Goal: Task Accomplishment & Management: Use online tool/utility

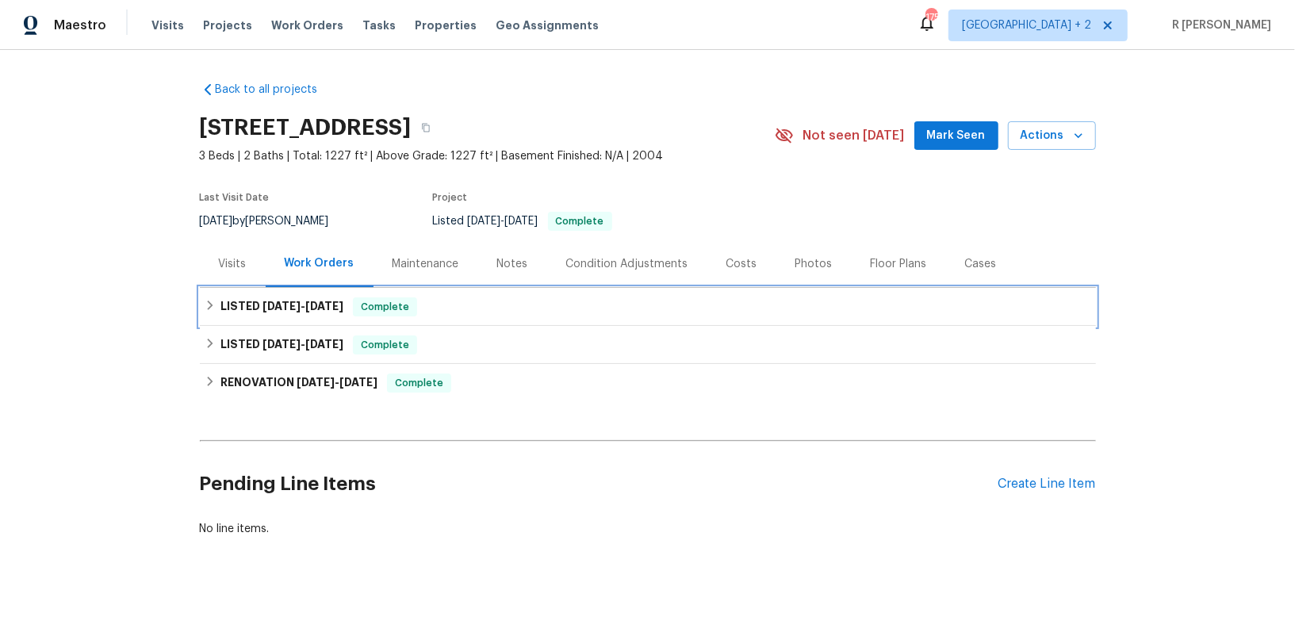
click at [247, 305] on h6 "LISTED 10/6/25 - 10/6/25" at bounding box center [281, 306] width 123 height 19
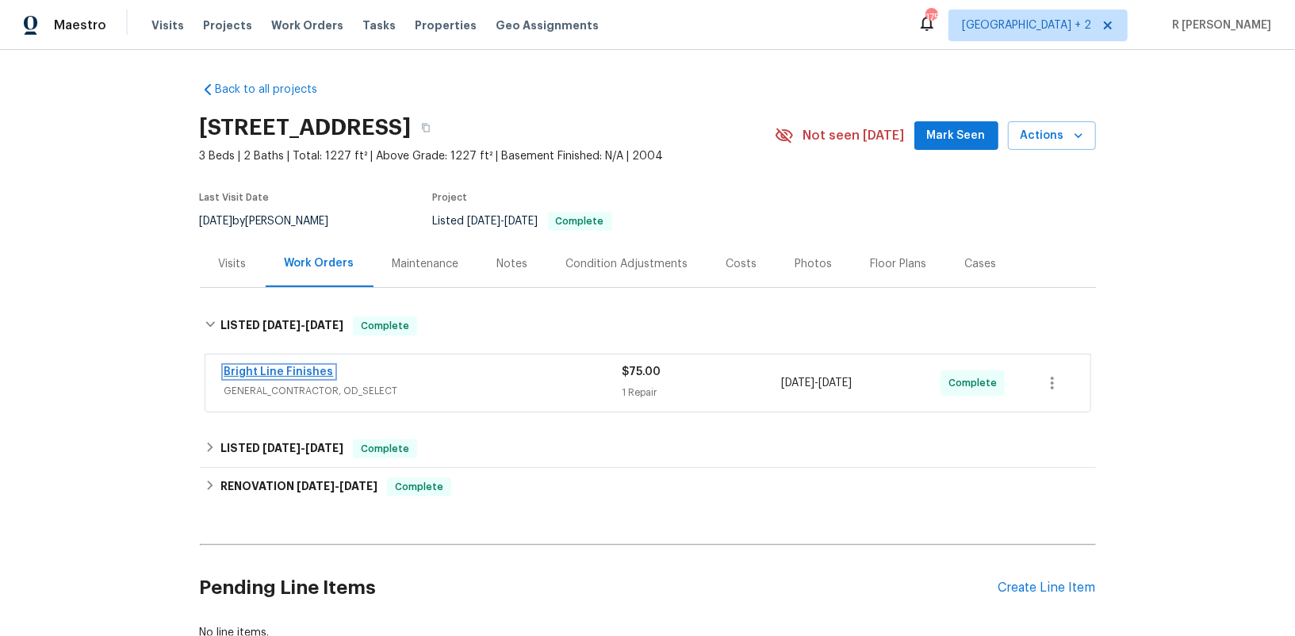
click at [254, 368] on link "Bright Line Finishes" at bounding box center [278, 371] width 109 height 11
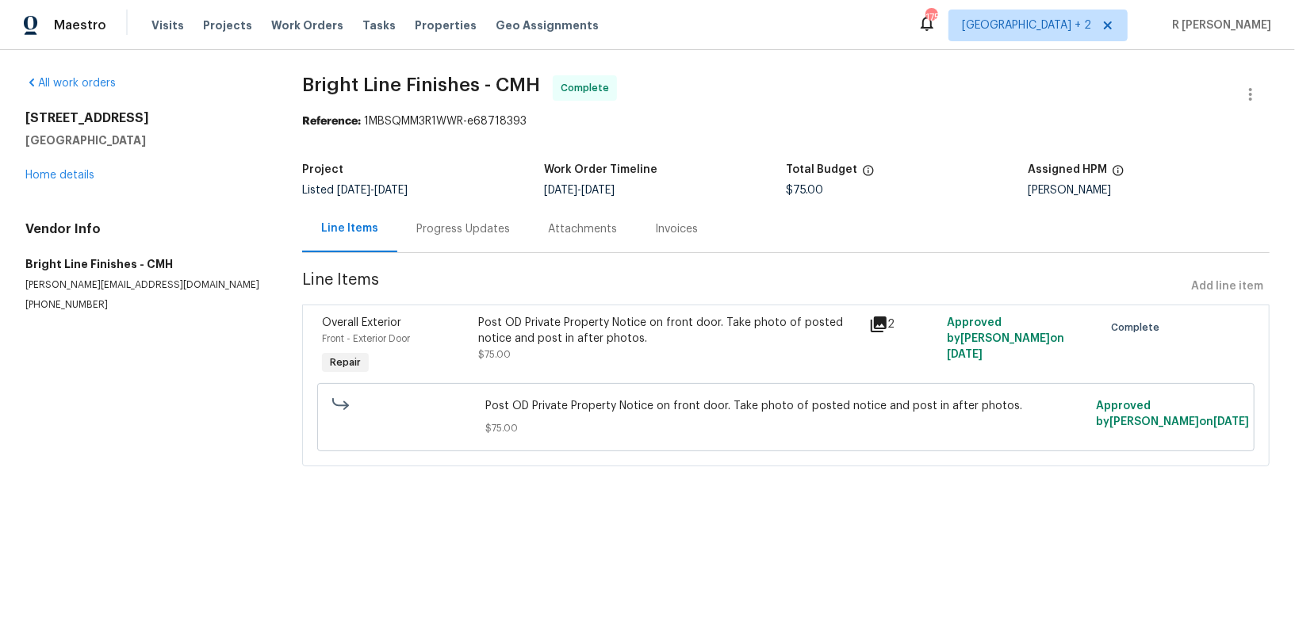
click at [649, 328] on div "Post OD Private Property Notice on front door. Take photo of posted notice and …" at bounding box center [668, 331] width 381 height 32
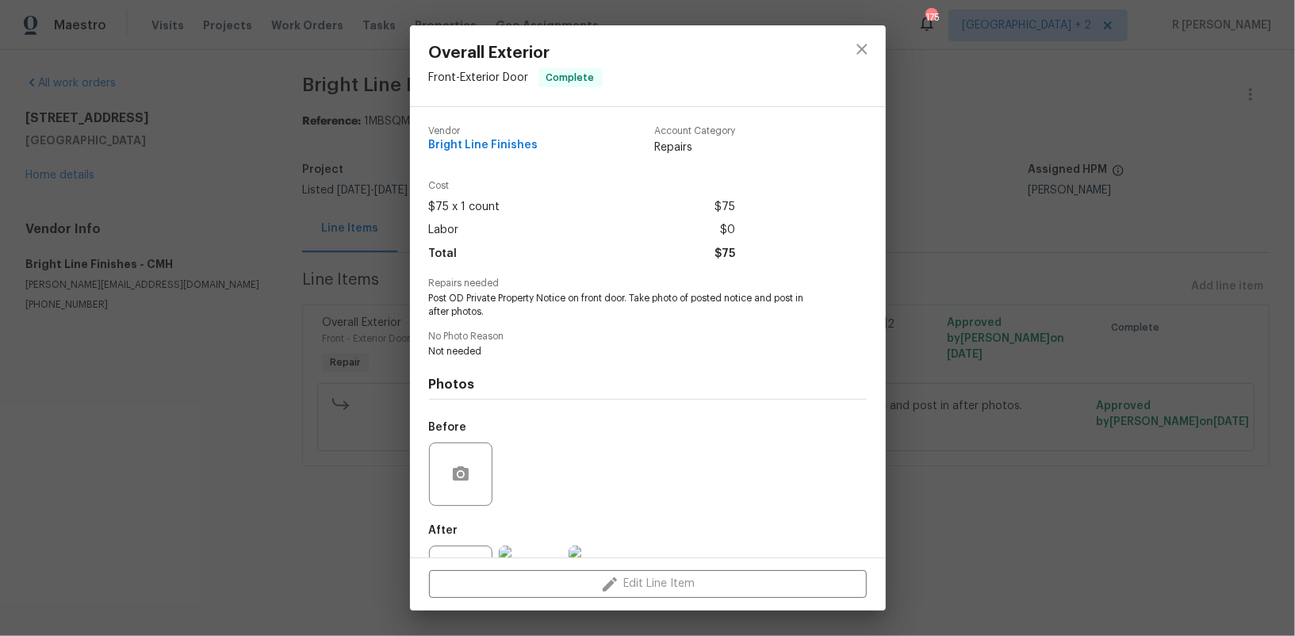
scroll to position [68, 0]
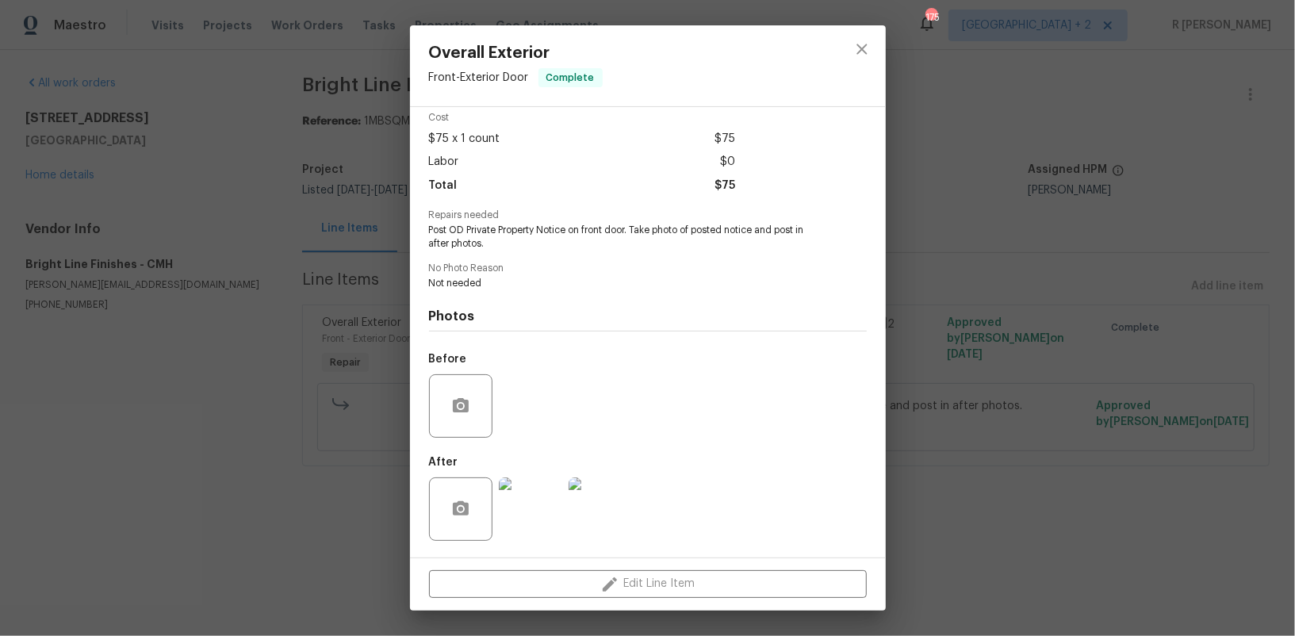
click at [555, 474] on div at bounding box center [531, 509] width 70 height 82
click at [543, 503] on img at bounding box center [530, 508] width 63 height 63
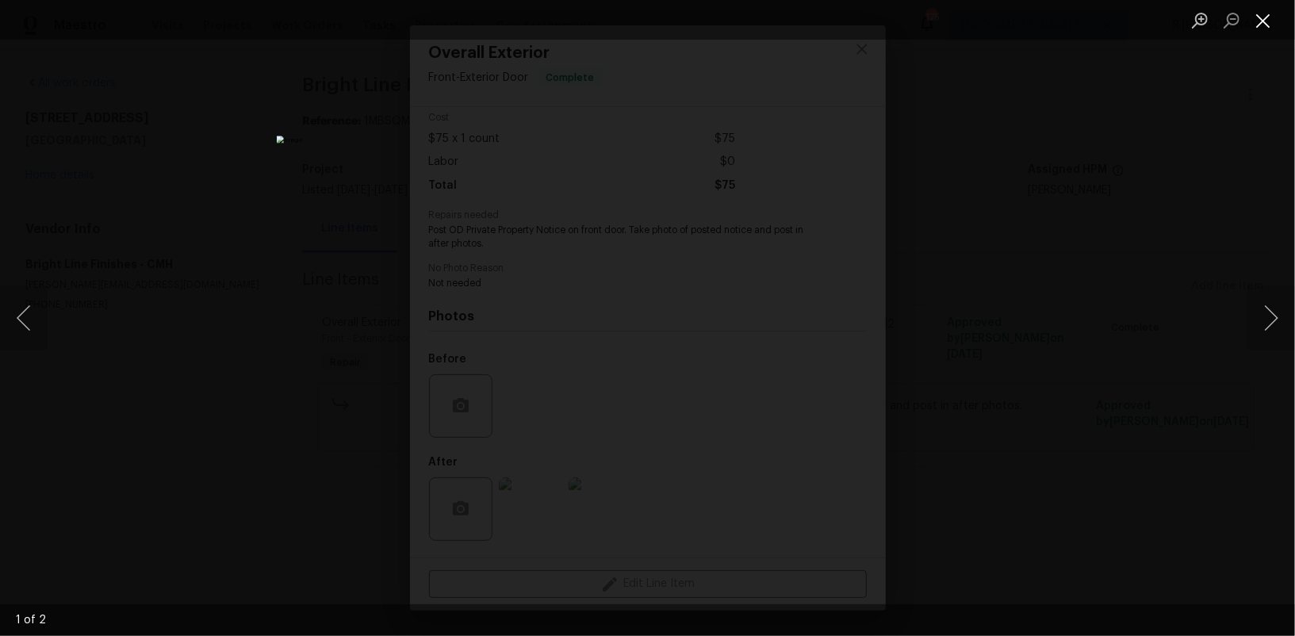
click at [1264, 13] on button "Close lightbox" at bounding box center [1263, 20] width 32 height 28
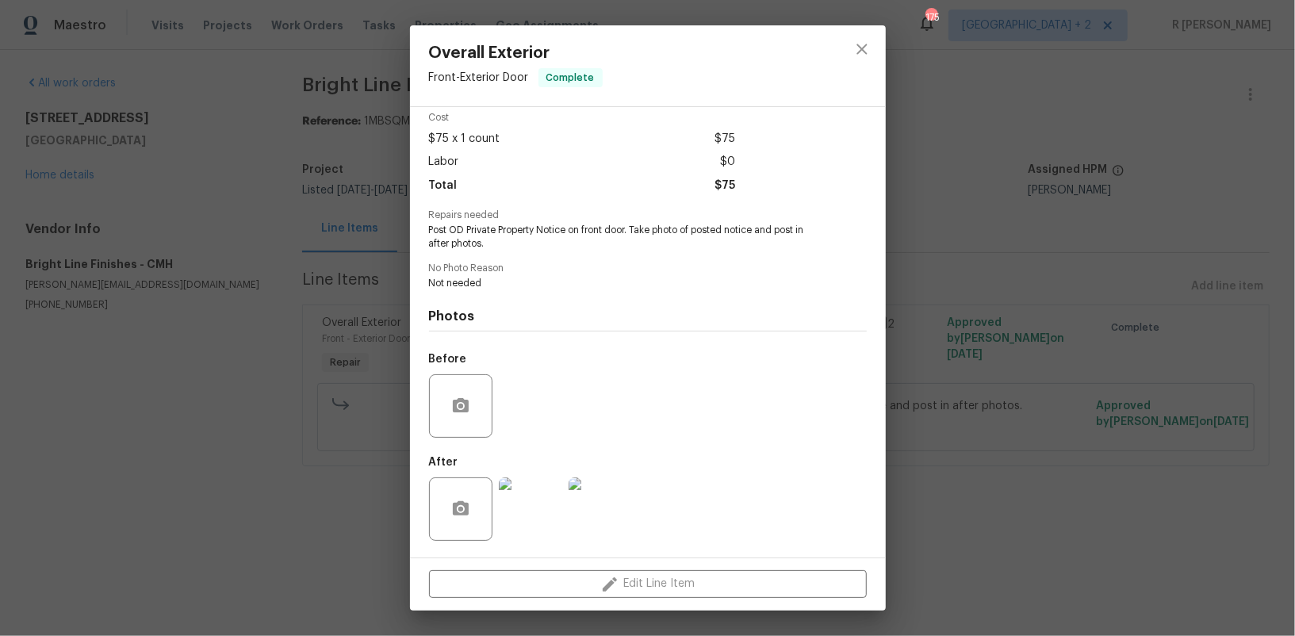
click at [611, 500] on img at bounding box center [600, 508] width 63 height 63
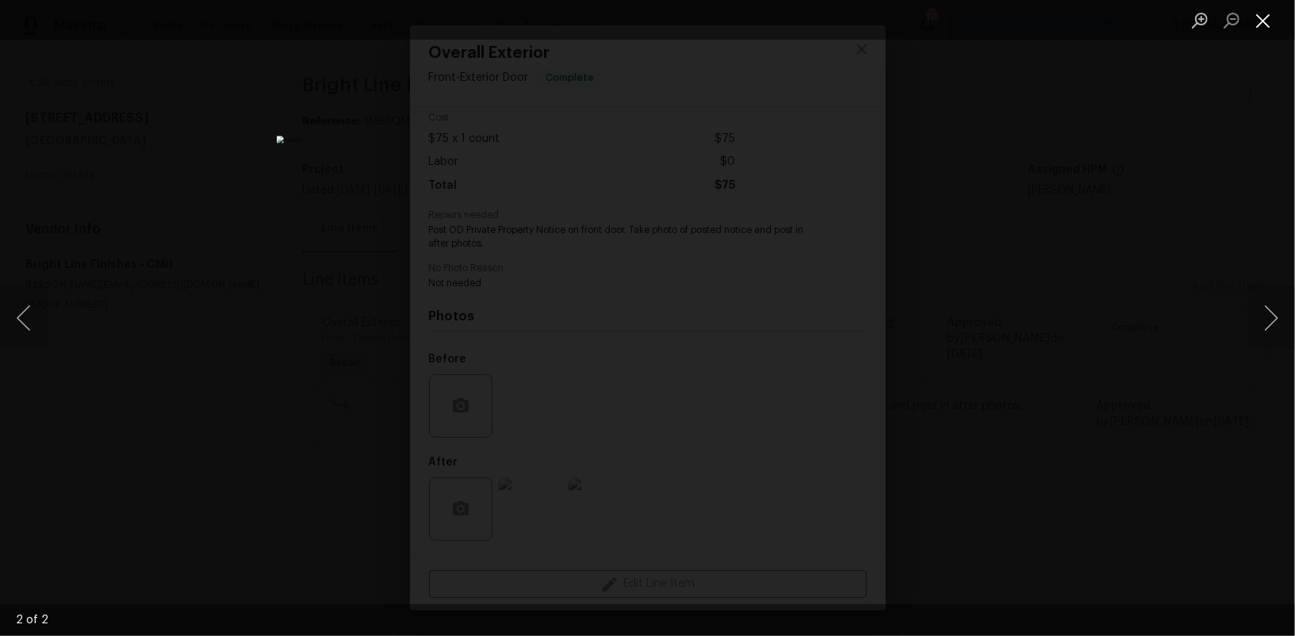
click at [1262, 24] on button "Close lightbox" at bounding box center [1263, 20] width 32 height 28
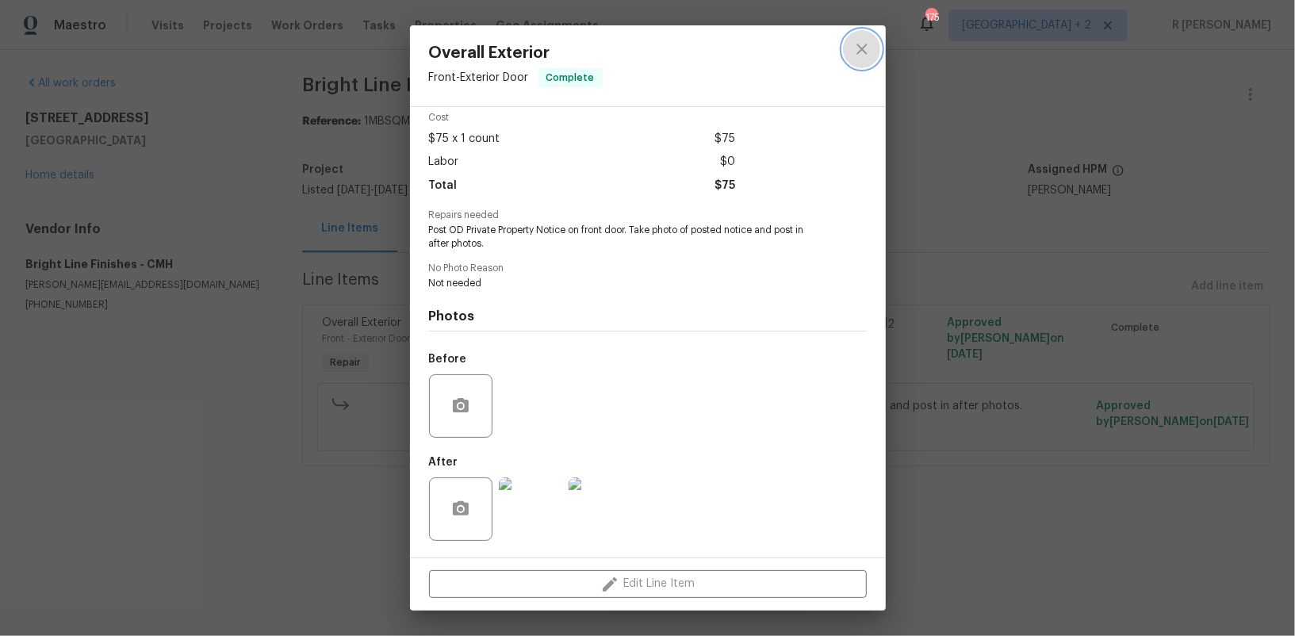
click at [866, 52] on icon "close" at bounding box center [861, 49] width 19 height 19
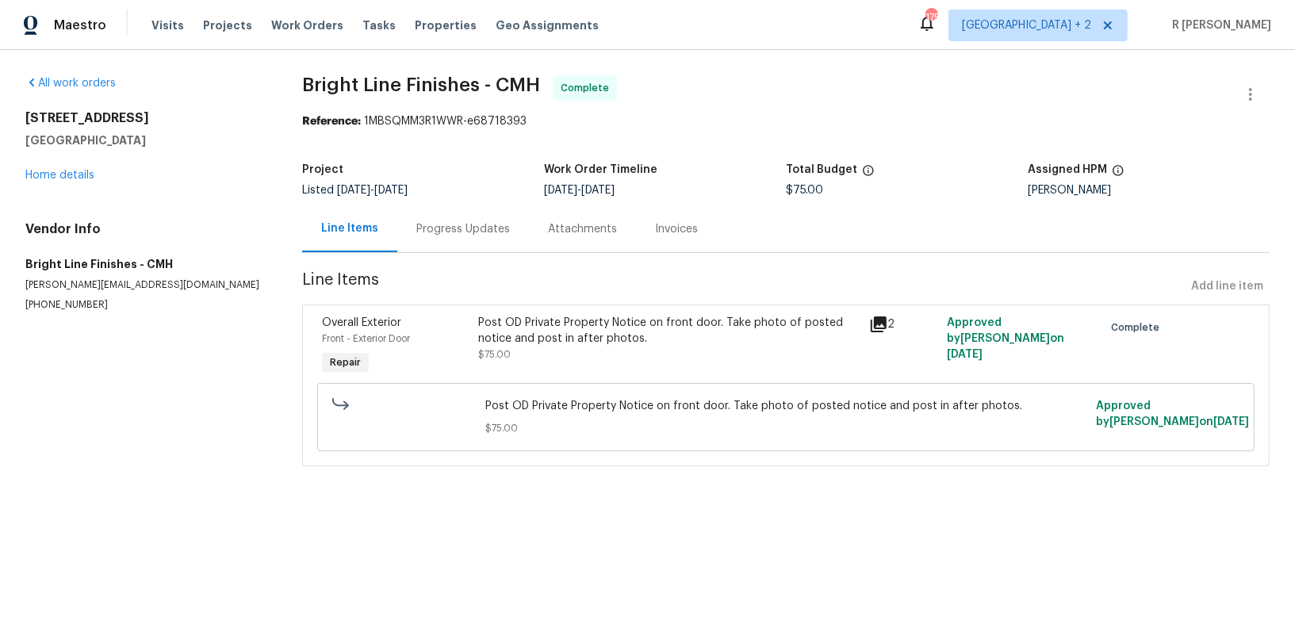
click at [412, 245] on div "Progress Updates" at bounding box center [463, 228] width 132 height 47
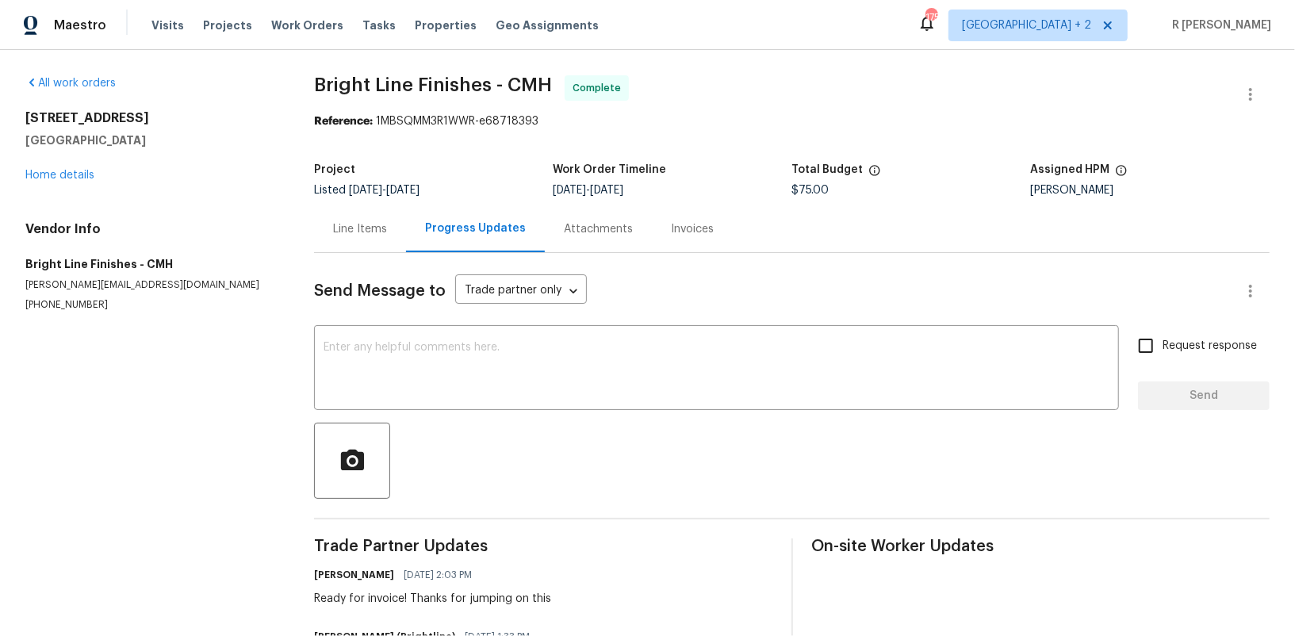
click at [360, 226] on div "Line Items" at bounding box center [360, 229] width 54 height 16
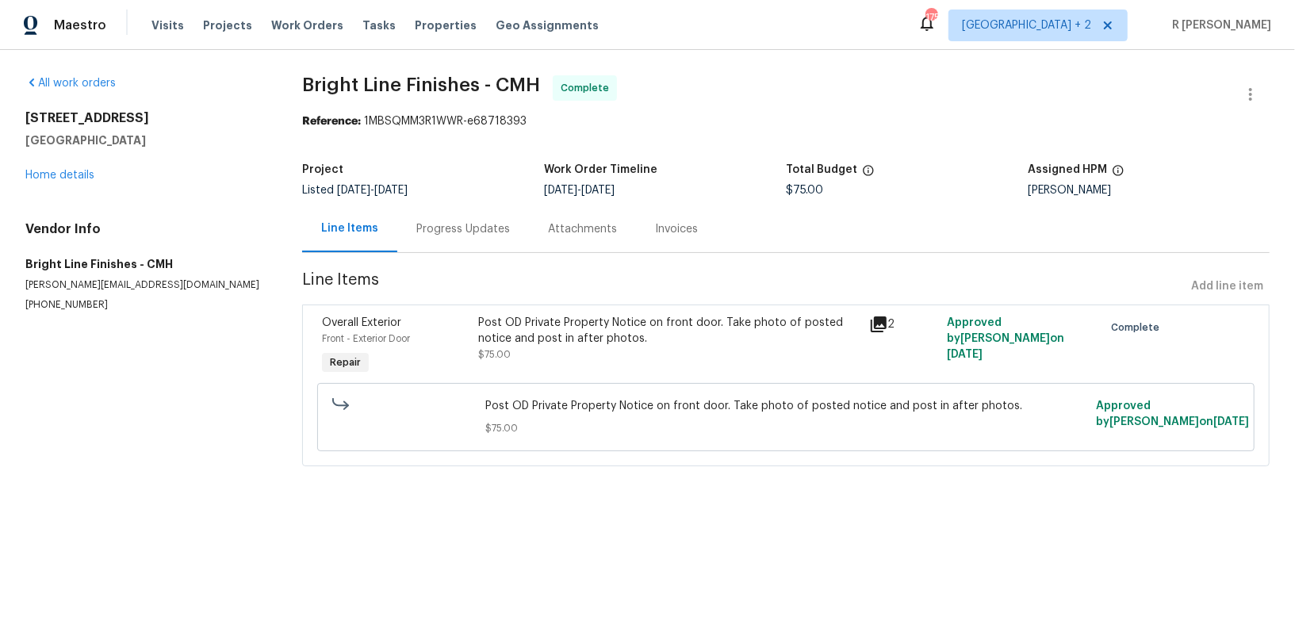
click at [64, 167] on div "3972 Bannen Trail Dr Canal Winchester, OH 43110 Home details" at bounding box center [144, 146] width 239 height 73
click at [60, 170] on link "Home details" at bounding box center [59, 175] width 69 height 11
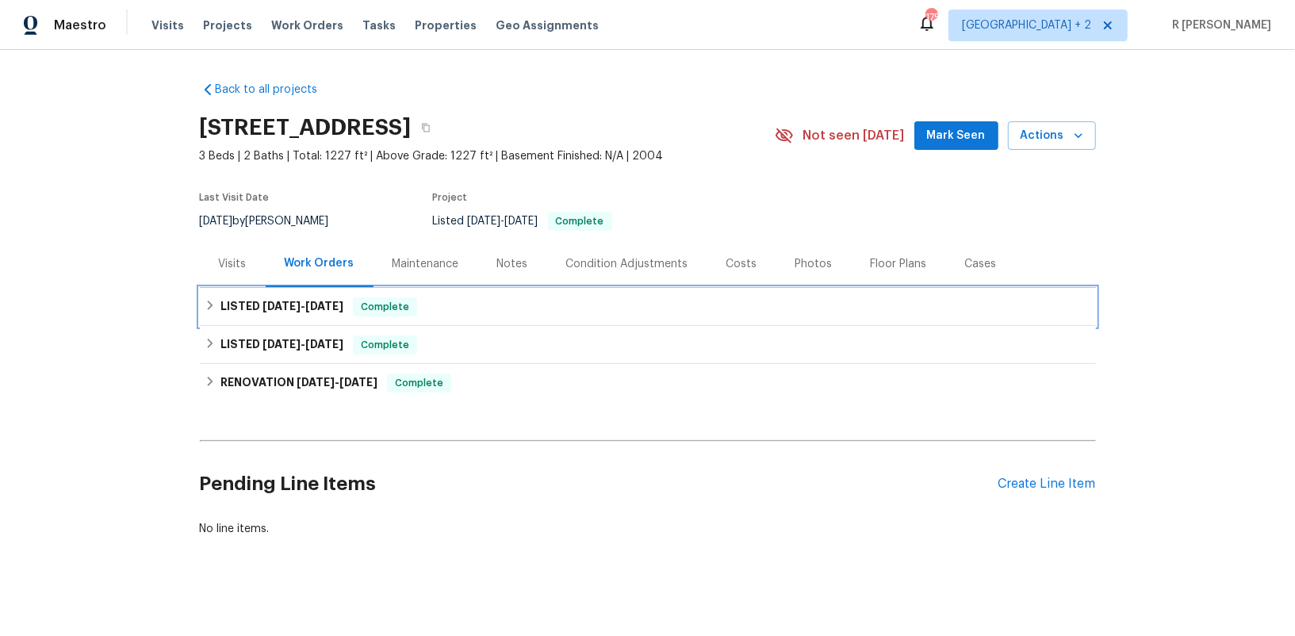
click at [281, 309] on span "[DATE]" at bounding box center [281, 306] width 38 height 11
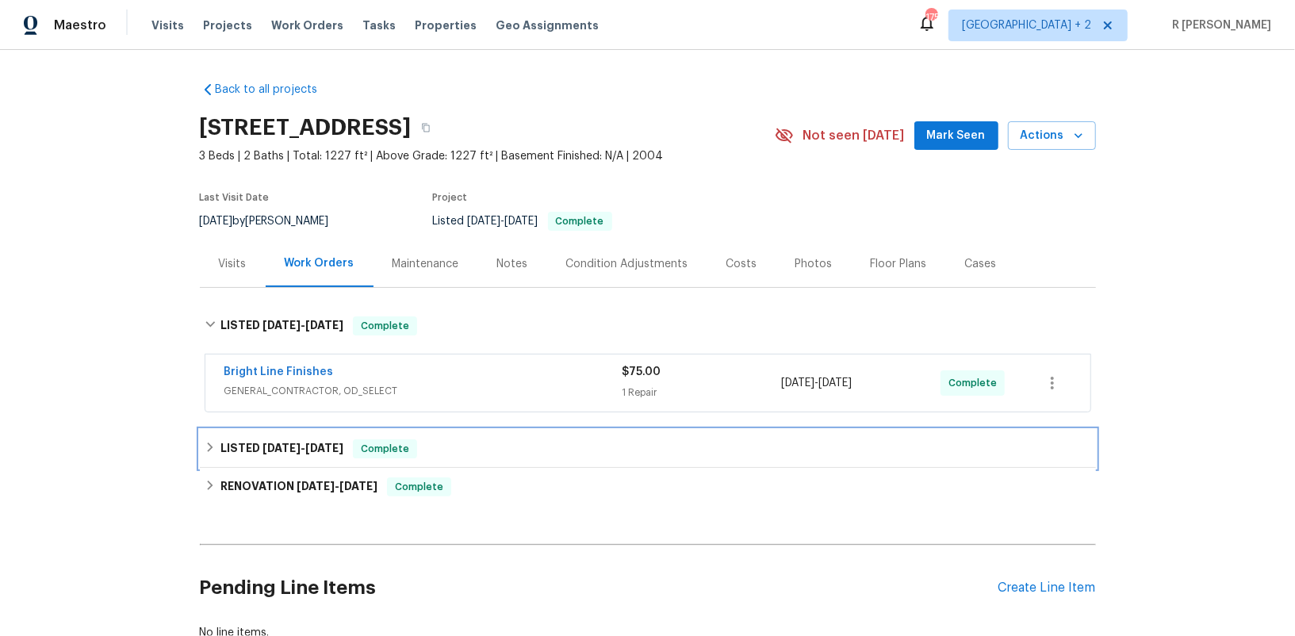
click at [337, 439] on h6 "LISTED 9/24/25 - 9/25/25" at bounding box center [281, 448] width 123 height 19
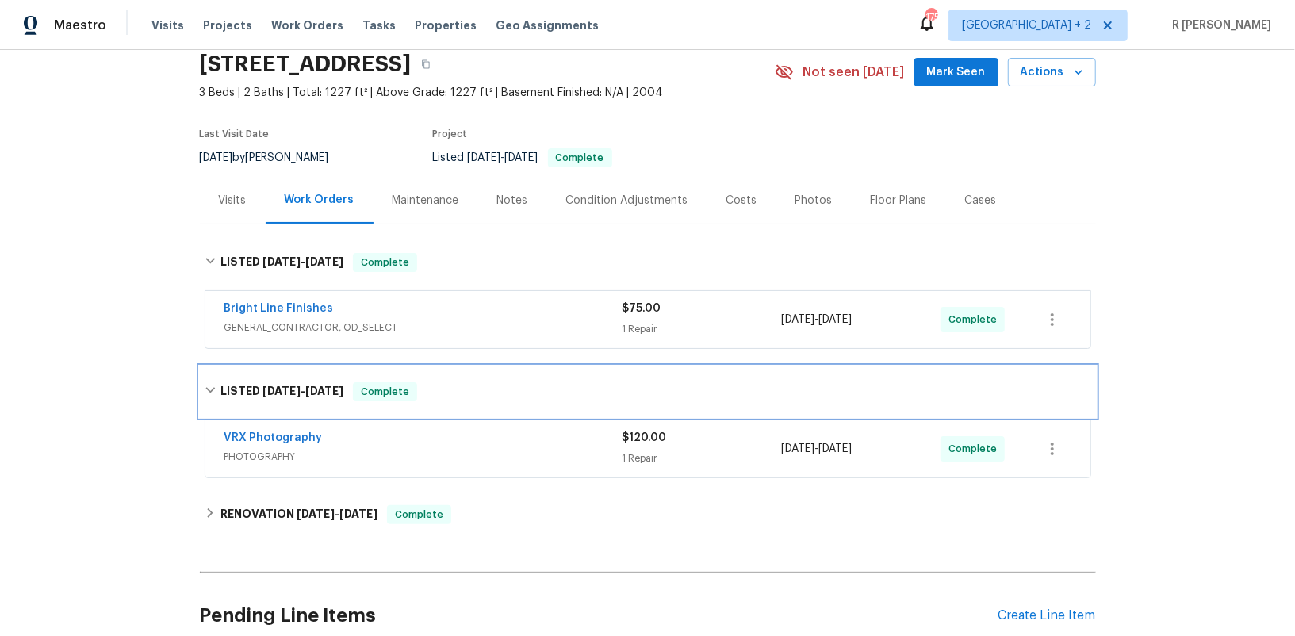
scroll to position [144, 0]
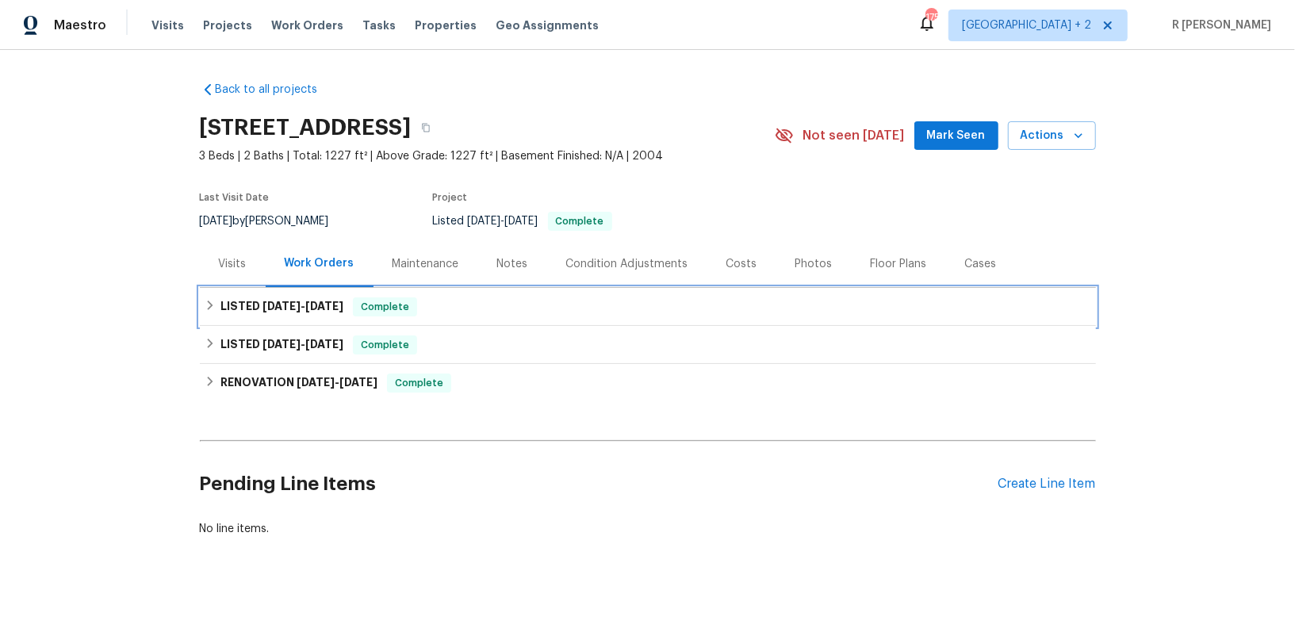
click at [281, 301] on span "[DATE]" at bounding box center [281, 306] width 38 height 11
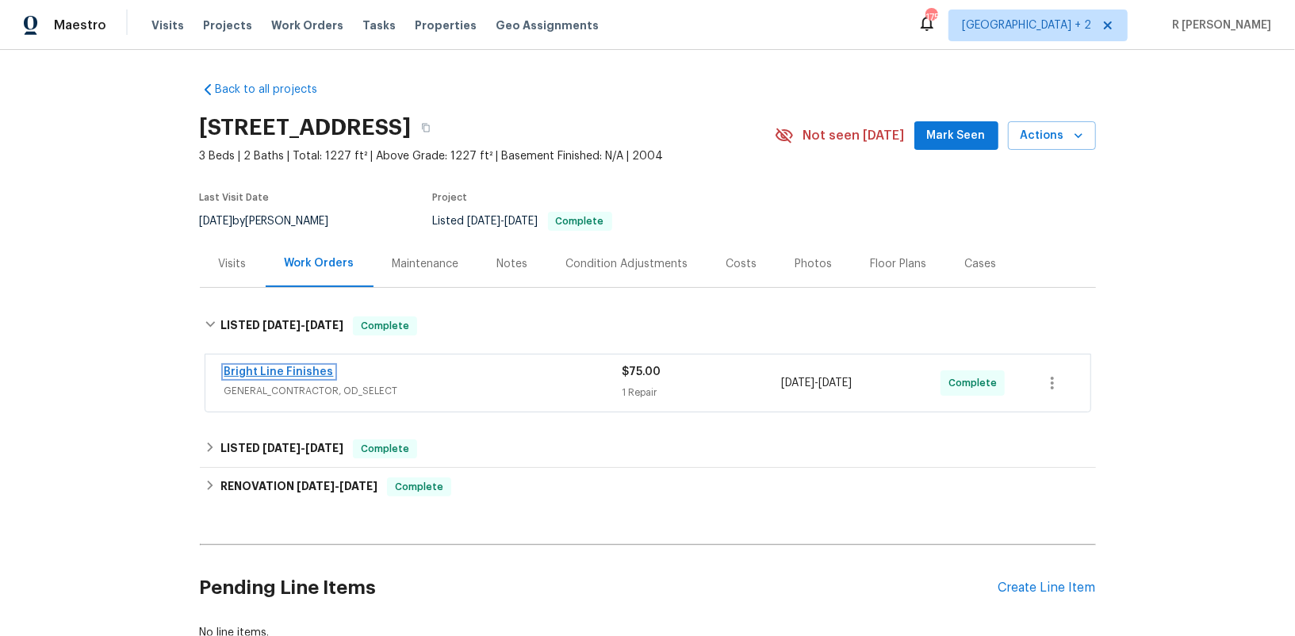
click at [282, 366] on link "Bright Line Finishes" at bounding box center [278, 371] width 109 height 11
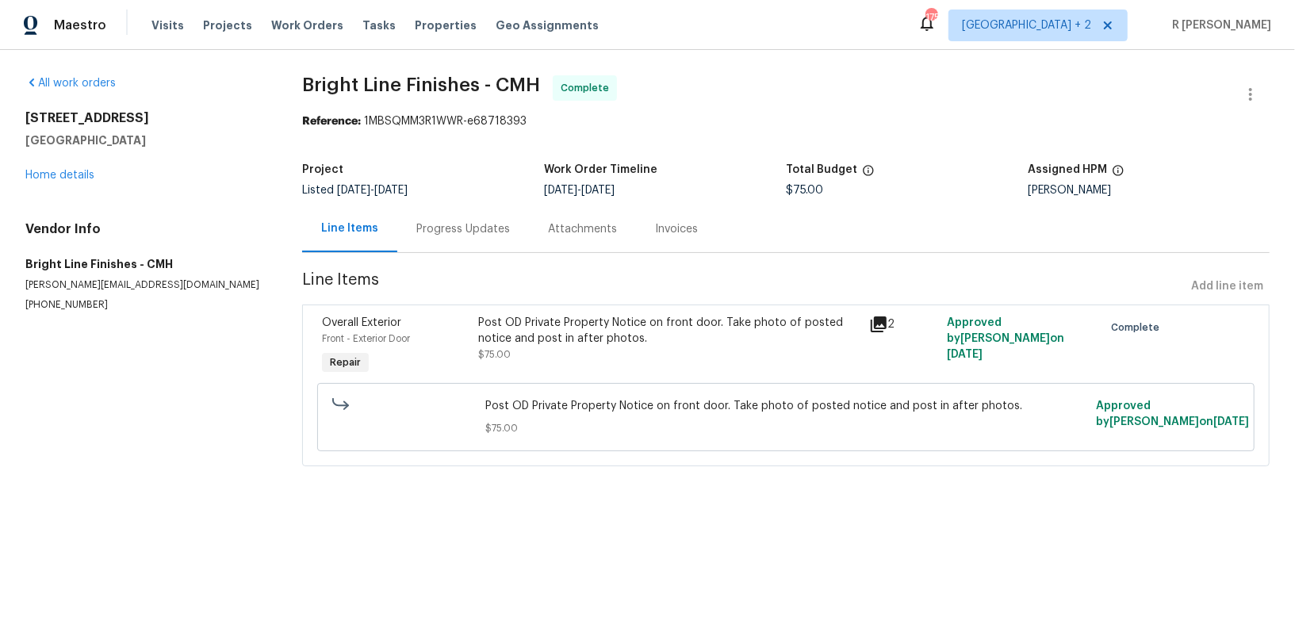
click at [1075, 180] on div "Assigned HPM" at bounding box center [1149, 174] width 242 height 21
click at [70, 174] on link "Home details" at bounding box center [59, 175] width 69 height 11
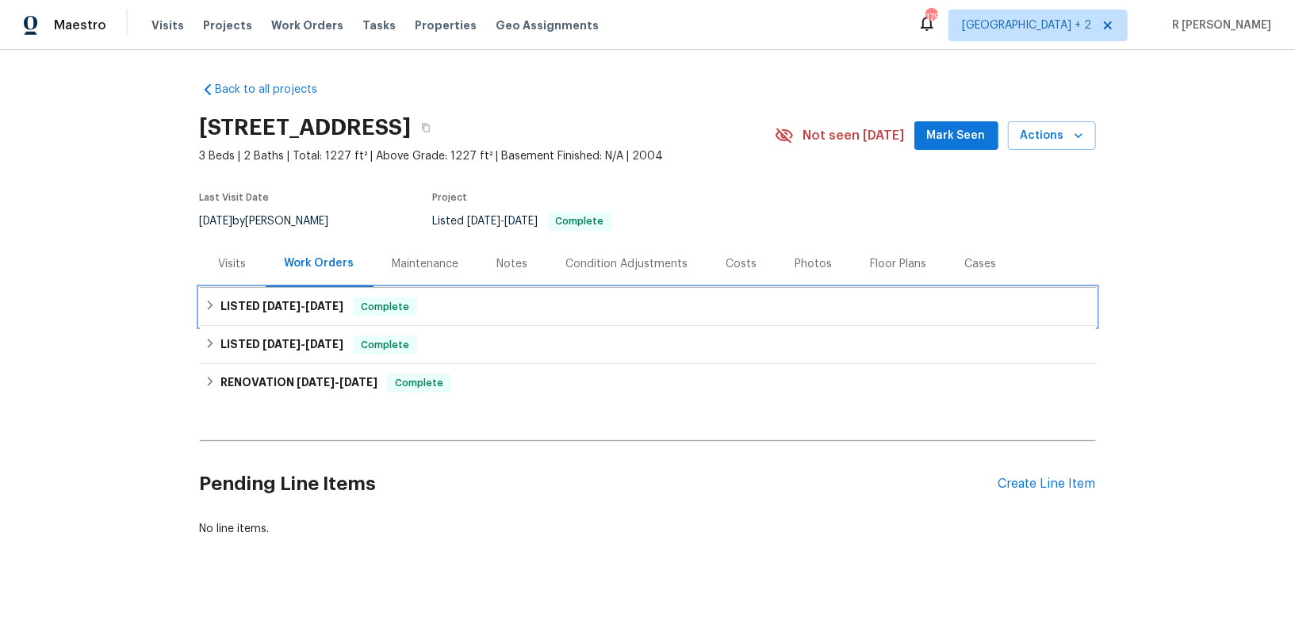
click at [272, 312] on h6 "LISTED 10/6/25 - 10/6/25" at bounding box center [281, 306] width 123 height 19
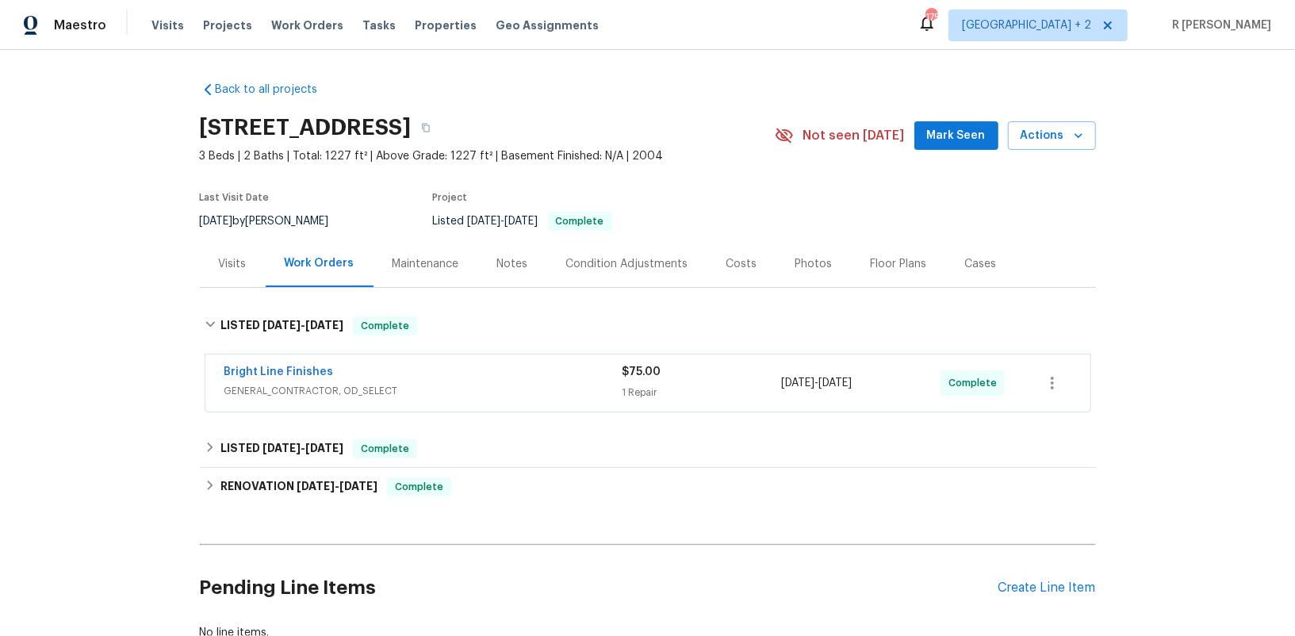
click at [414, 397] on span "GENERAL_CONTRACTOR, OD_SELECT" at bounding box center [423, 391] width 398 height 16
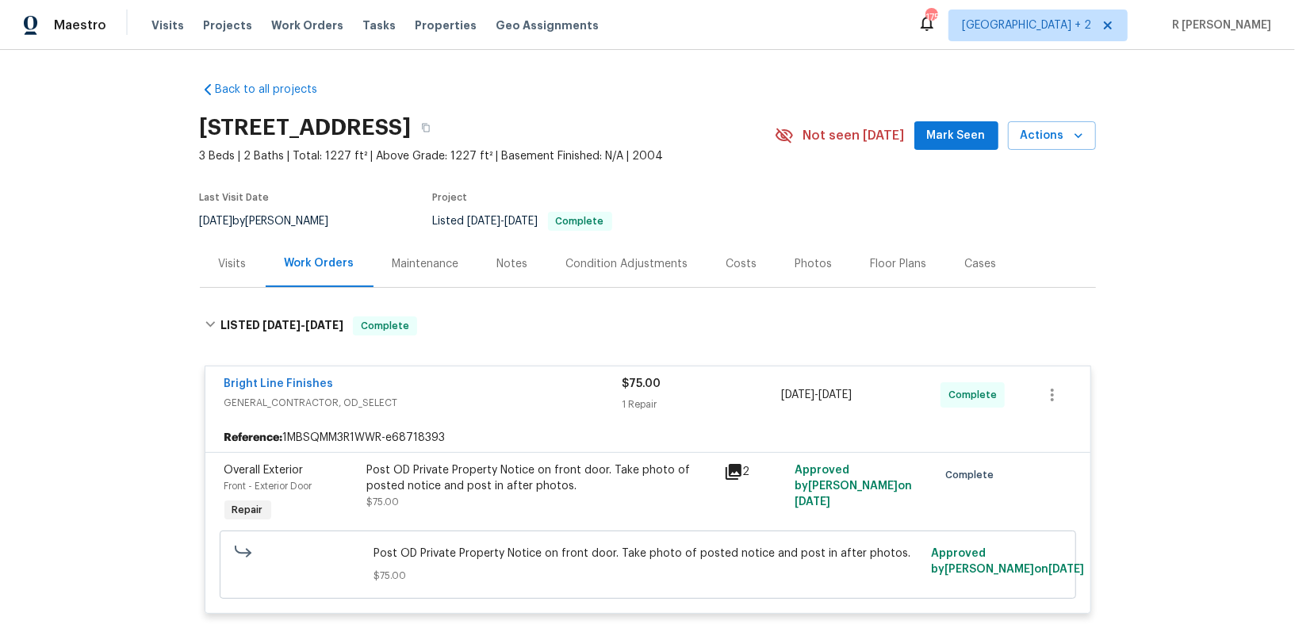
click at [742, 472] on div "2" at bounding box center [755, 471] width 62 height 19
click at [737, 469] on icon at bounding box center [734, 472] width 16 height 16
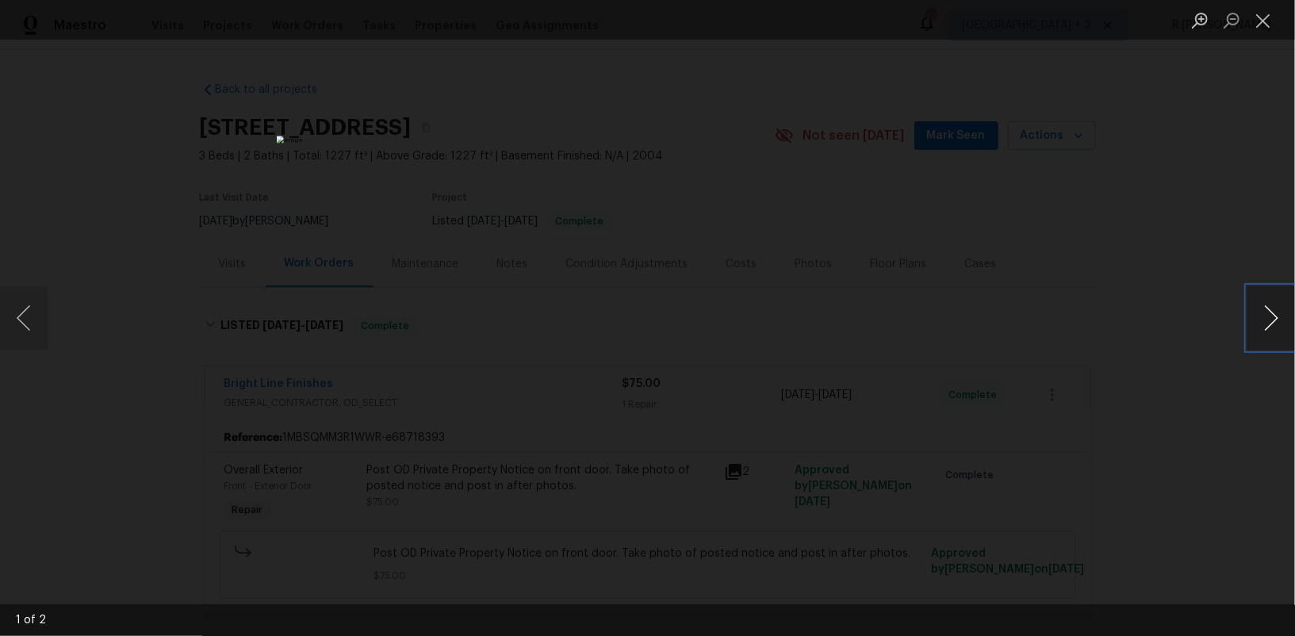
click at [1267, 315] on button "Next image" at bounding box center [1271, 317] width 48 height 63
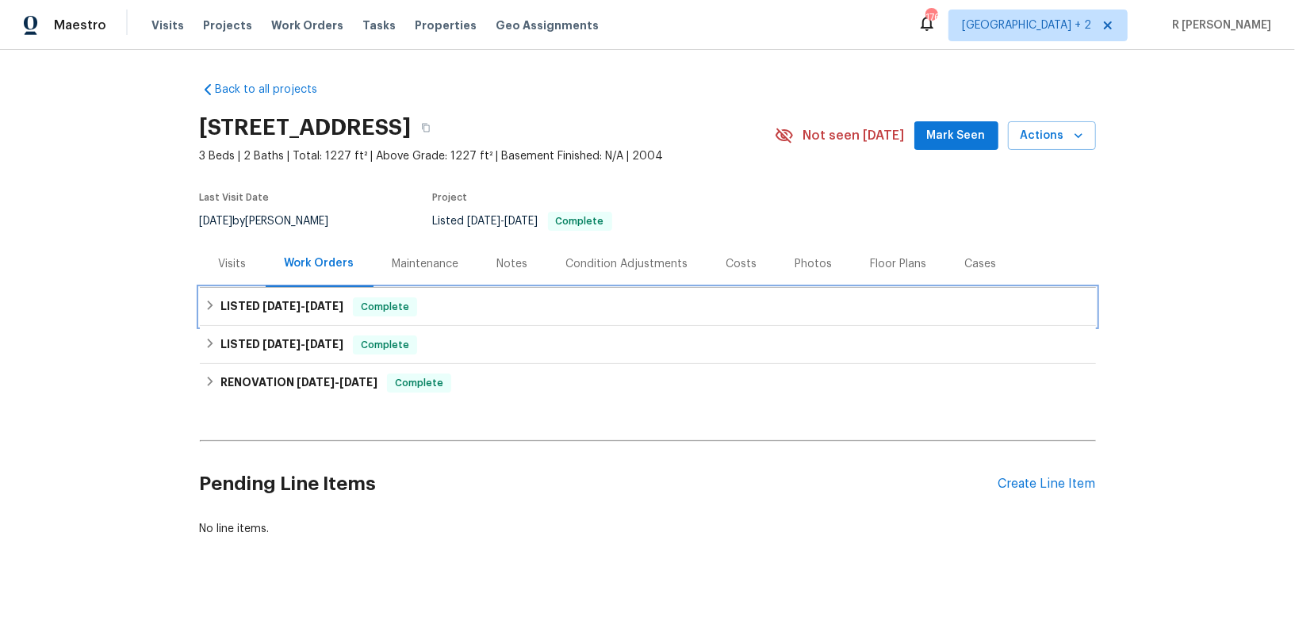
click at [305, 308] on span "10/6/25 - 10/6/25" at bounding box center [302, 306] width 81 height 11
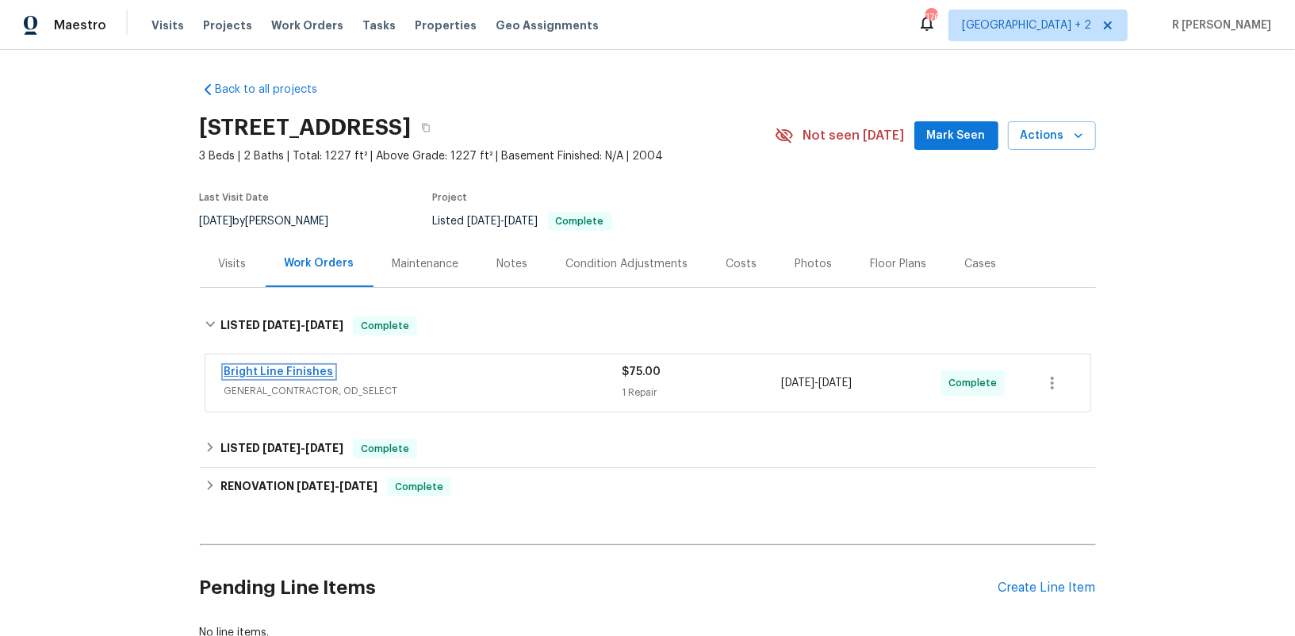
click at [284, 366] on link "Bright Line Finishes" at bounding box center [278, 371] width 109 height 11
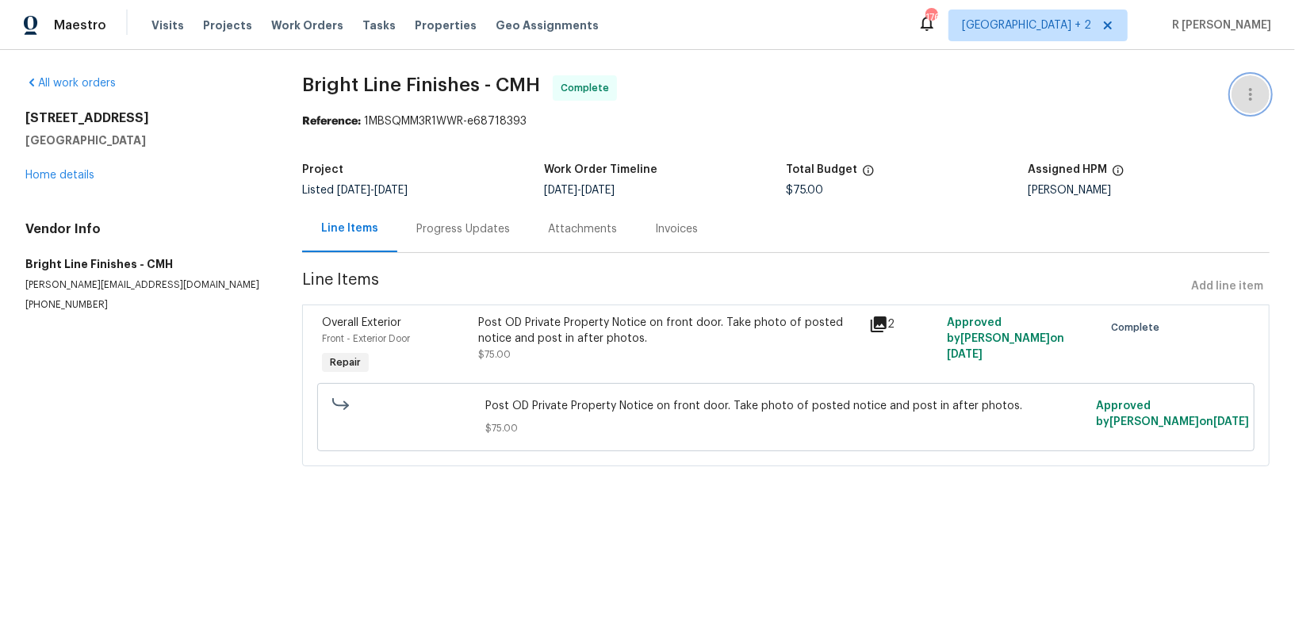
click at [1251, 89] on icon "button" at bounding box center [1250, 94] width 3 height 13
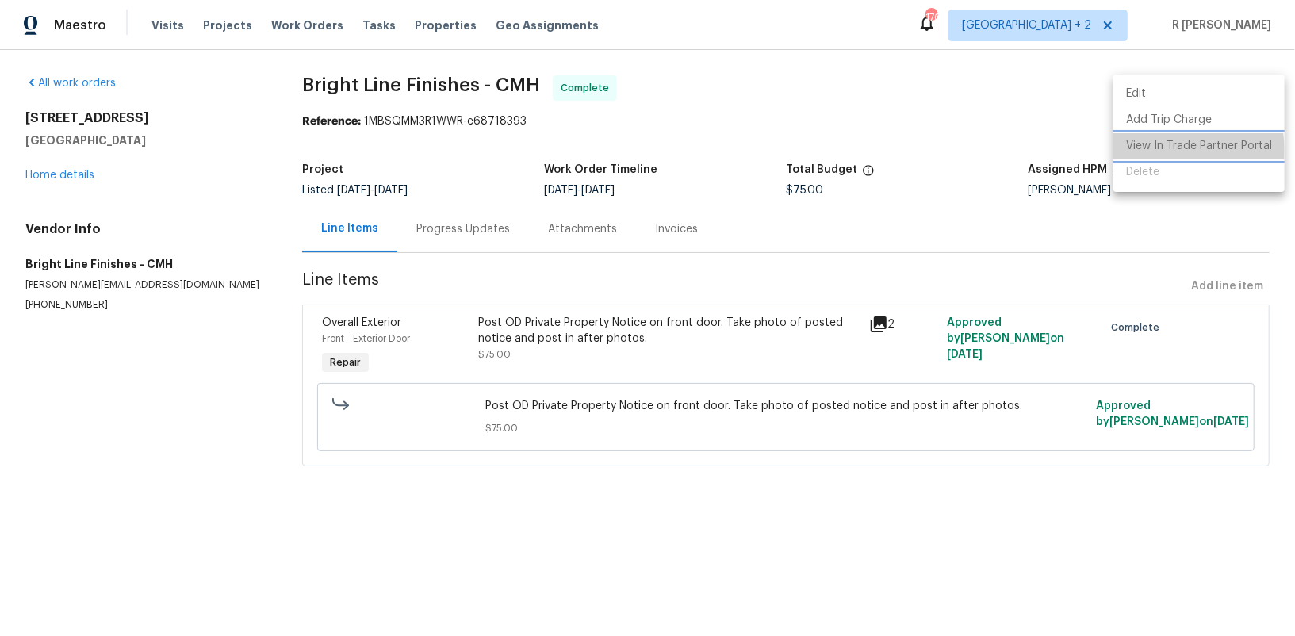
click at [1151, 151] on li "View In Trade Partner Portal" at bounding box center [1198, 146] width 171 height 26
click at [71, 179] on div at bounding box center [647, 318] width 1295 height 636
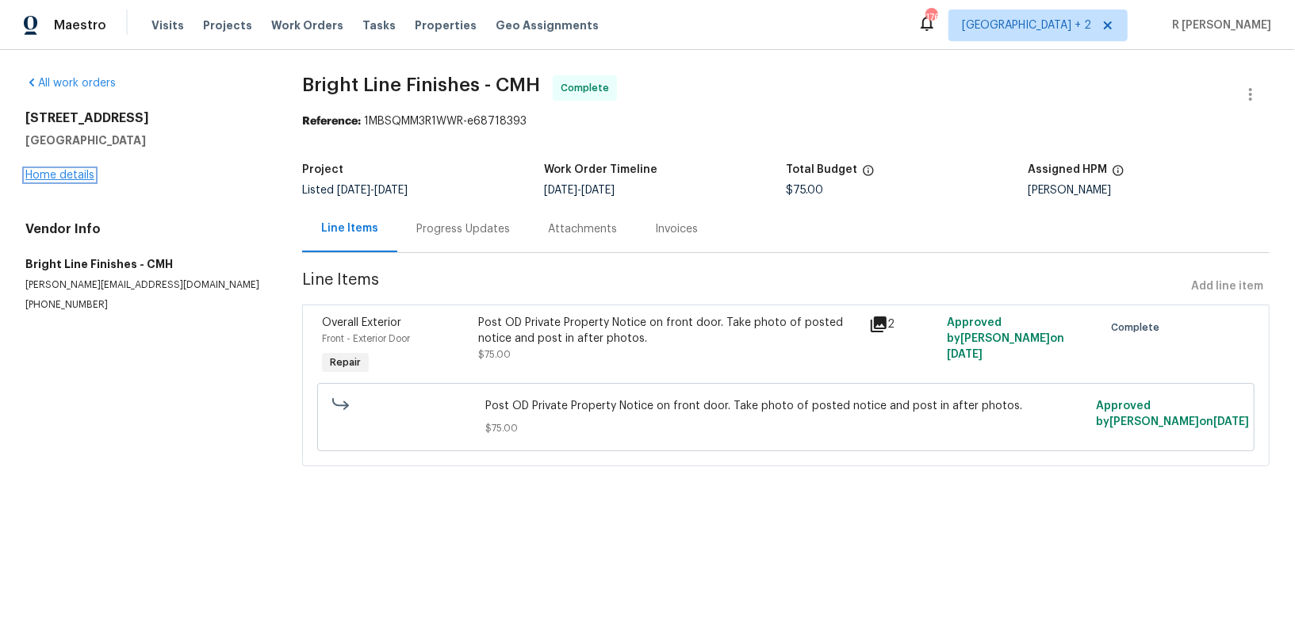
click at [53, 173] on link "Home details" at bounding box center [59, 175] width 69 height 11
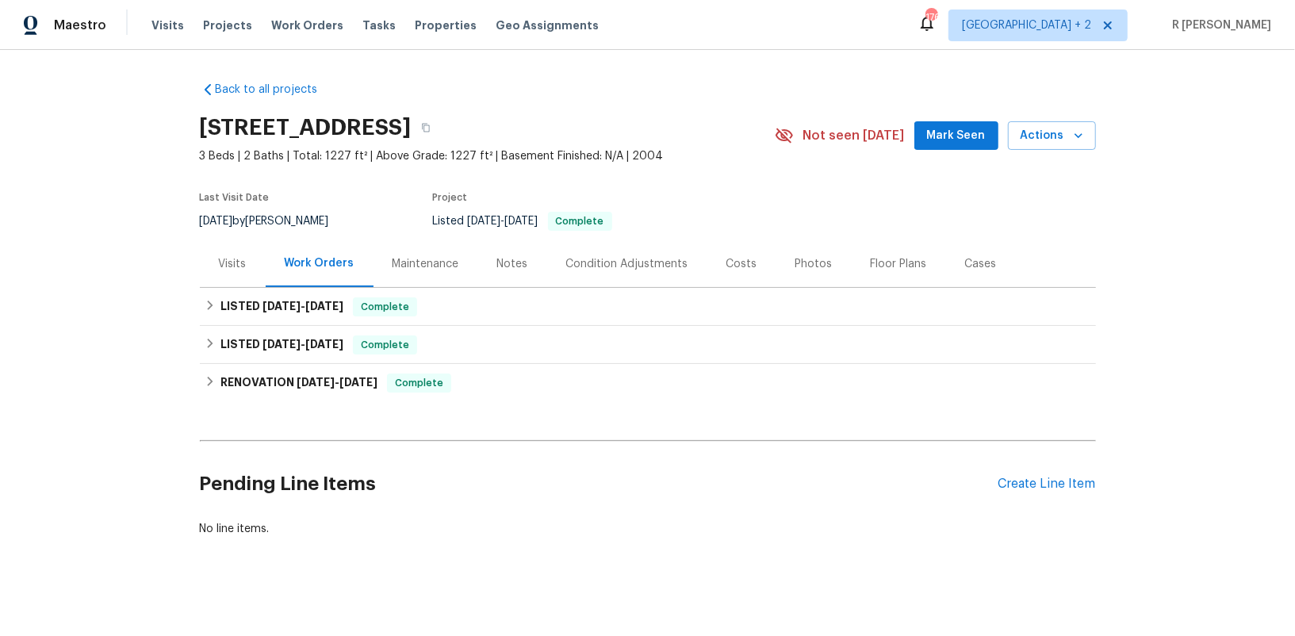
scroll to position [7, 0]
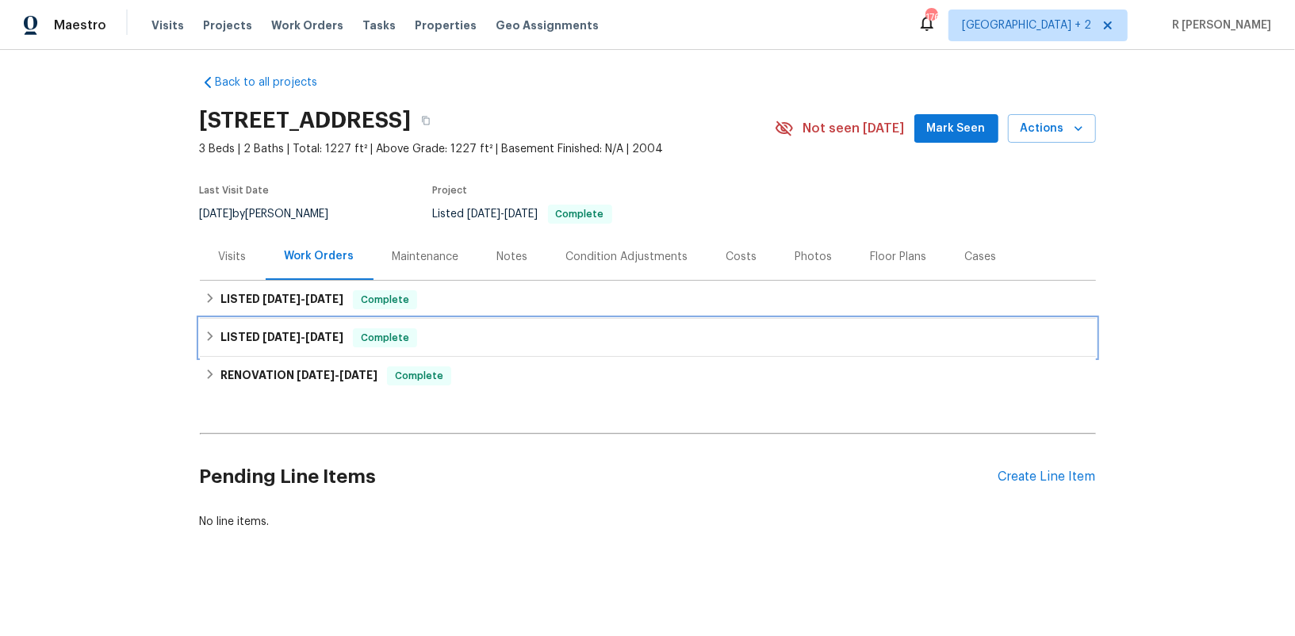
click at [207, 342] on div "LISTED 9/24/25 - 9/25/25 Complete" at bounding box center [648, 337] width 887 height 19
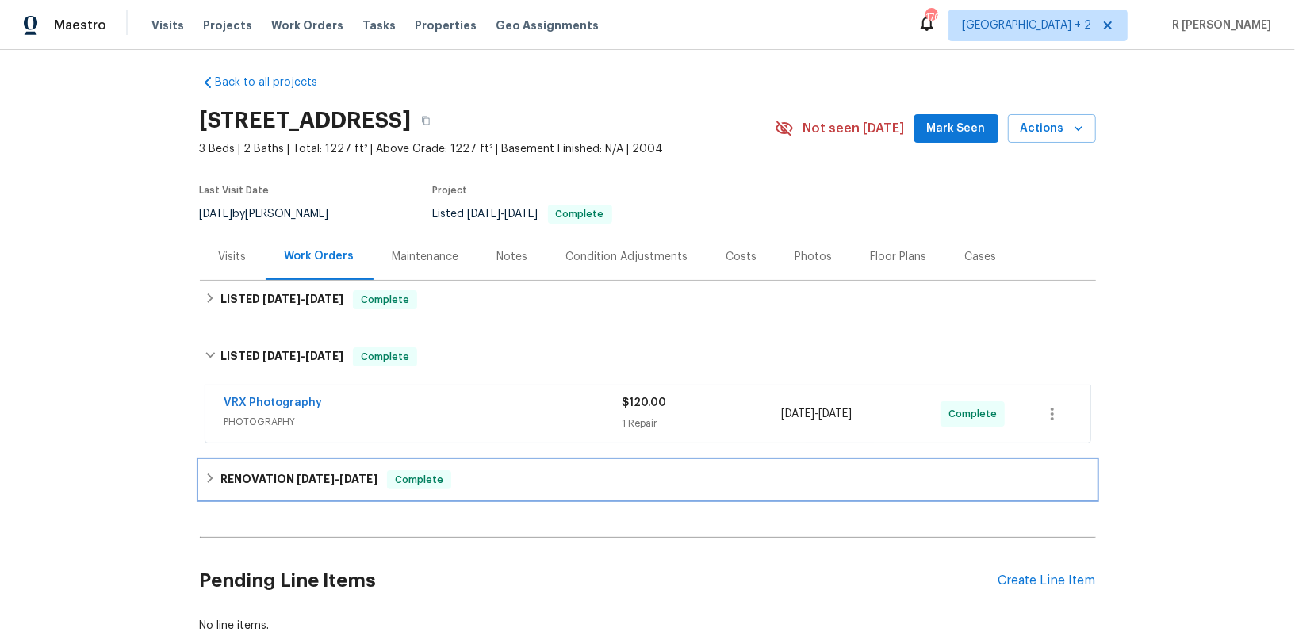
click at [205, 477] on icon at bounding box center [210, 478] width 11 height 11
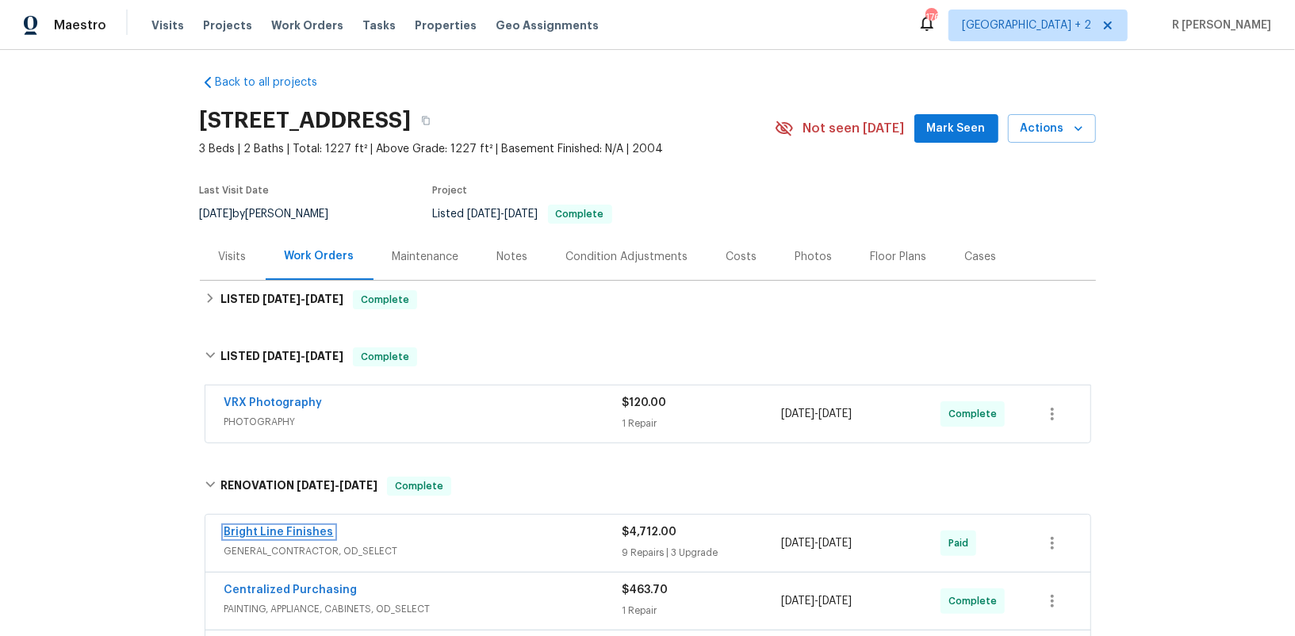
click at [291, 529] on link "Bright Line Finishes" at bounding box center [278, 532] width 109 height 11
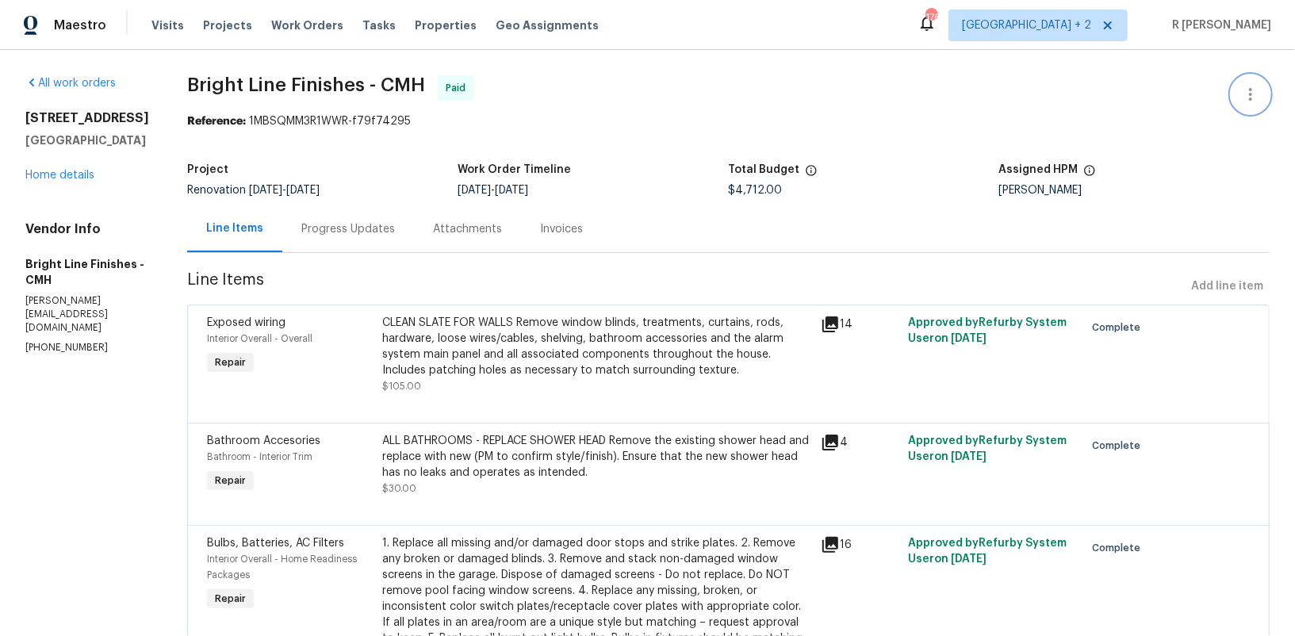
click at [1256, 98] on icon "button" at bounding box center [1250, 94] width 19 height 19
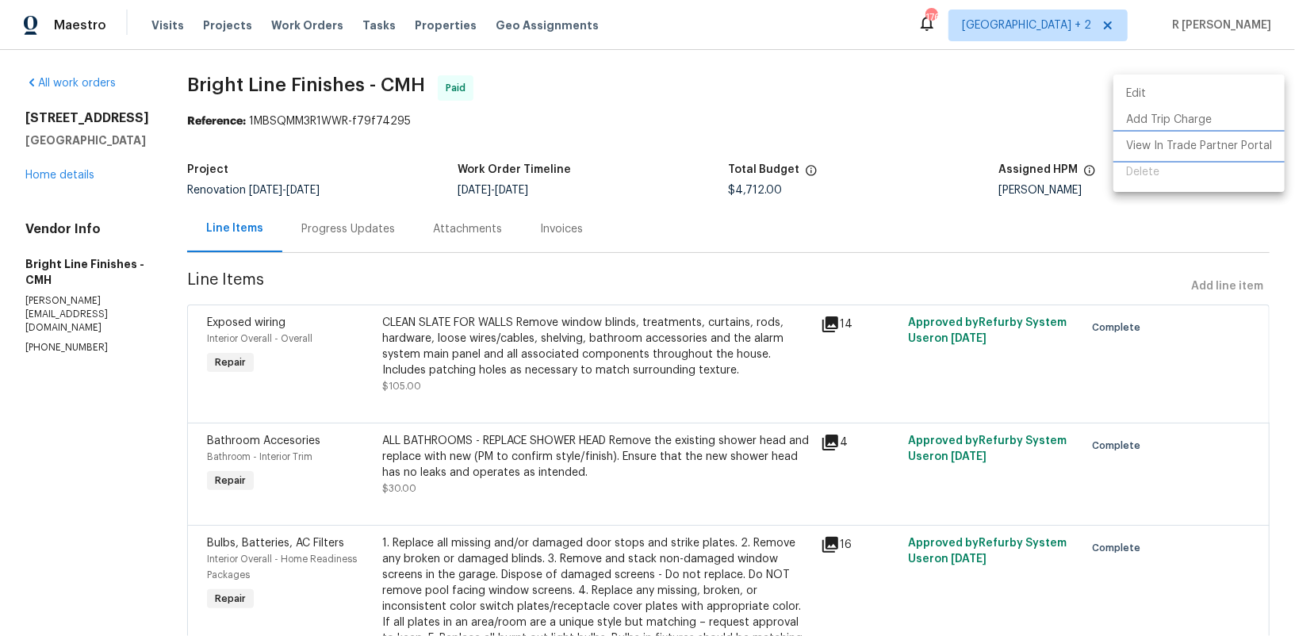
click at [1182, 141] on li "View In Trade Partner Portal" at bounding box center [1198, 146] width 171 height 26
click at [643, 228] on div at bounding box center [647, 318] width 1295 height 636
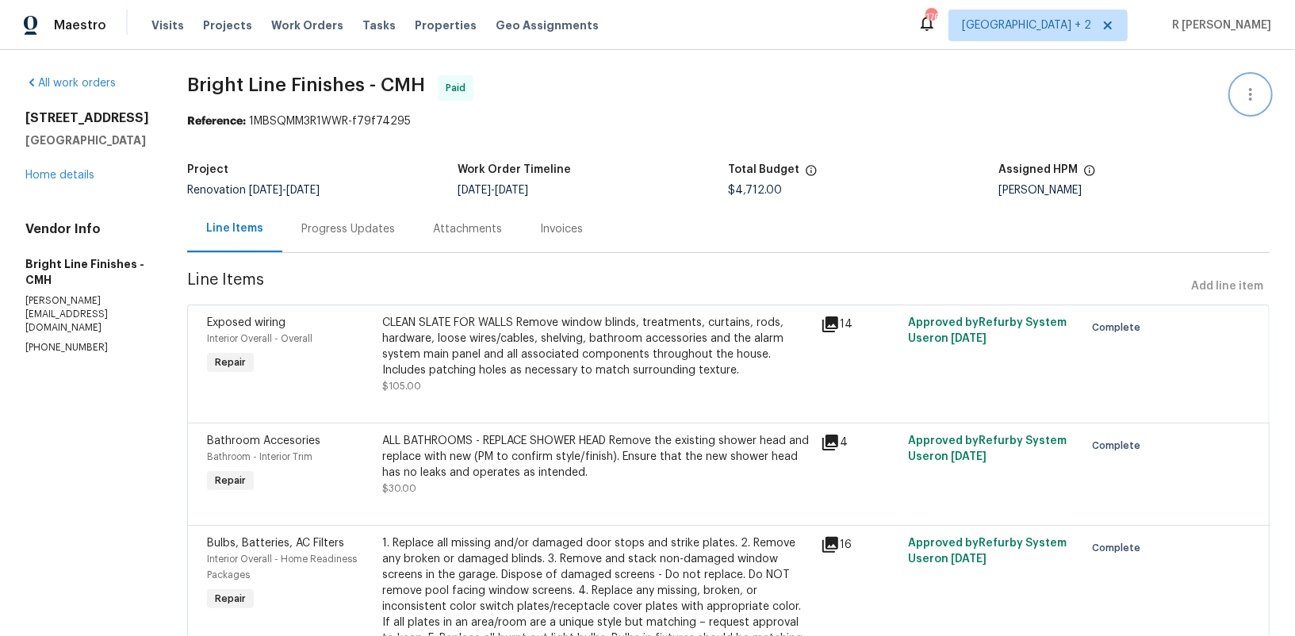
click at [1255, 94] on icon "button" at bounding box center [1250, 94] width 19 height 19
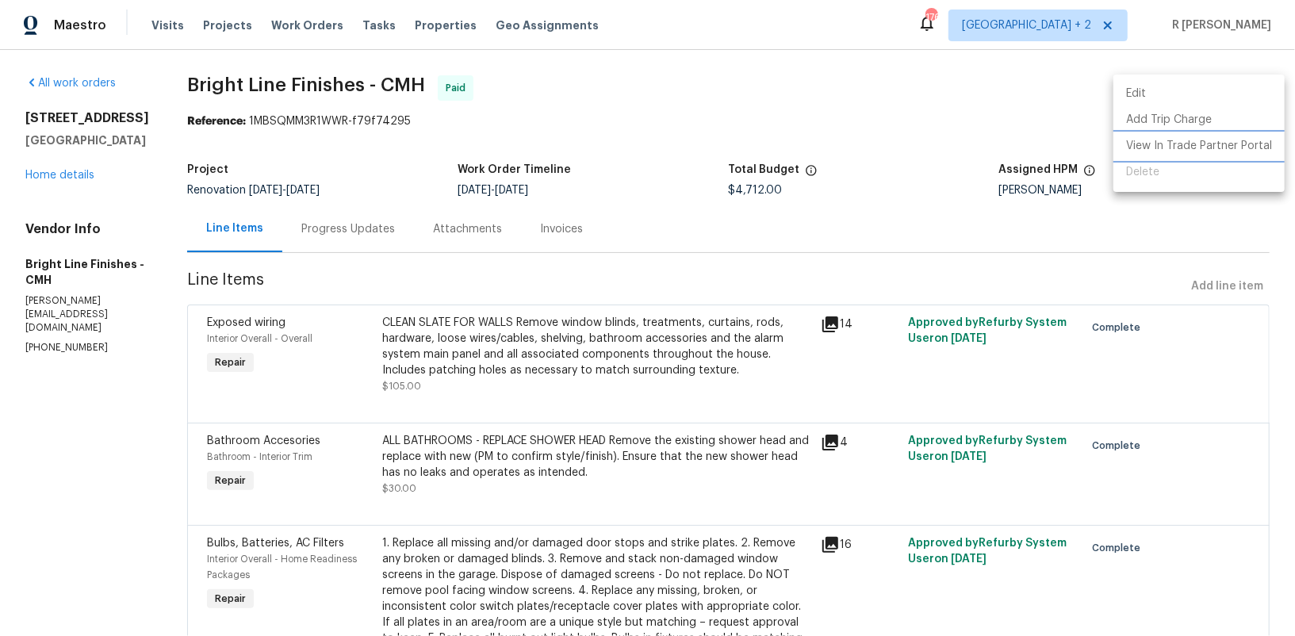
click at [1173, 139] on li "View In Trade Partner Portal" at bounding box center [1198, 146] width 171 height 26
click at [339, 239] on div at bounding box center [647, 318] width 1295 height 636
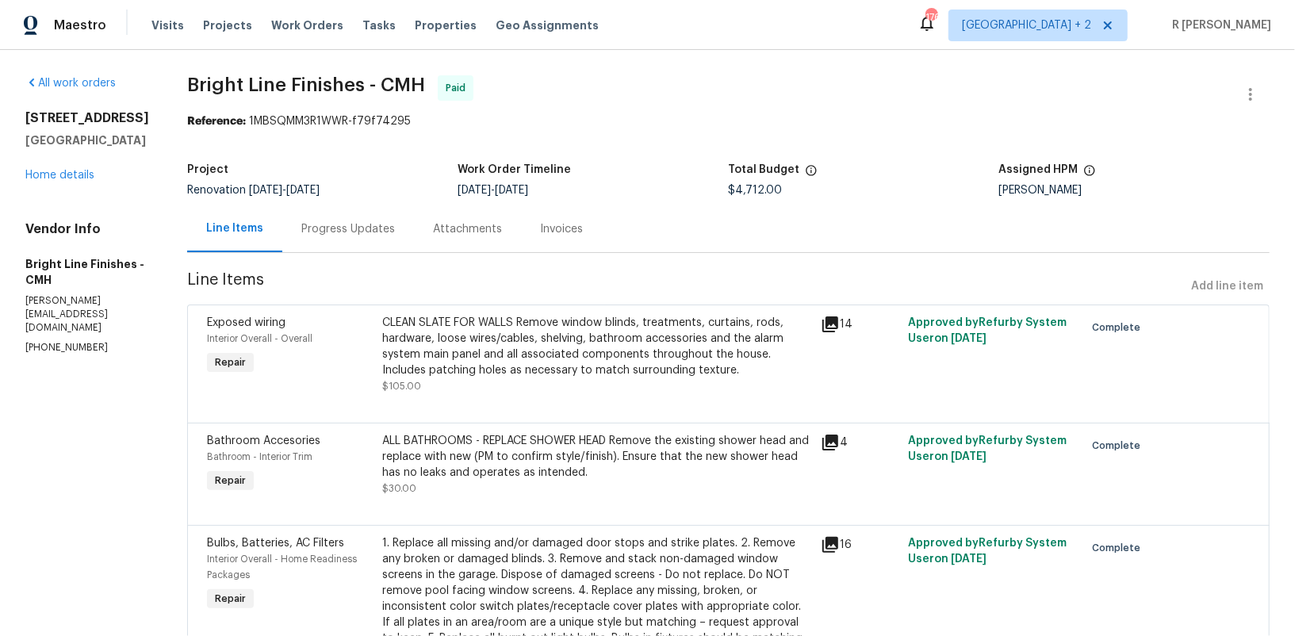
click at [333, 231] on div "Progress Updates" at bounding box center [348, 229] width 94 height 16
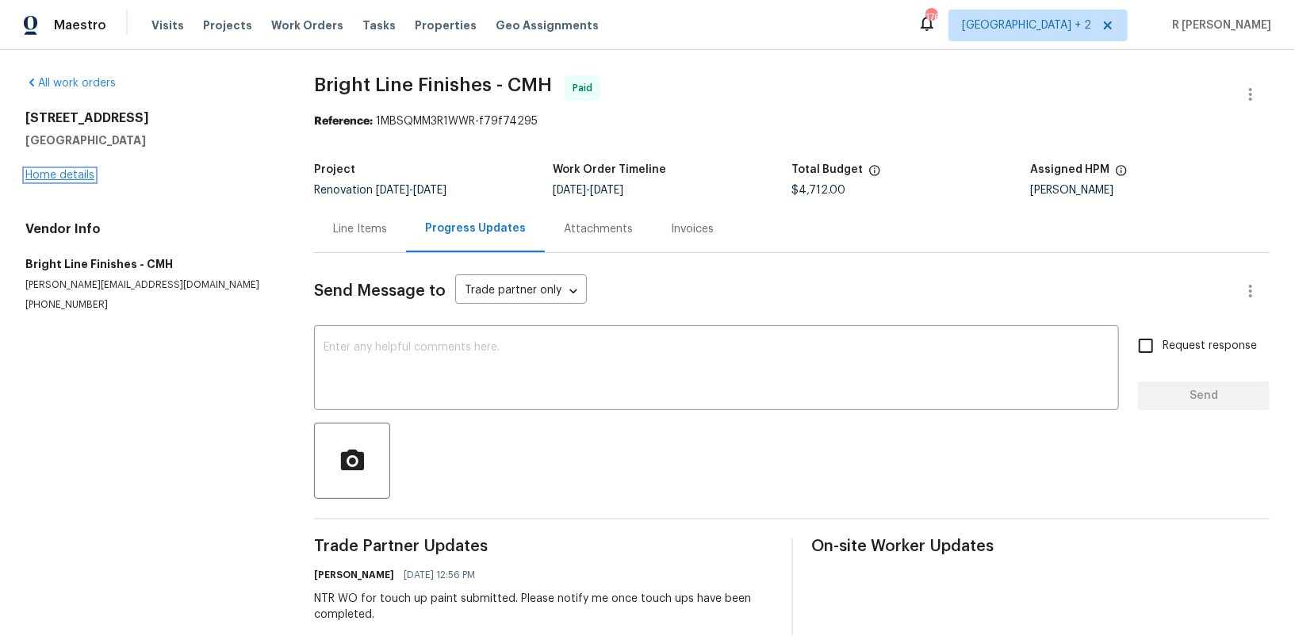
click at [61, 173] on link "Home details" at bounding box center [59, 175] width 69 height 11
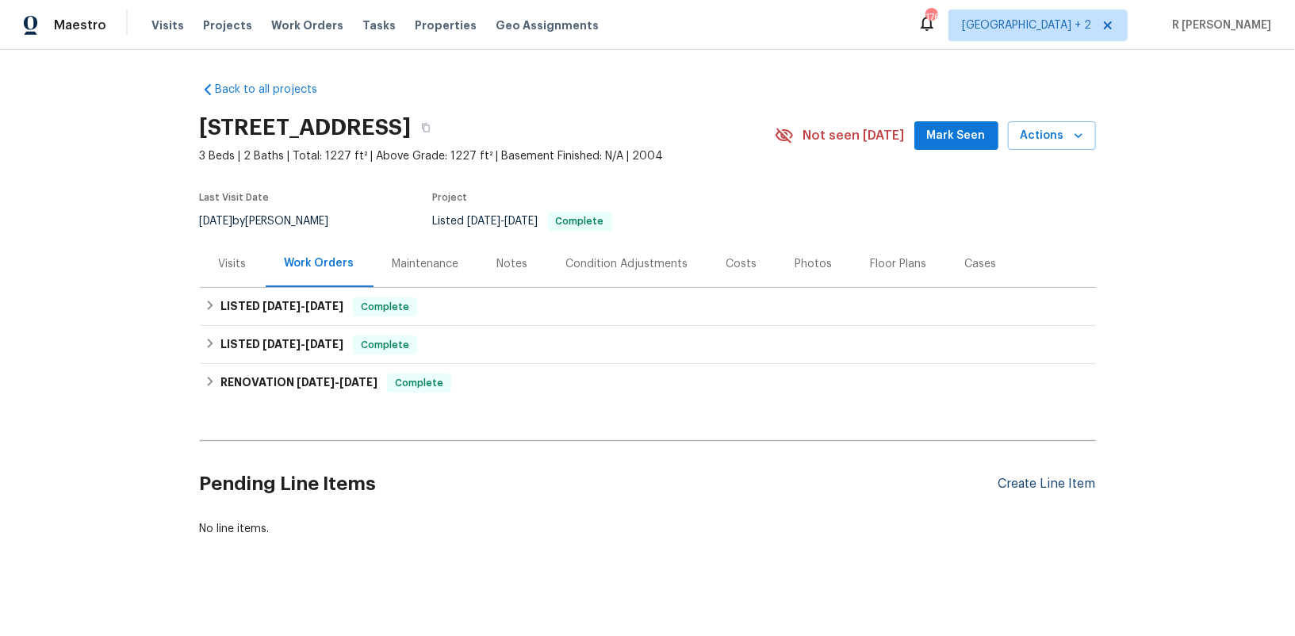
click at [1050, 485] on div "Create Line Item" at bounding box center [1047, 484] width 98 height 15
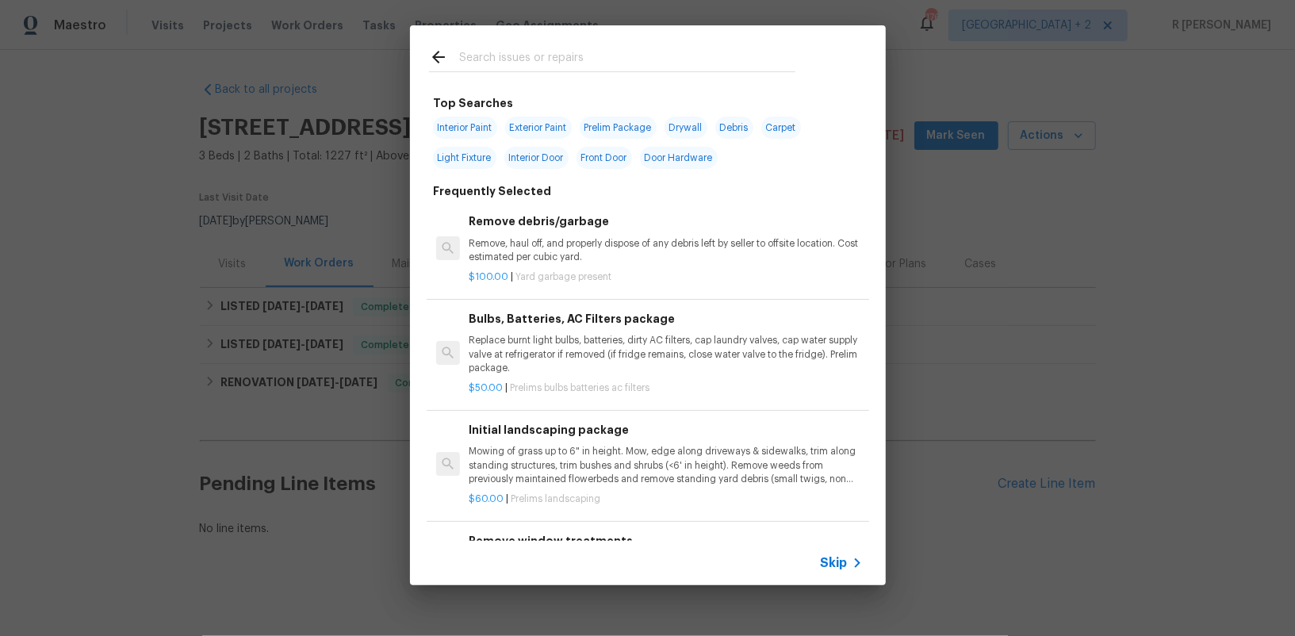
click at [510, 227] on h6 "Remove debris/garbage" at bounding box center [665, 221] width 393 height 17
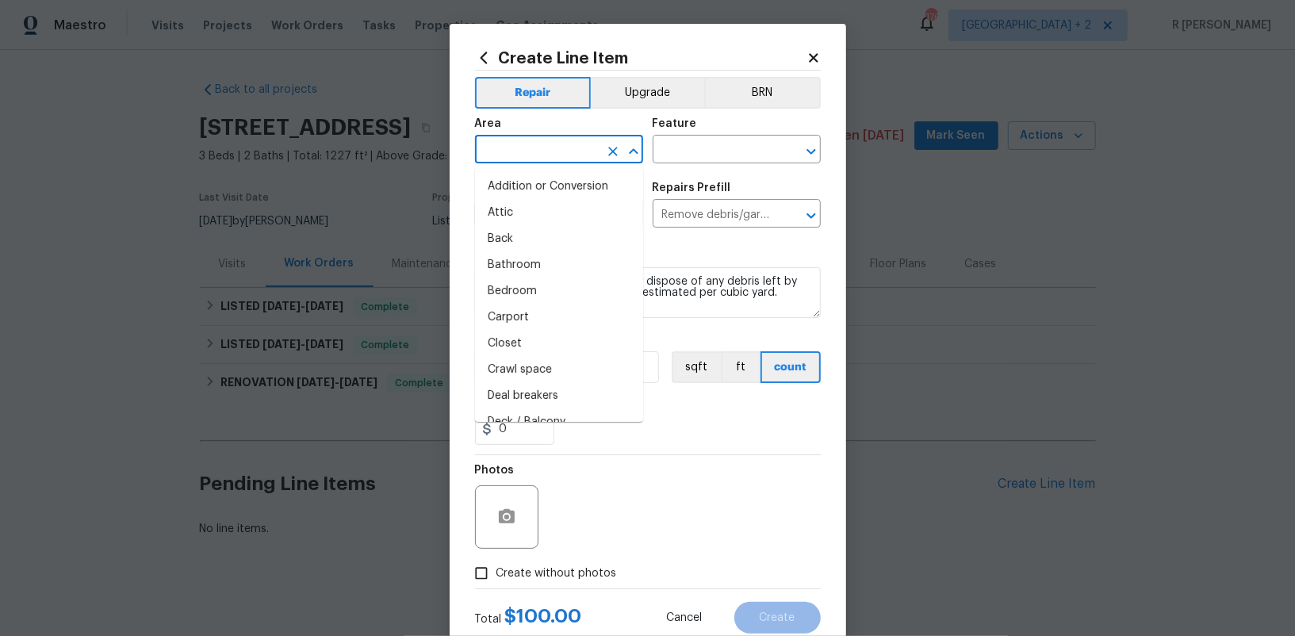
click at [550, 155] on input "text" at bounding box center [537, 151] width 124 height 25
click at [538, 293] on li "Interior Overall" at bounding box center [559, 291] width 168 height 26
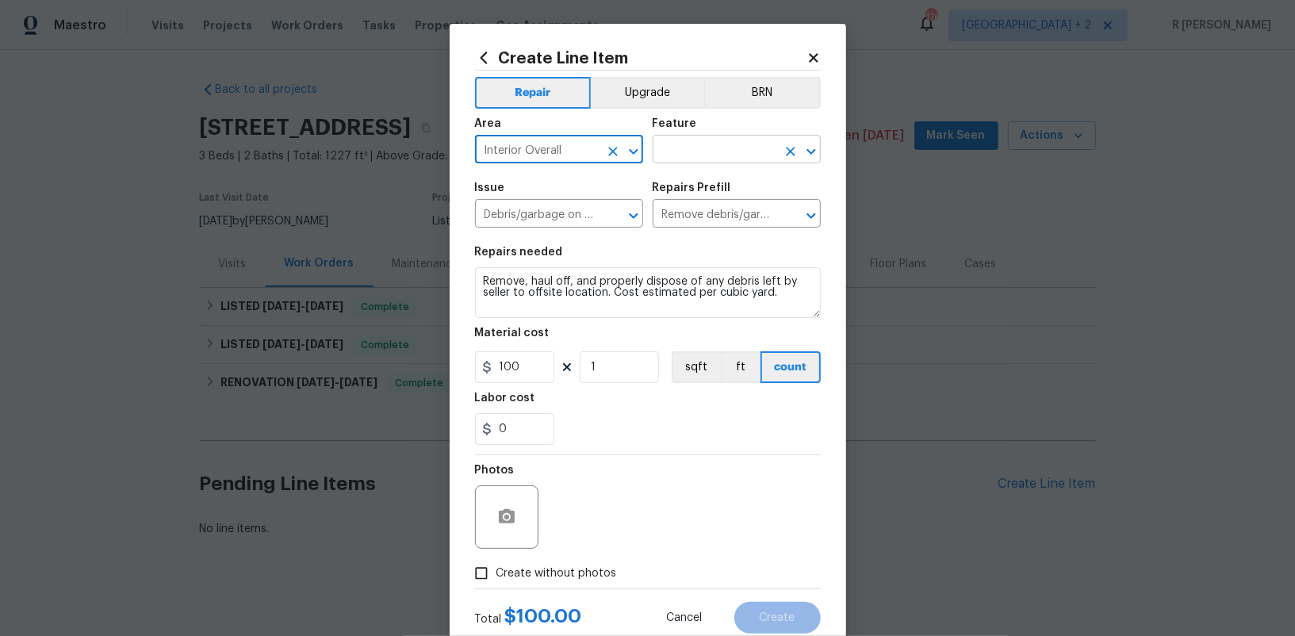
type input "Interior Overall"
click at [754, 147] on input "text" at bounding box center [715, 151] width 124 height 25
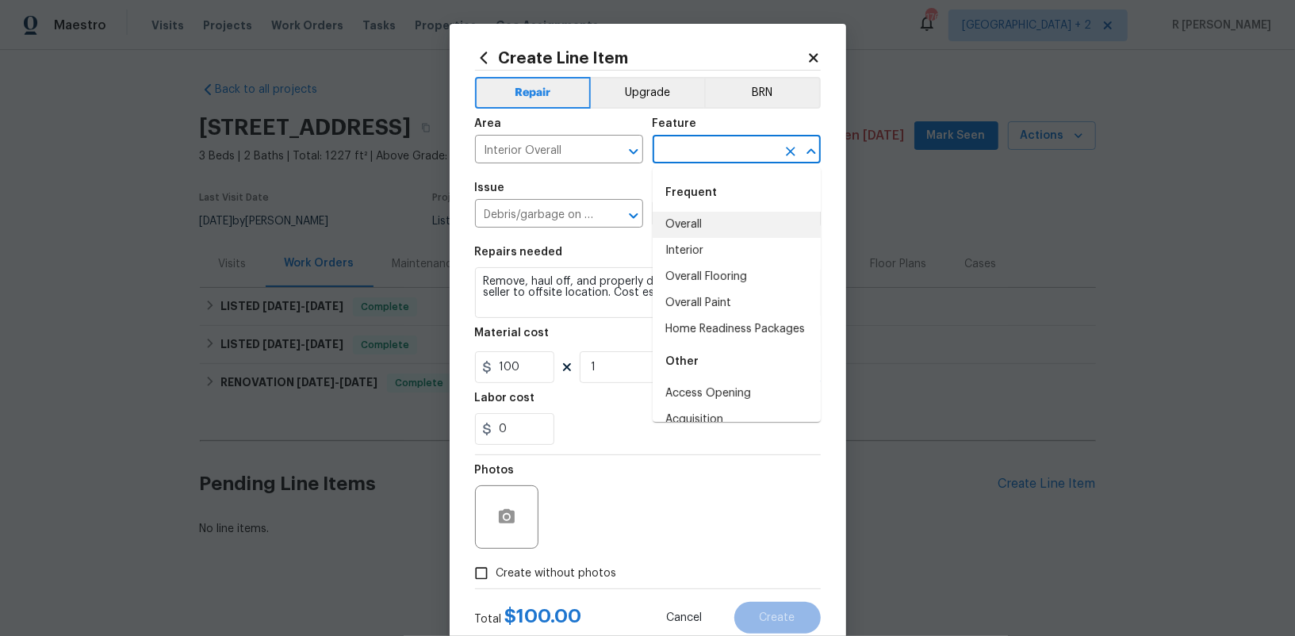
click at [711, 220] on li "Overall" at bounding box center [737, 225] width 168 height 26
type input "Overall"
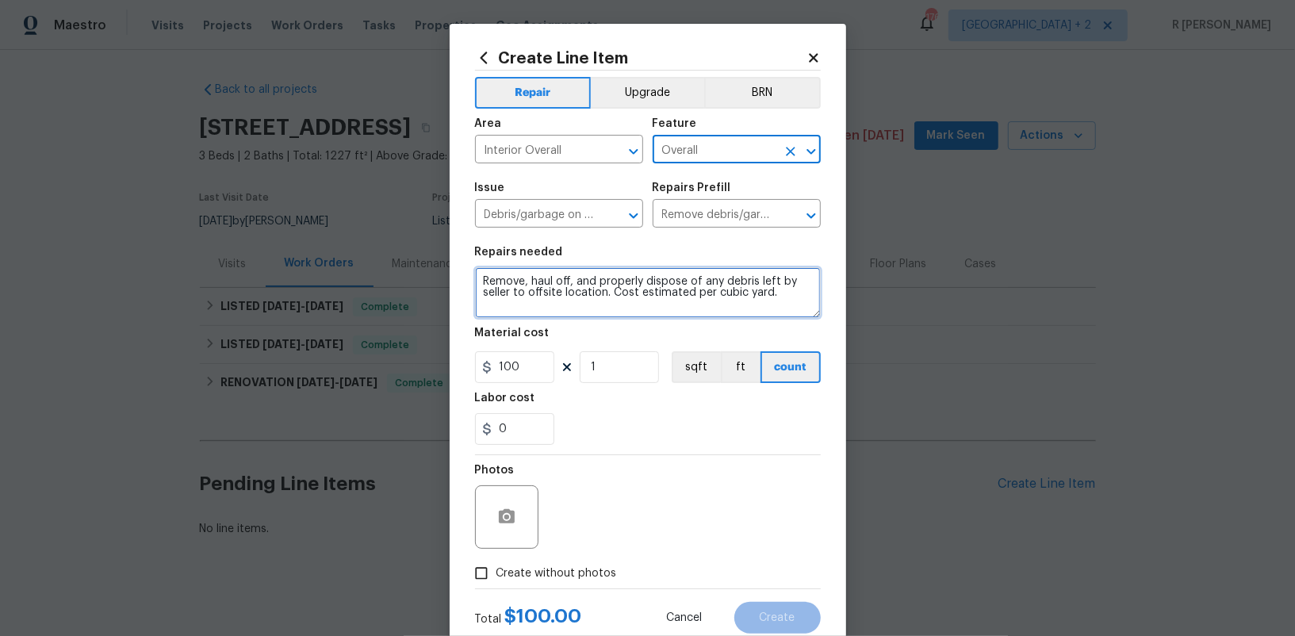
click at [589, 292] on textarea "Remove, haul off, and properly dispose of any debris left by seller to offsite …" at bounding box center [648, 292] width 346 height 51
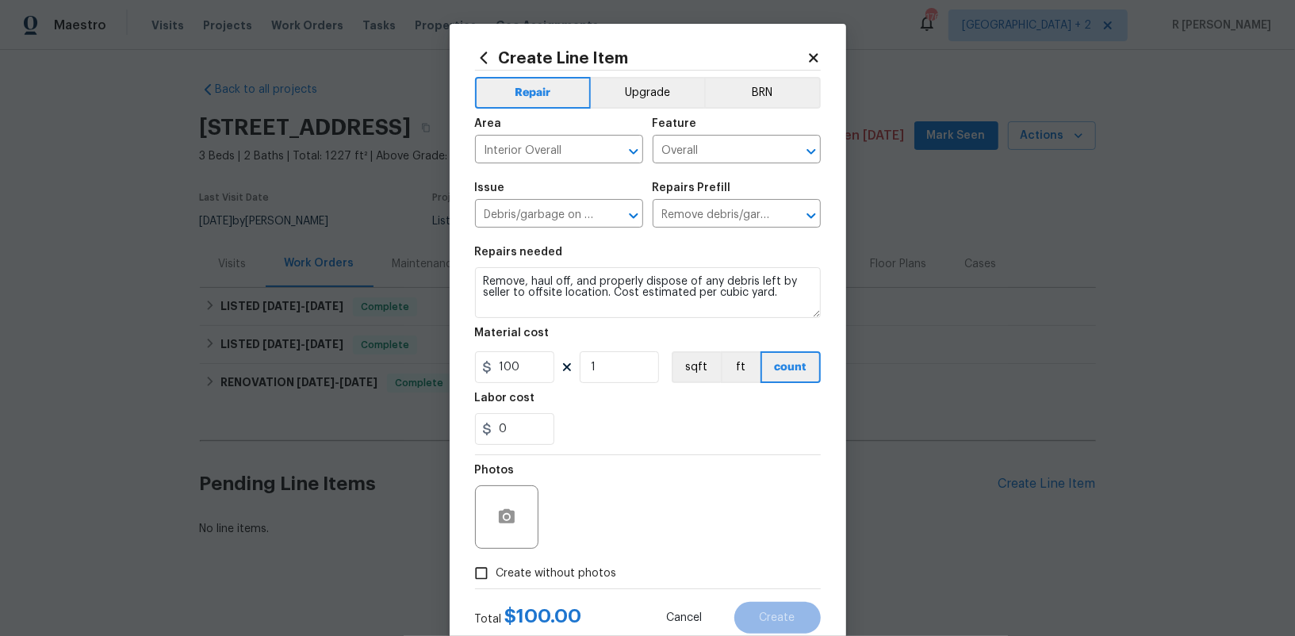
click at [546, 566] on span "Create without photos" at bounding box center [556, 573] width 121 height 17
click at [496, 566] on input "Create without photos" at bounding box center [481, 573] width 30 height 30
checkbox input "true"
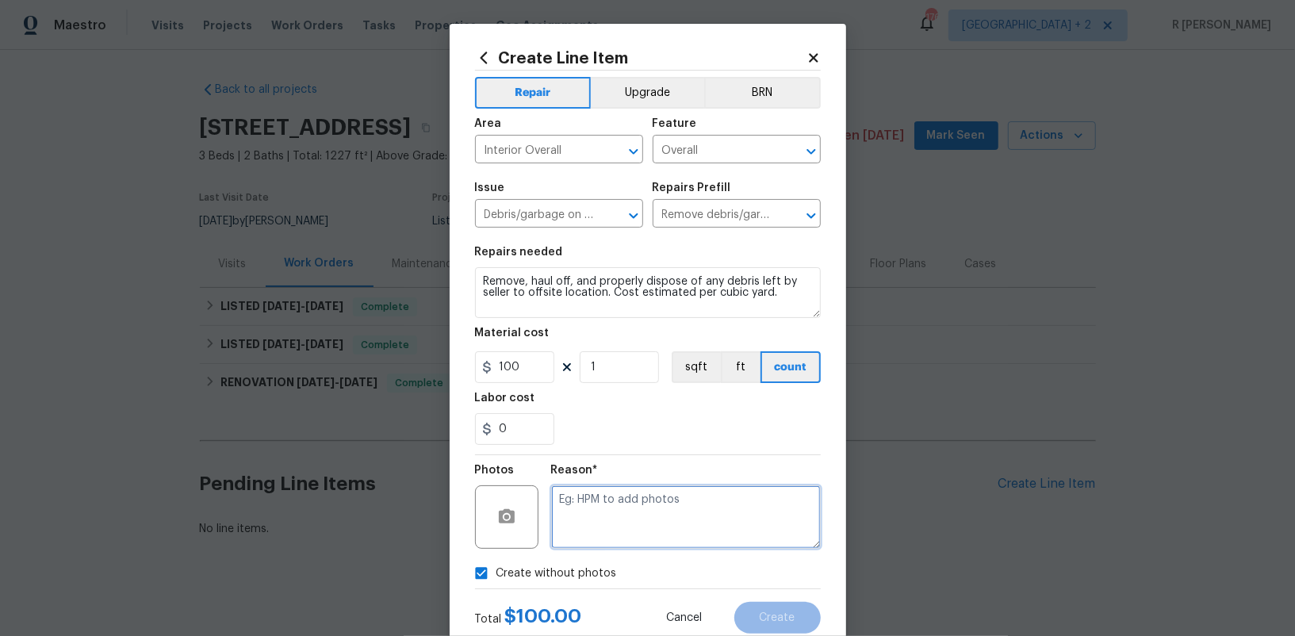
click at [640, 528] on textarea at bounding box center [686, 516] width 270 height 63
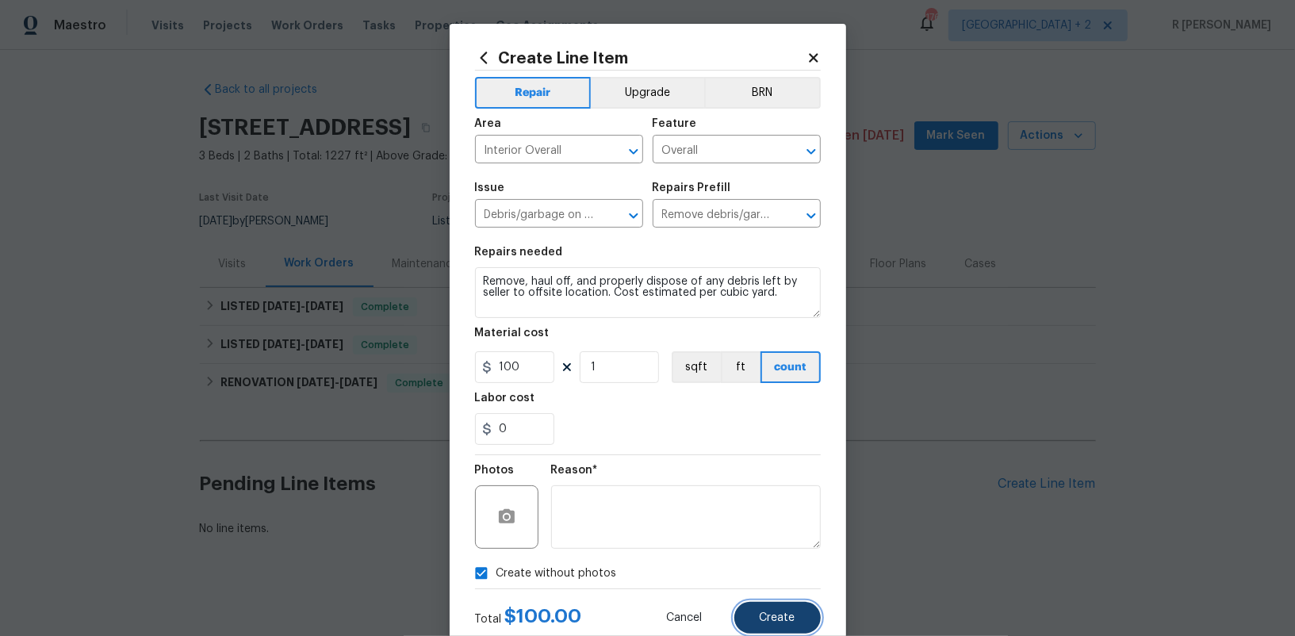
click at [772, 625] on button "Create" at bounding box center [777, 618] width 86 height 32
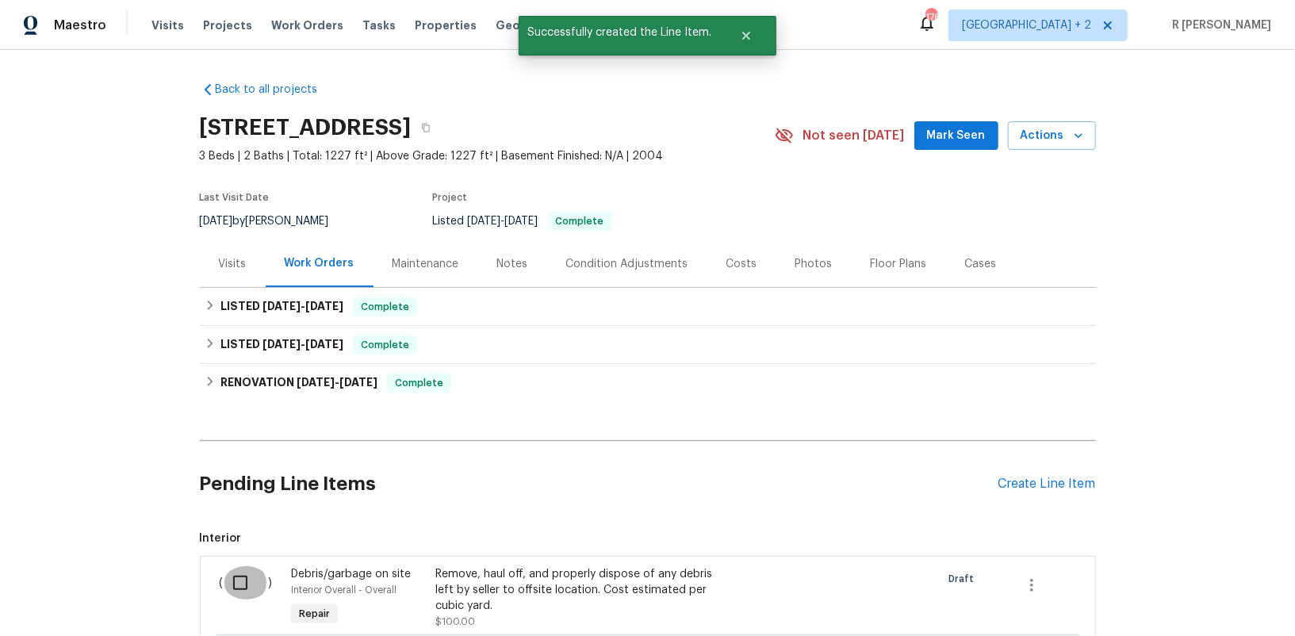
click at [243, 573] on input "checkbox" at bounding box center [246, 582] width 45 height 33
checkbox input "true"
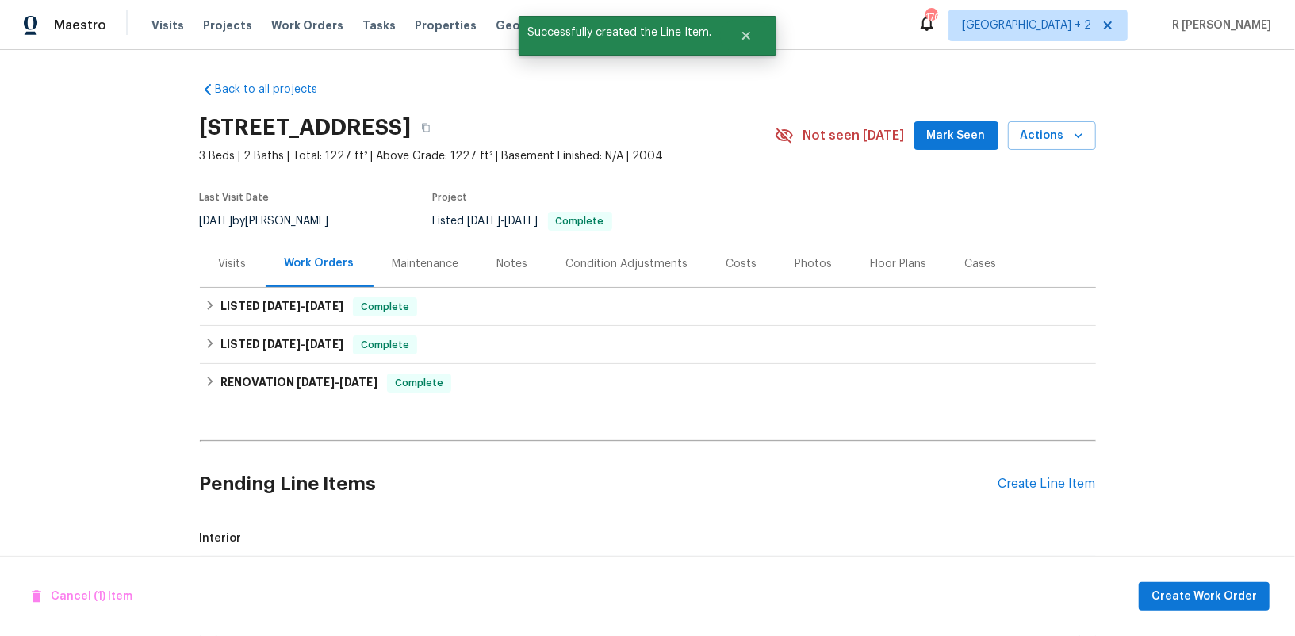
scroll to position [203, 0]
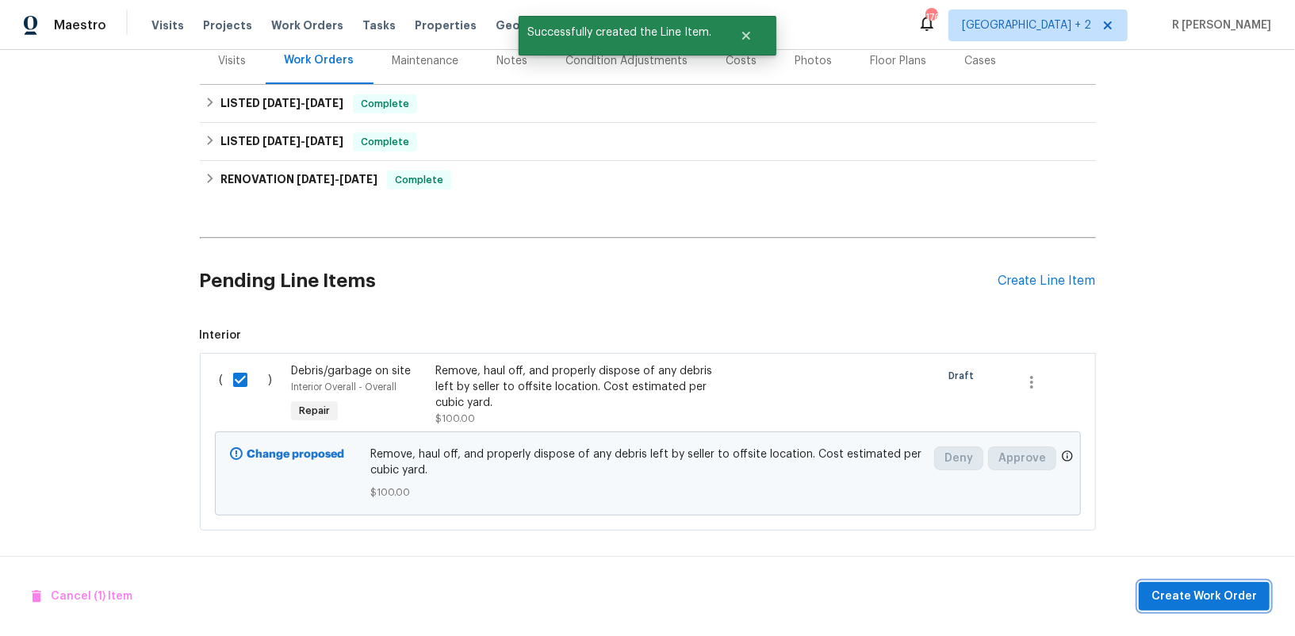
click at [1193, 592] on span "Create Work Order" at bounding box center [1203, 597] width 105 height 20
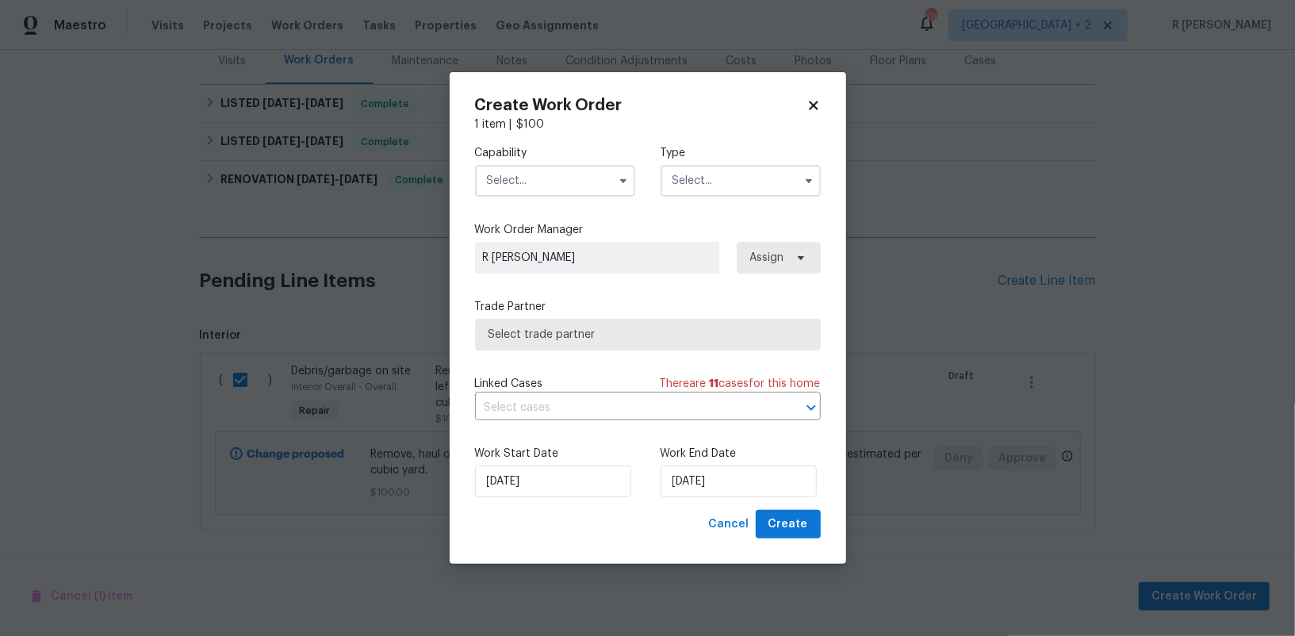
click at [554, 195] on input "text" at bounding box center [555, 181] width 160 height 32
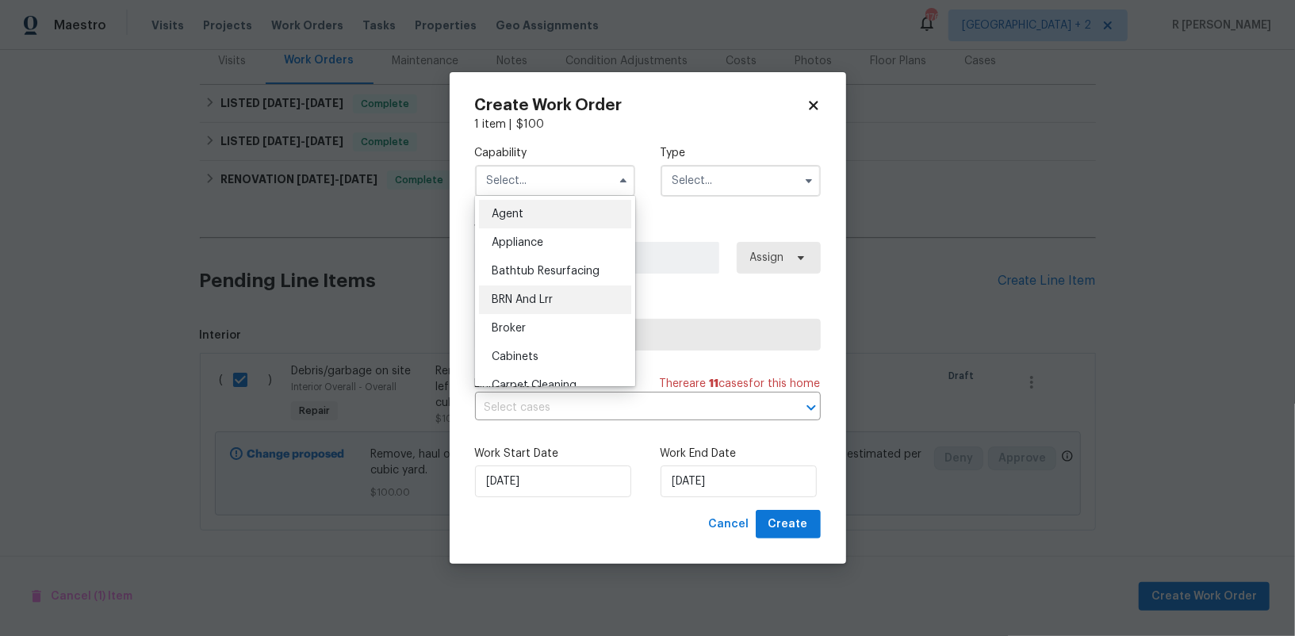
click at [540, 306] on div "BRN And Lrr" at bounding box center [555, 299] width 152 height 29
type input "BRN And Lrr"
click at [540, 306] on label "Trade Partner" at bounding box center [648, 307] width 346 height 16
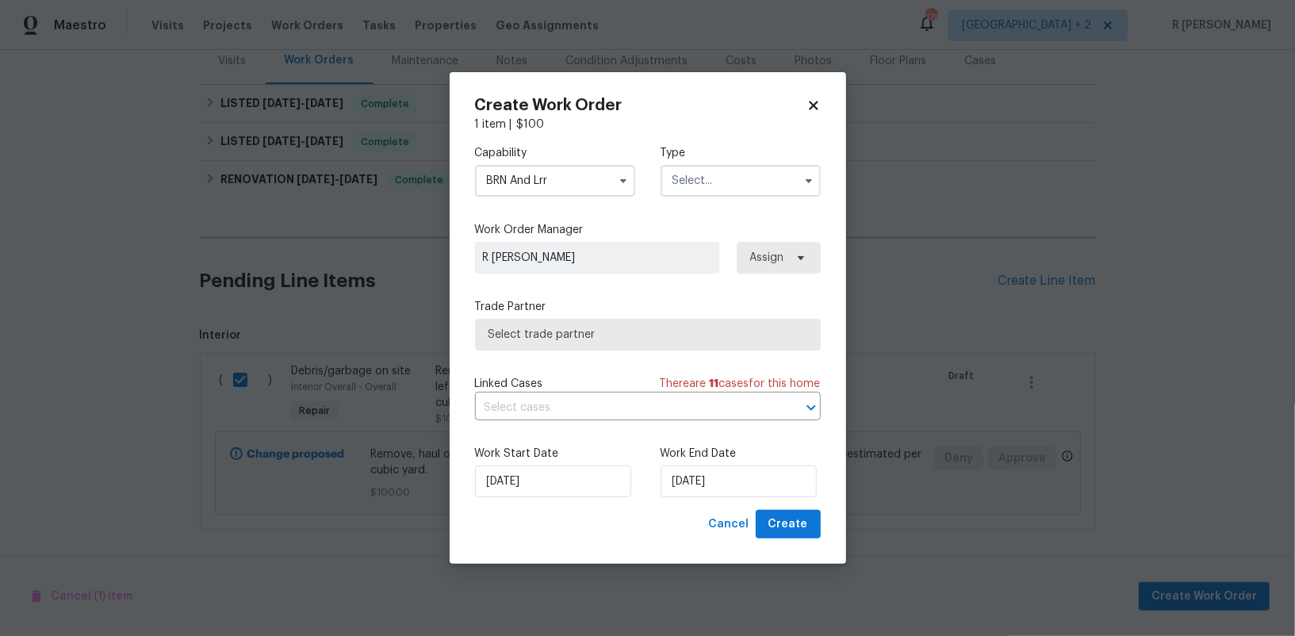
click at [719, 166] on input "text" at bounding box center [741, 181] width 160 height 32
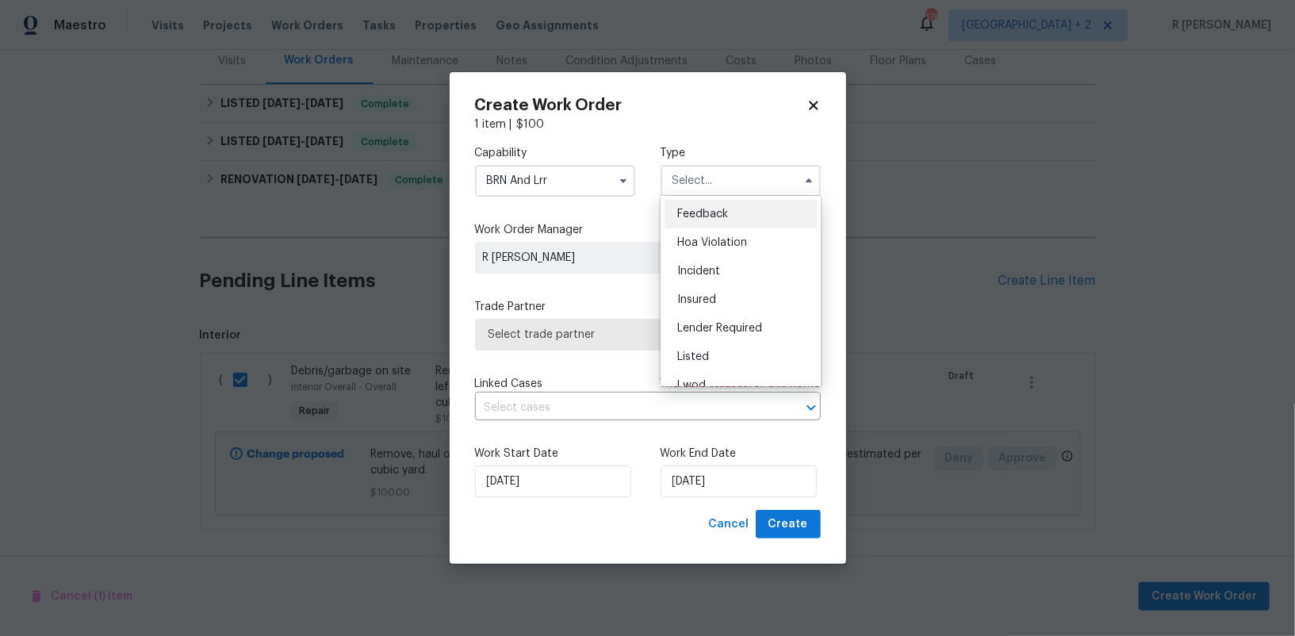
click at [708, 210] on span "Feedback" at bounding box center [702, 214] width 51 height 11
type input "Feedback"
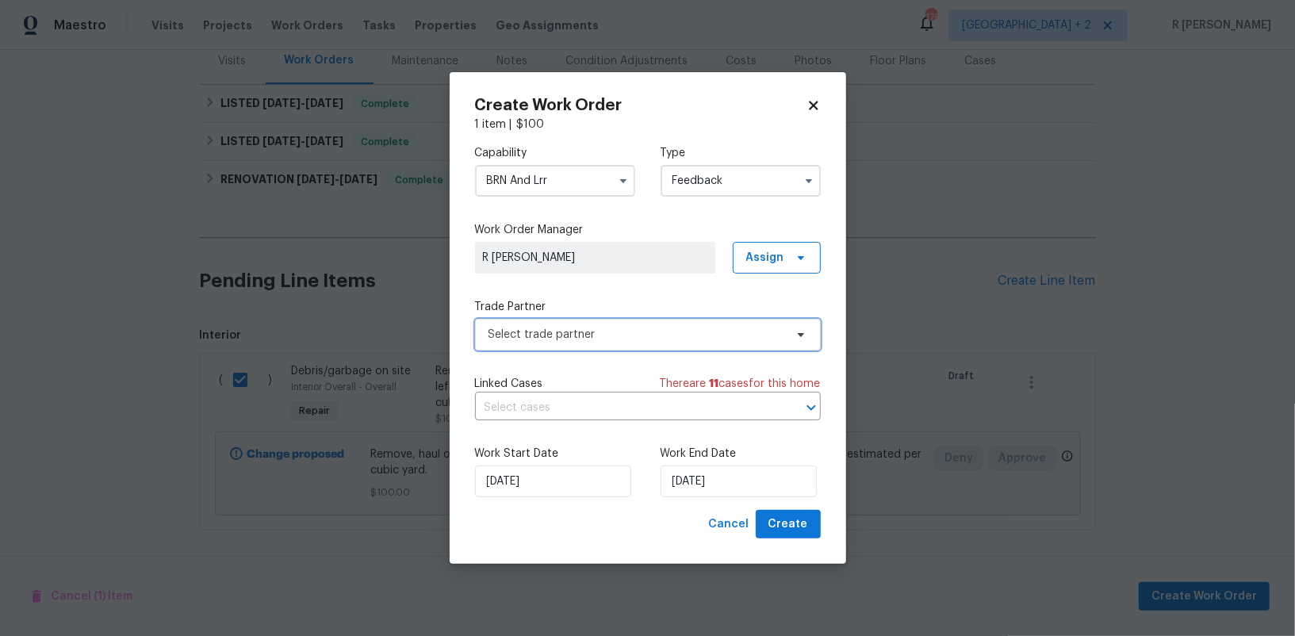
click at [531, 328] on span "Select trade partner" at bounding box center [636, 335] width 296 height 16
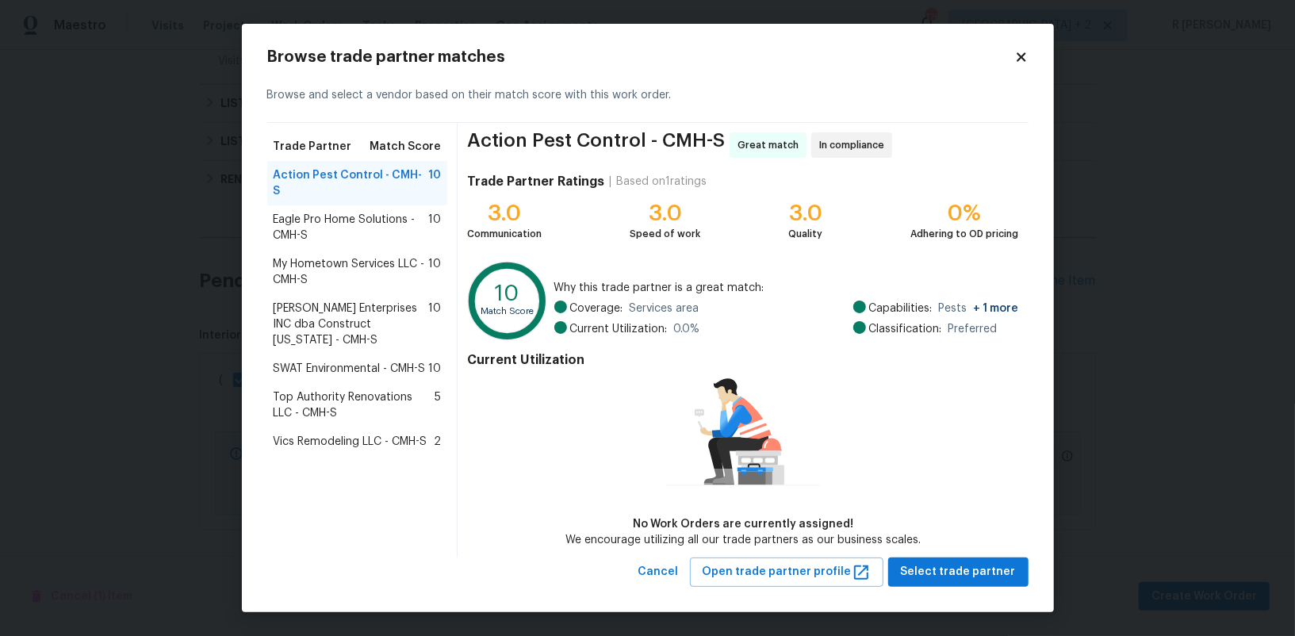
click at [329, 183] on div "Action Pest Control - CMH-S 10" at bounding box center [357, 183] width 181 height 44
click at [997, 565] on span "Select trade partner" at bounding box center [958, 572] width 115 height 20
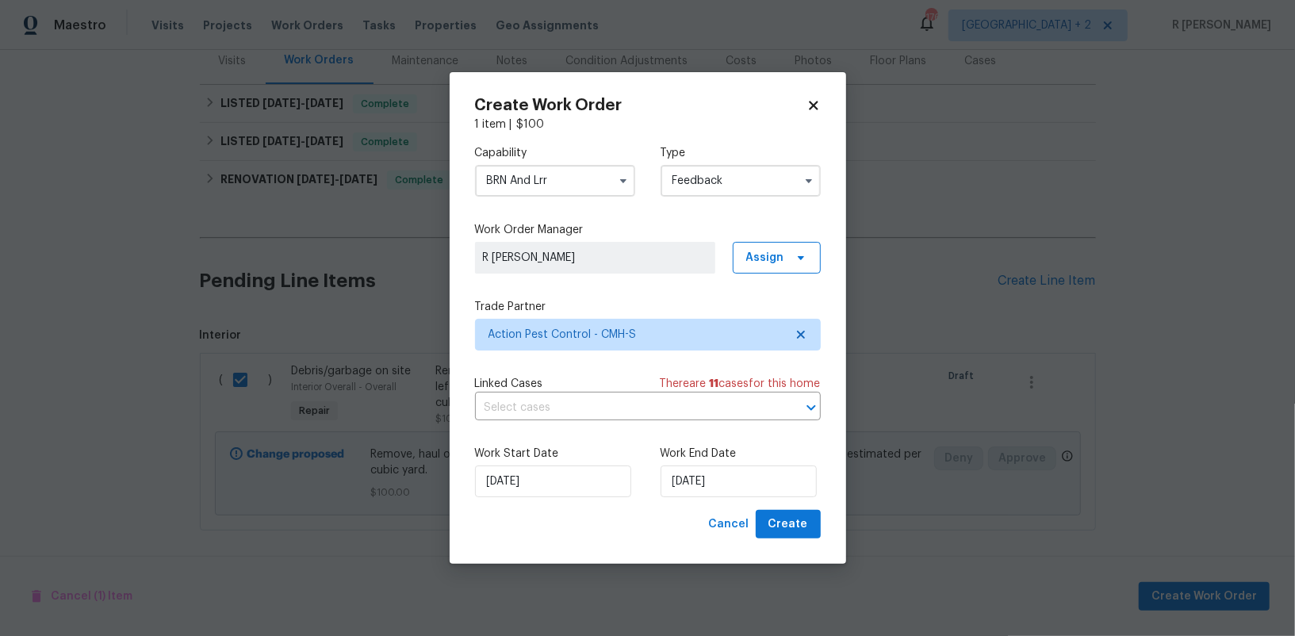
click at [787, 545] on div "Create Work Order 1 item | $ 100 Capability BRN And Lrr Type Feedback Work Orde…" at bounding box center [648, 318] width 397 height 492
click at [789, 535] on button "Create" at bounding box center [788, 524] width 65 height 29
checkbox input "false"
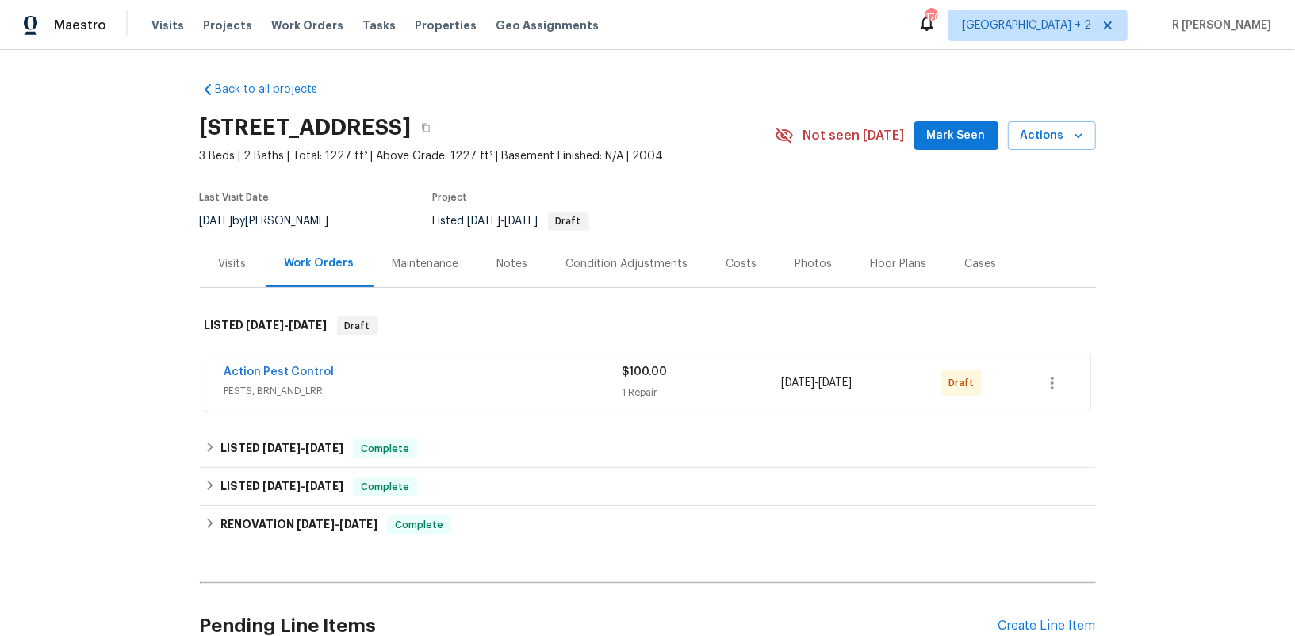
click at [274, 364] on span "Action Pest Control" at bounding box center [279, 372] width 110 height 16
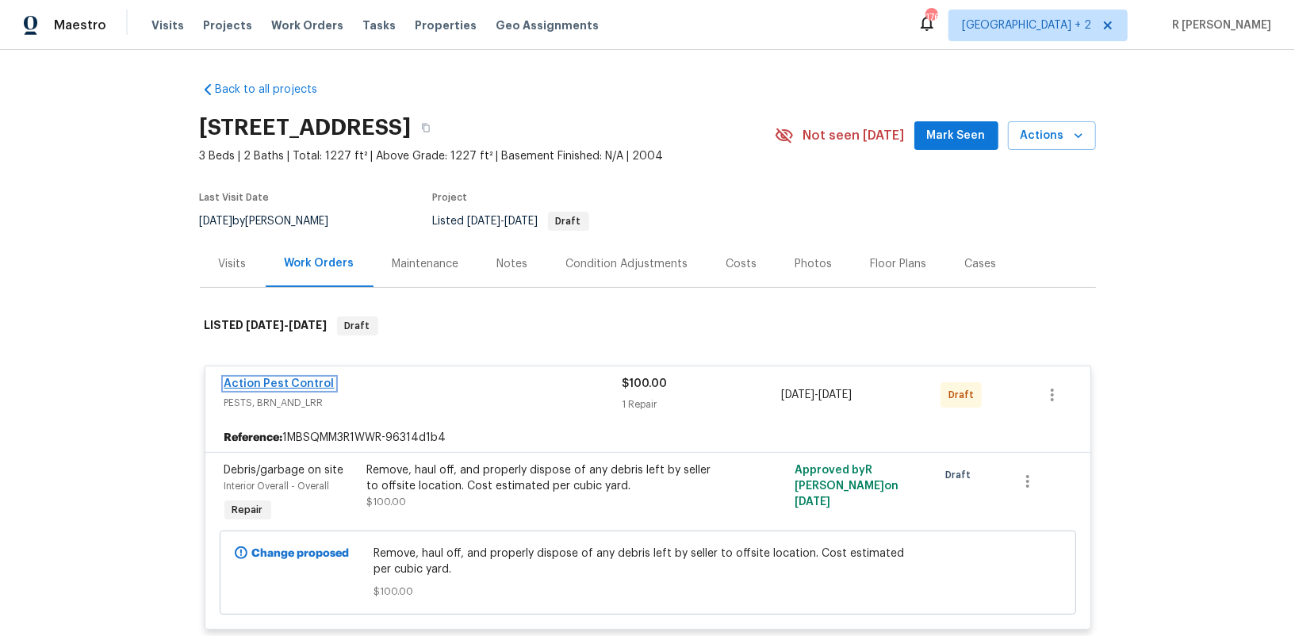
click at [273, 385] on link "Action Pest Control" at bounding box center [279, 383] width 110 height 11
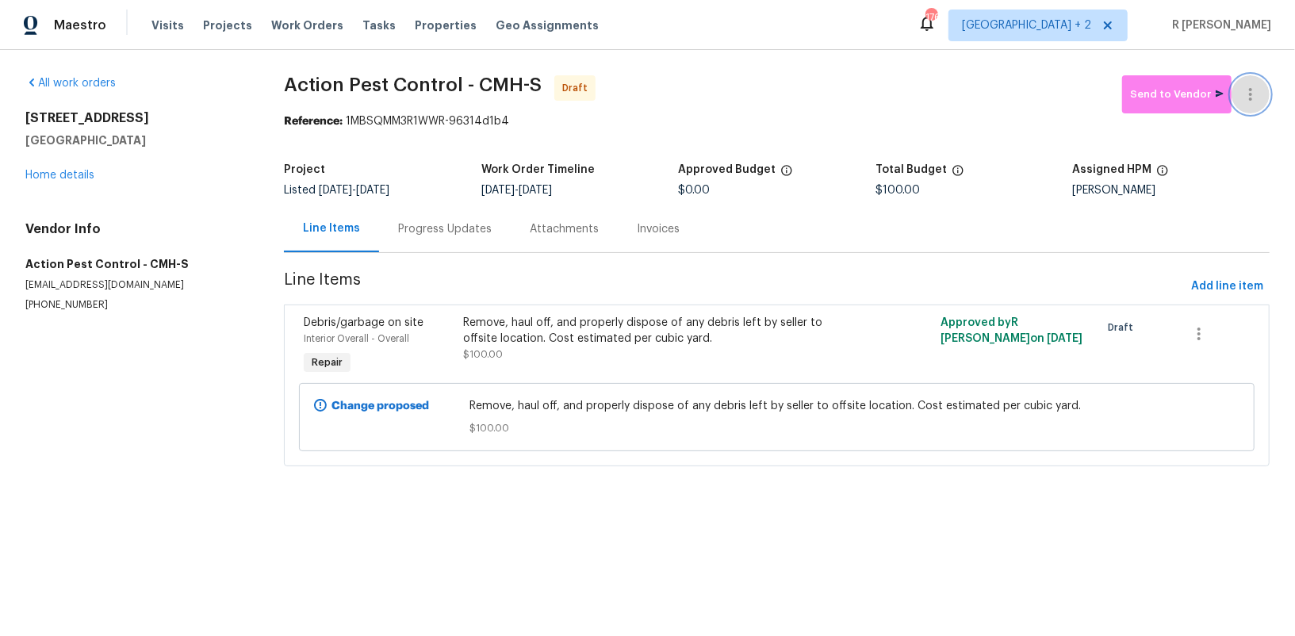
click at [1253, 87] on icon "button" at bounding box center [1250, 94] width 19 height 19
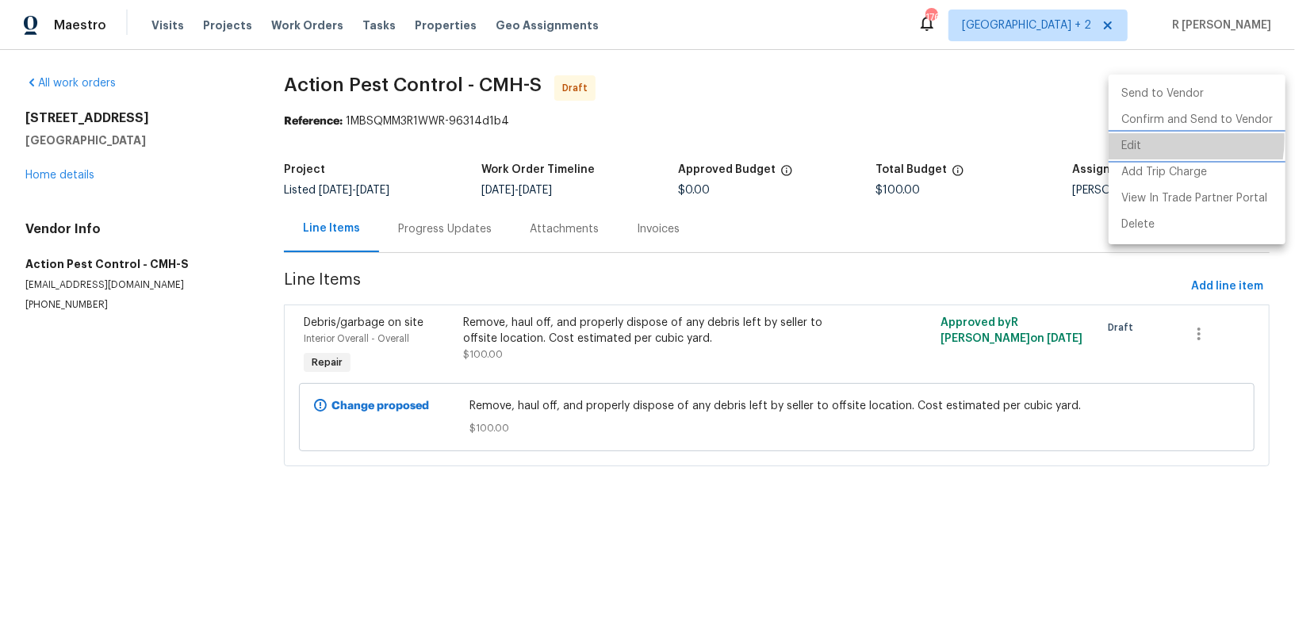
click at [1140, 138] on li "Edit" at bounding box center [1197, 146] width 177 height 26
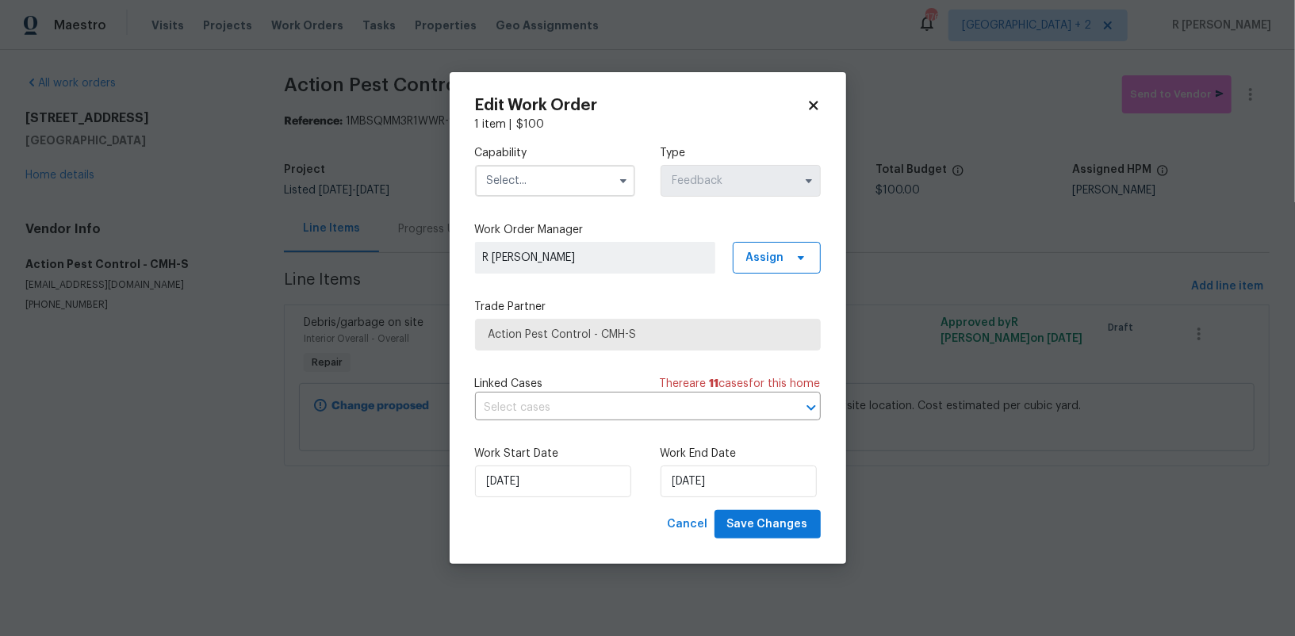
click at [566, 184] on input "text" at bounding box center [555, 181] width 160 height 32
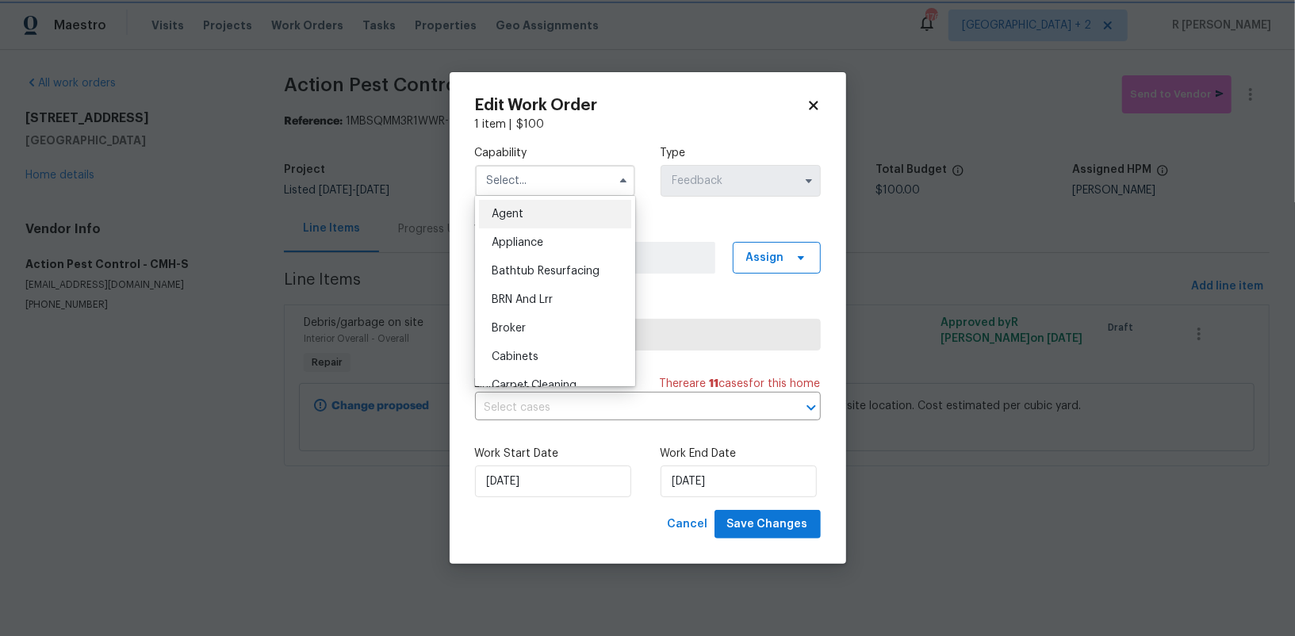
click at [711, 212] on div "Capability Agent Appliance Bathtub Resurfacing BRN And Lrr Broker Cabinets Carp…" at bounding box center [648, 320] width 346 height 377
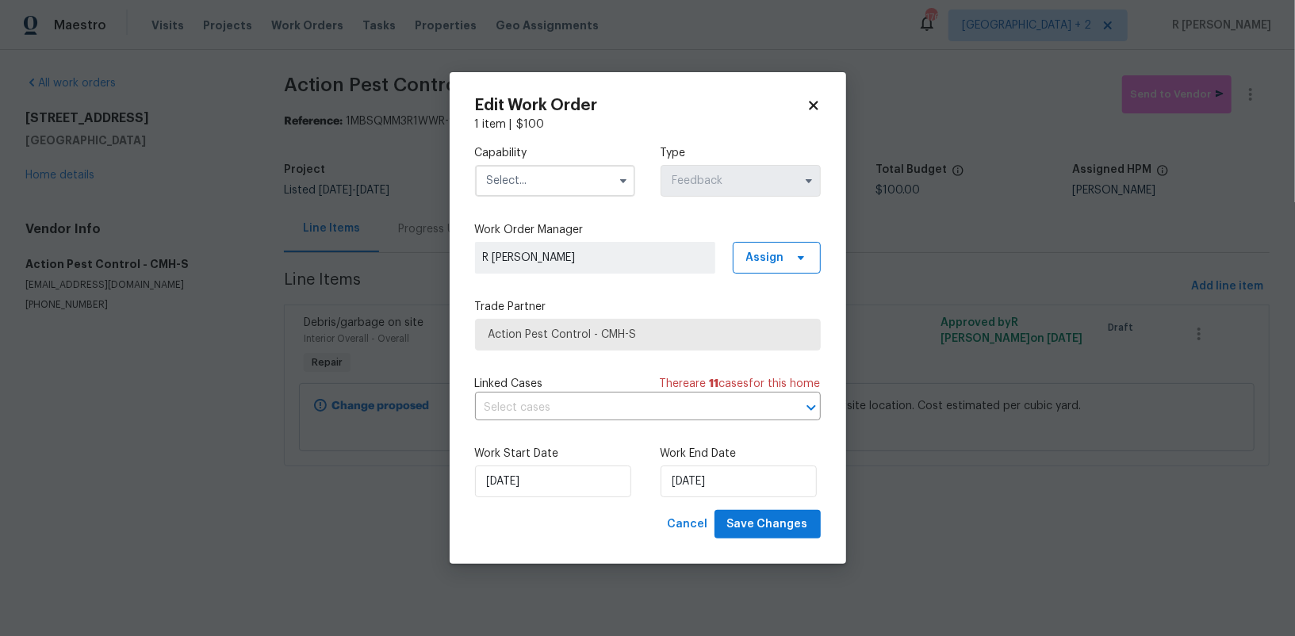
click at [660, 262] on span "R [PERSON_NAME]" at bounding box center [595, 258] width 224 height 16
click at [749, 259] on span "Assign" at bounding box center [765, 258] width 38 height 16
click at [764, 316] on div "Assign to HPM" at bounding box center [782, 324] width 75 height 16
click at [528, 188] on input "text" at bounding box center [555, 181] width 160 height 32
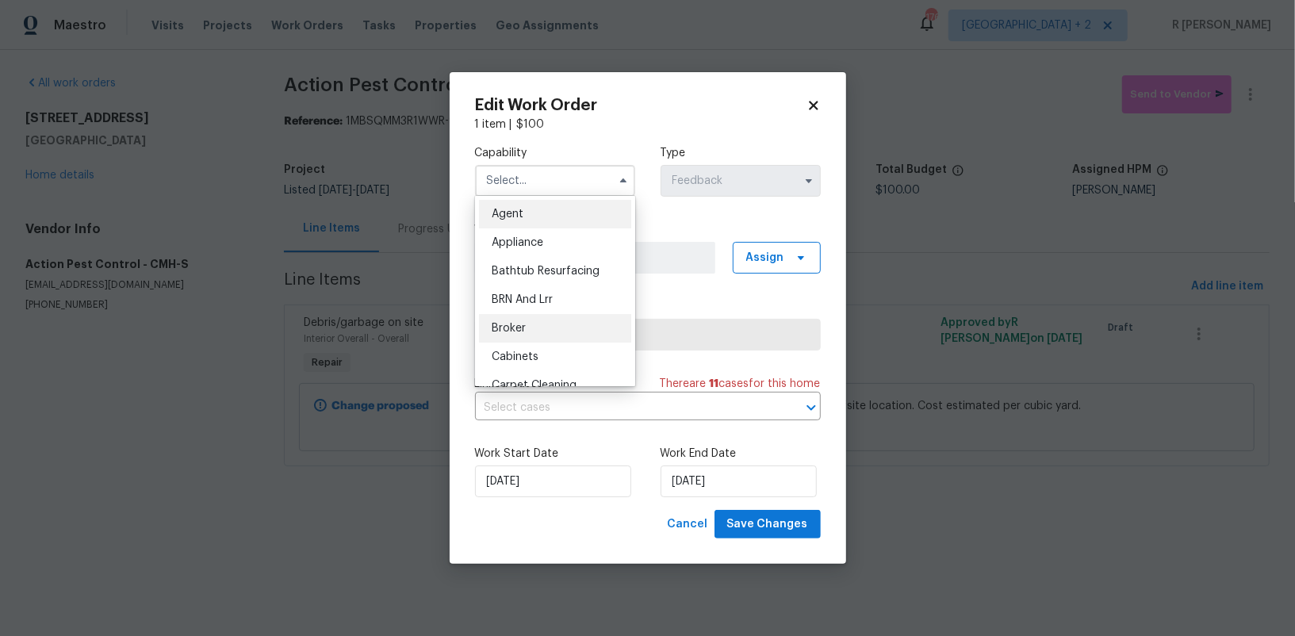
scroll to position [297, 0]
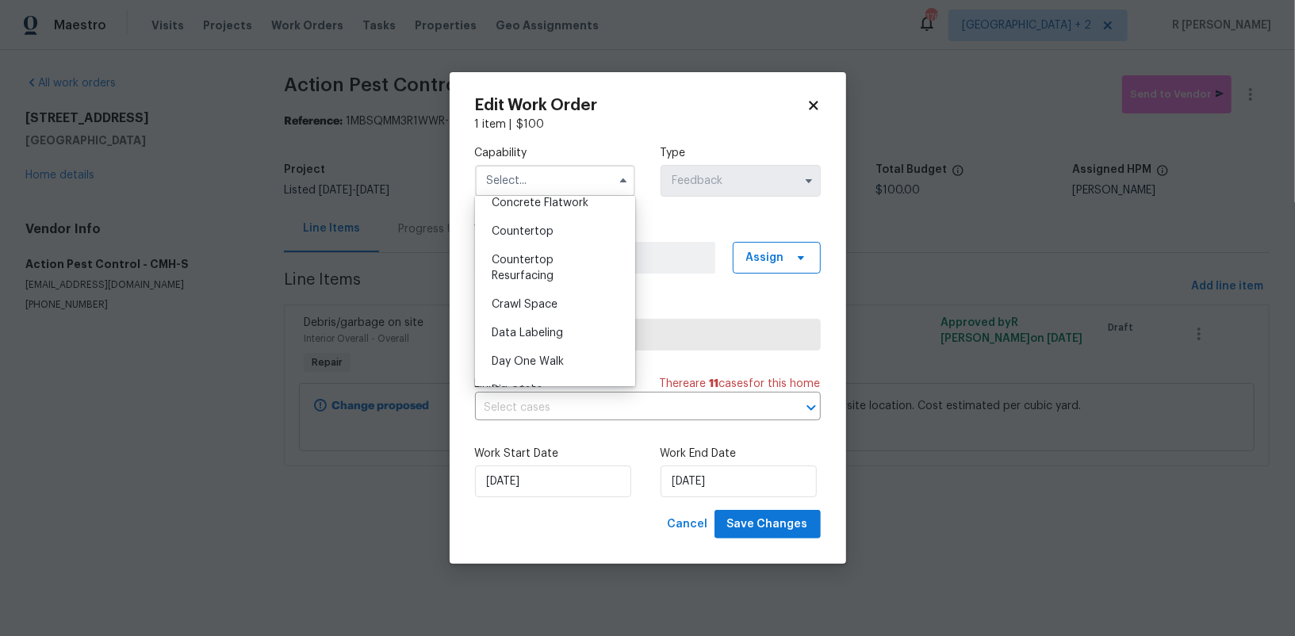
click at [523, 329] on span "Data Labeling" at bounding box center [527, 333] width 71 height 11
type input "Data Labeling"
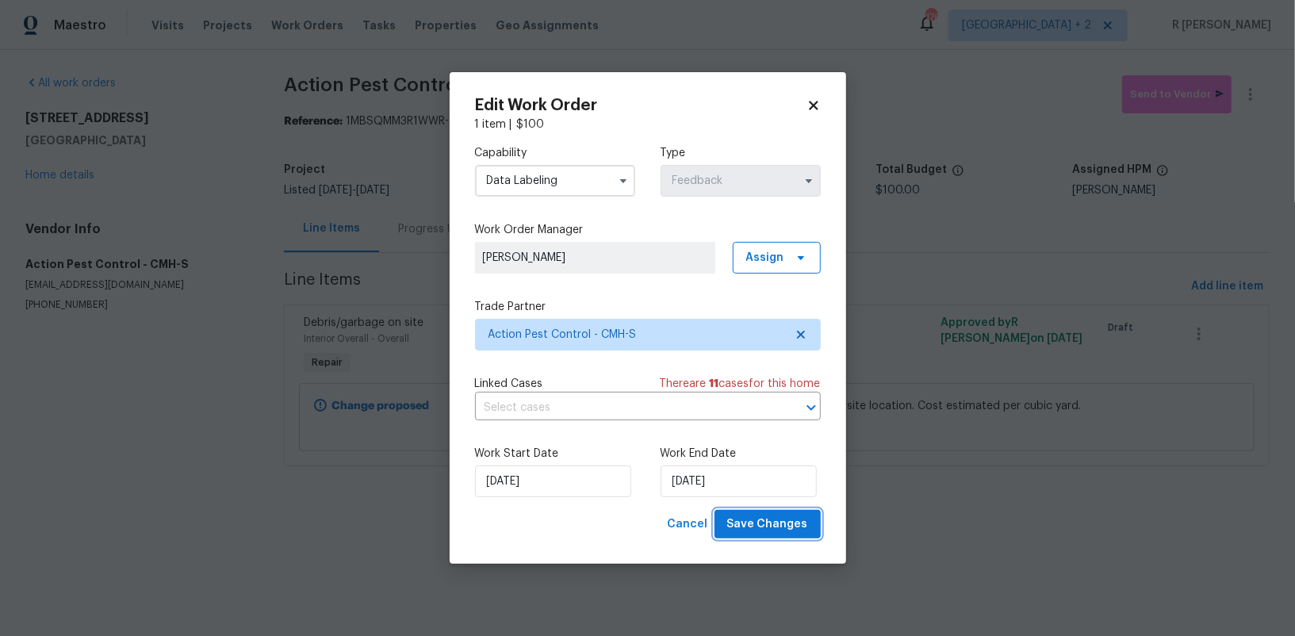
click at [782, 527] on span "Save Changes" at bounding box center [767, 525] width 81 height 20
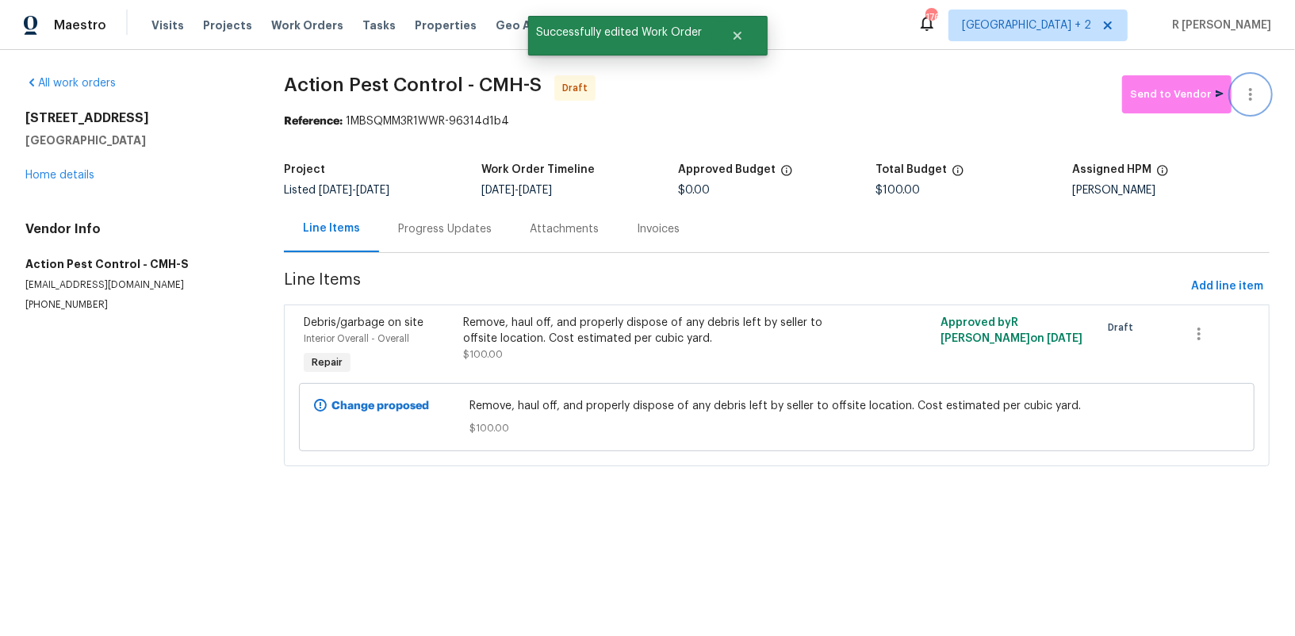
click at [1249, 100] on icon "button" at bounding box center [1250, 94] width 19 height 19
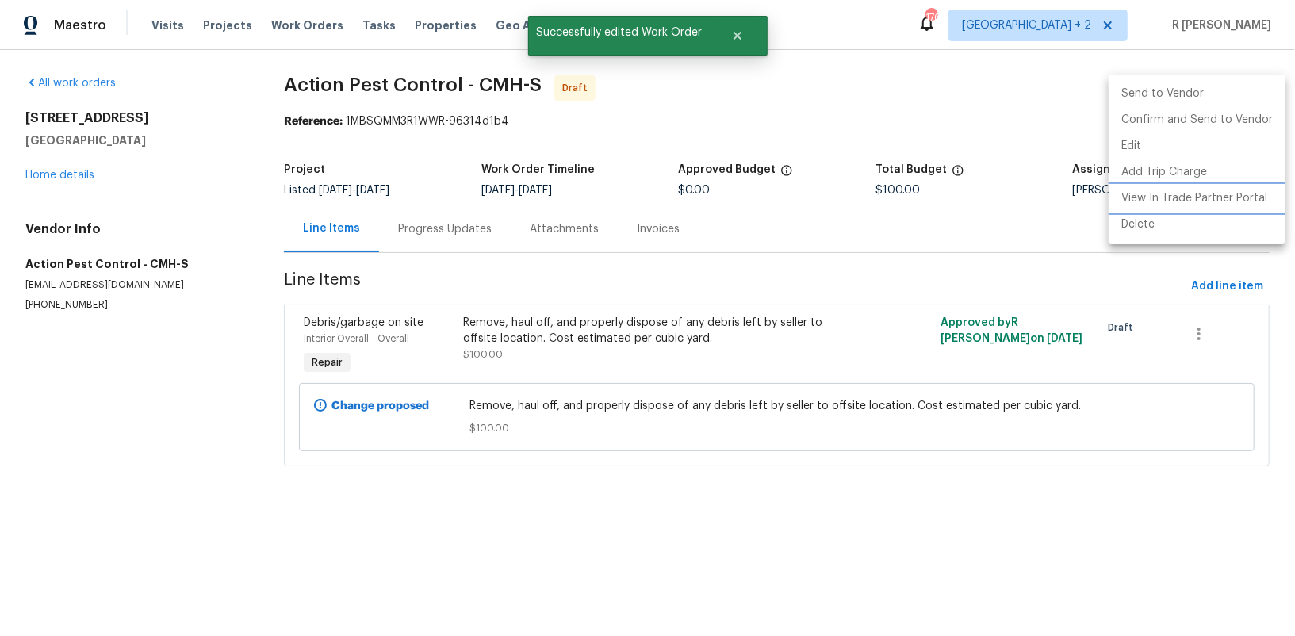
click at [1157, 197] on li "View In Trade Partner Portal" at bounding box center [1197, 199] width 177 height 26
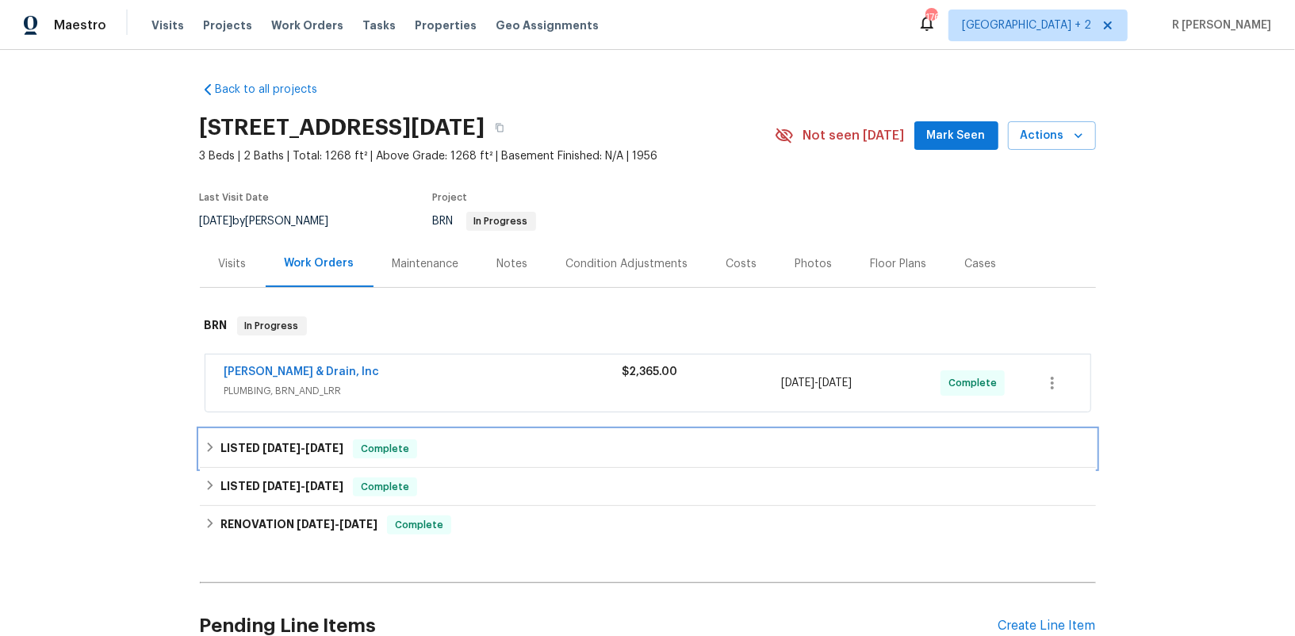
click at [293, 454] on h6 "LISTED 9/2/25 - 9/19/25" at bounding box center [281, 448] width 123 height 19
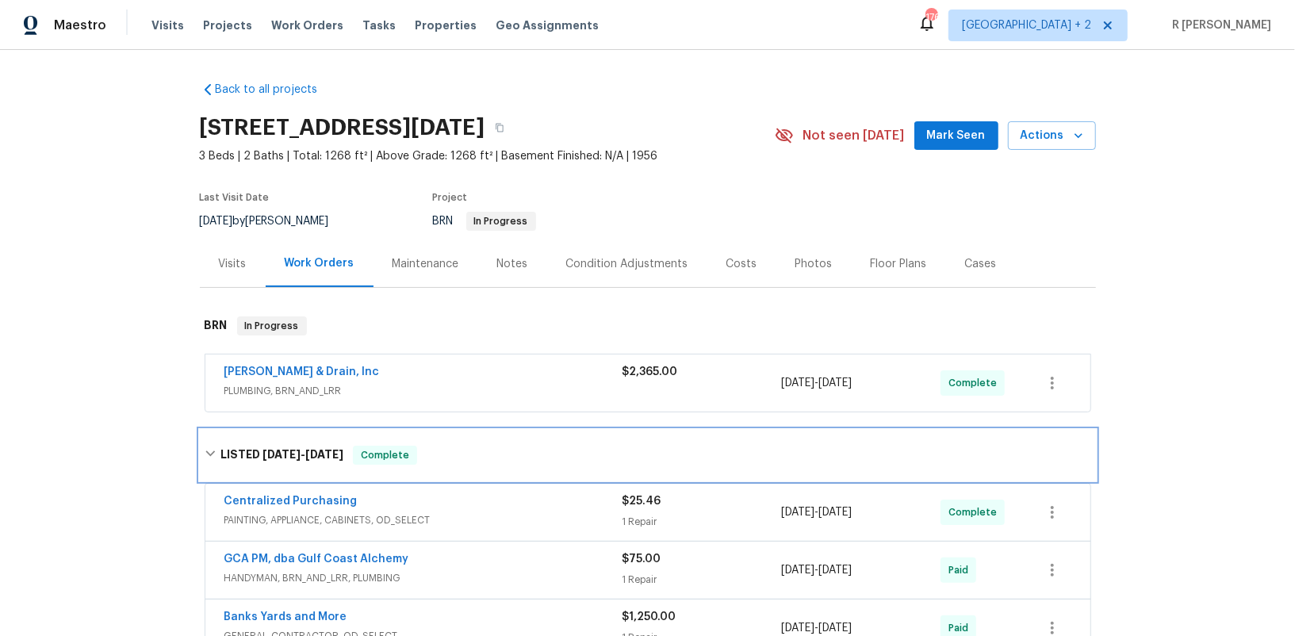
scroll to position [38, 0]
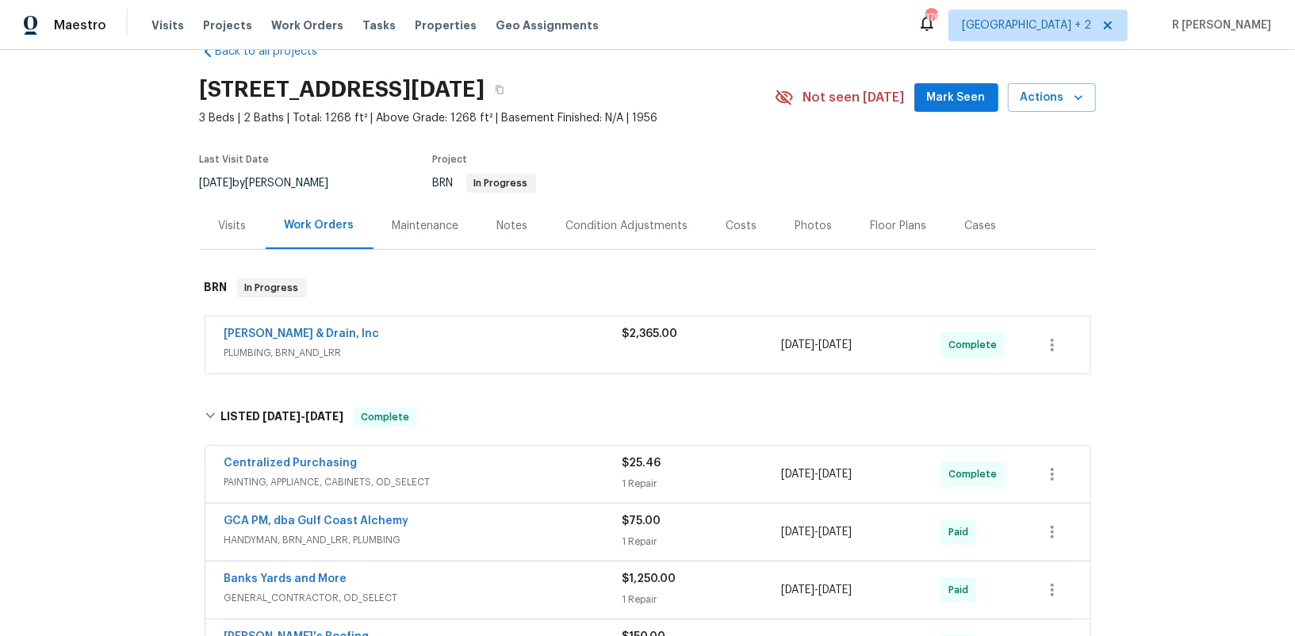
click at [301, 524] on span "GCA PM, dba Gulf Coast Alchemy" at bounding box center [316, 521] width 185 height 16
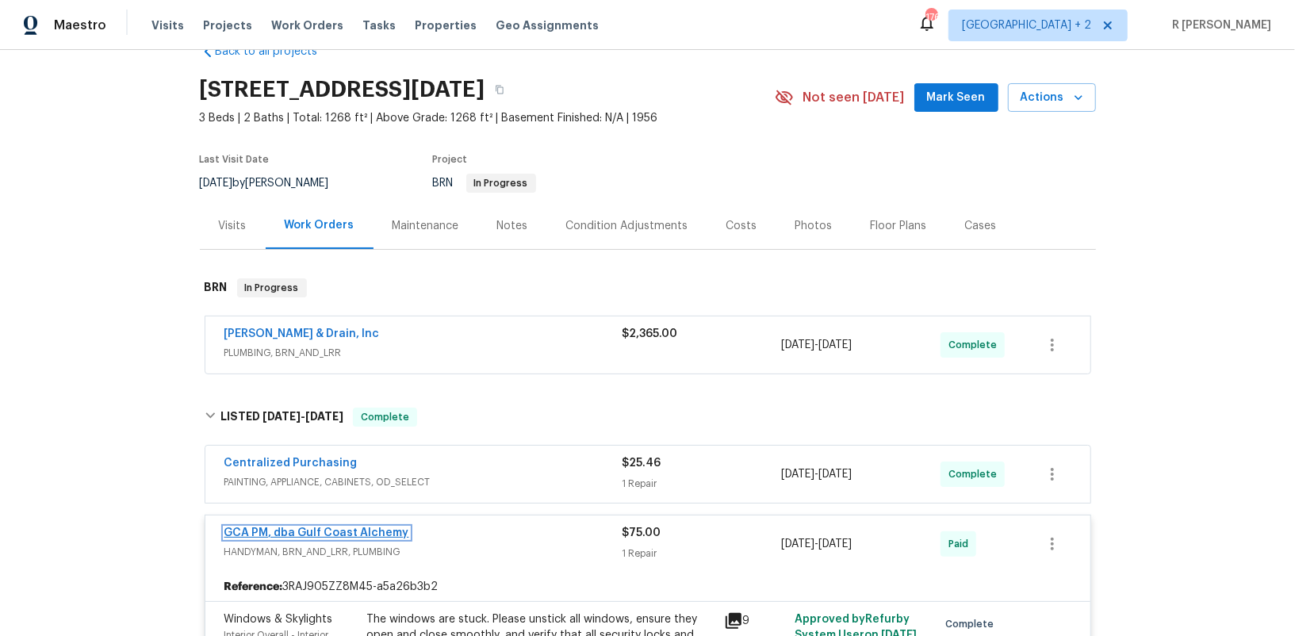
click at [237, 527] on link "GCA PM, dba Gulf Coast Alchemy" at bounding box center [316, 532] width 185 height 11
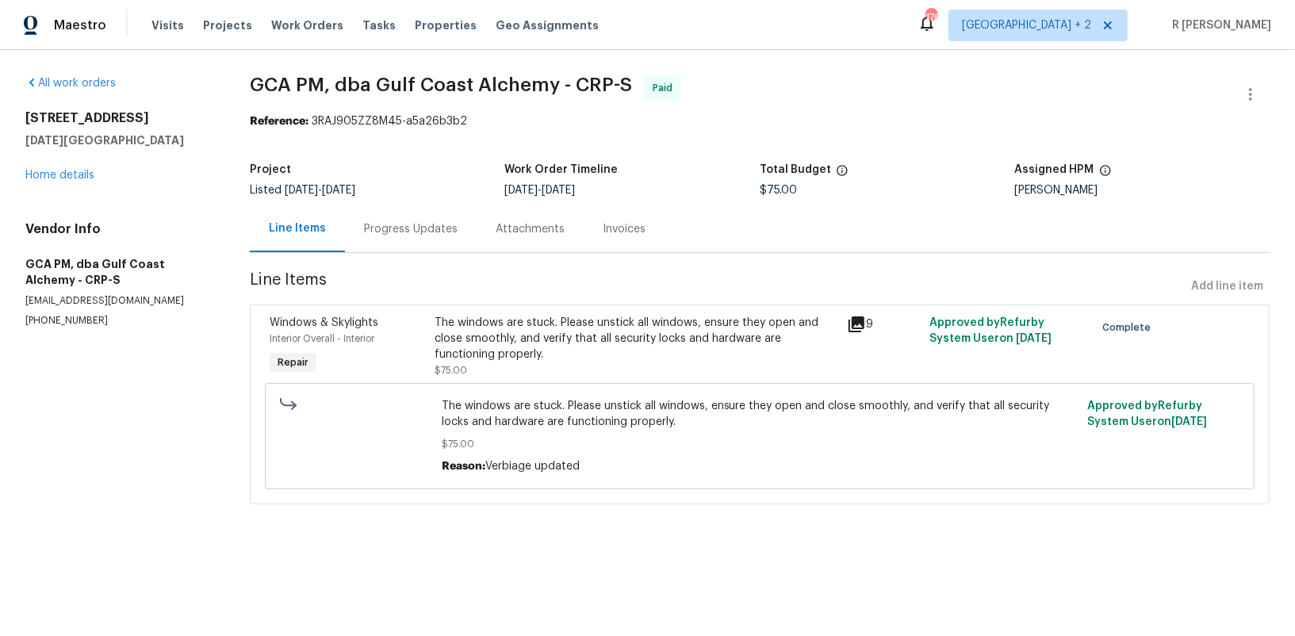
click at [382, 236] on div "Progress Updates" at bounding box center [411, 229] width 94 height 16
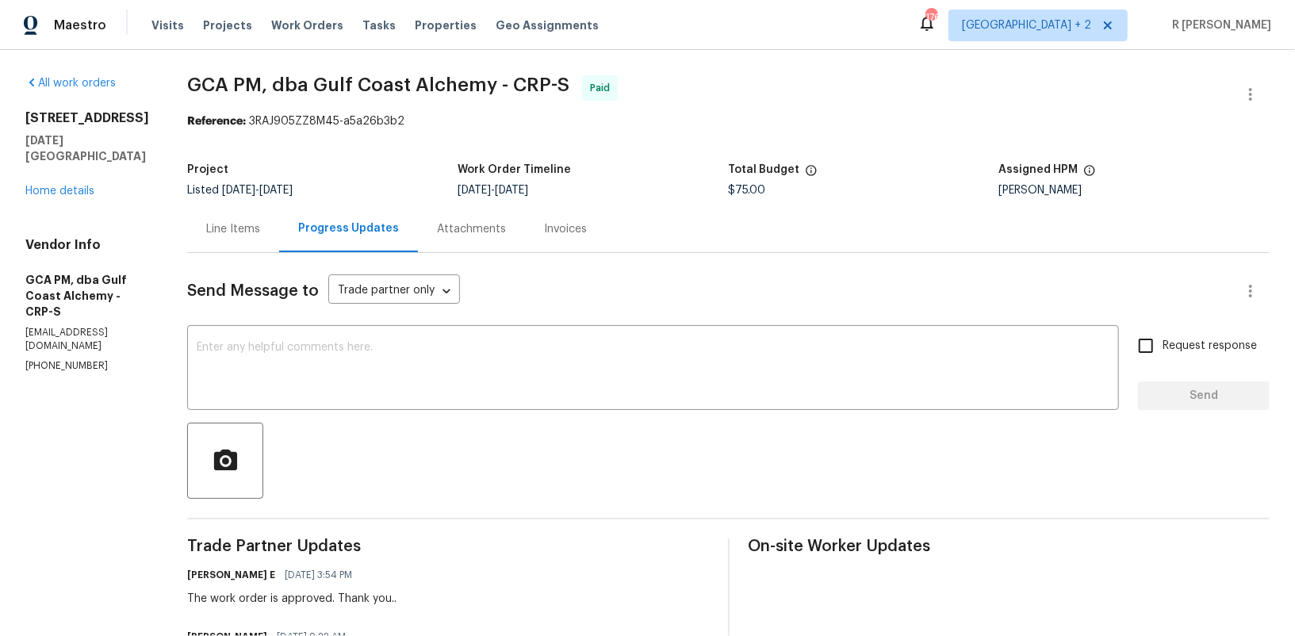
click at [792, 445] on div at bounding box center [728, 461] width 1082 height 76
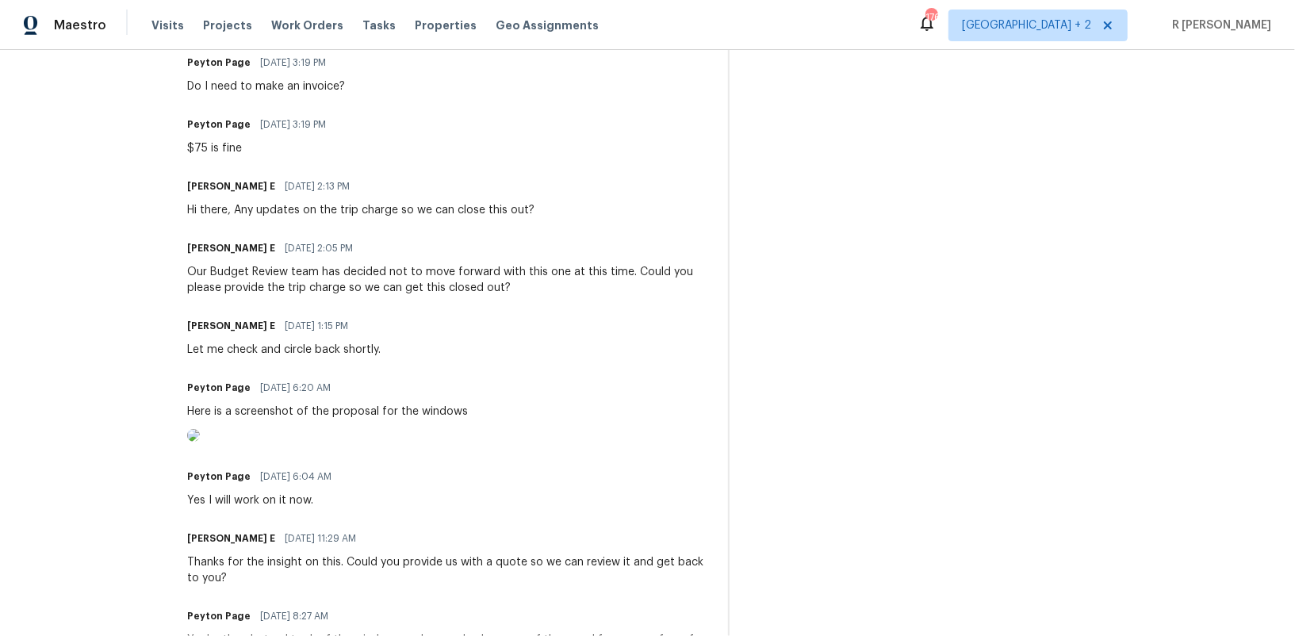
scroll to position [987, 0]
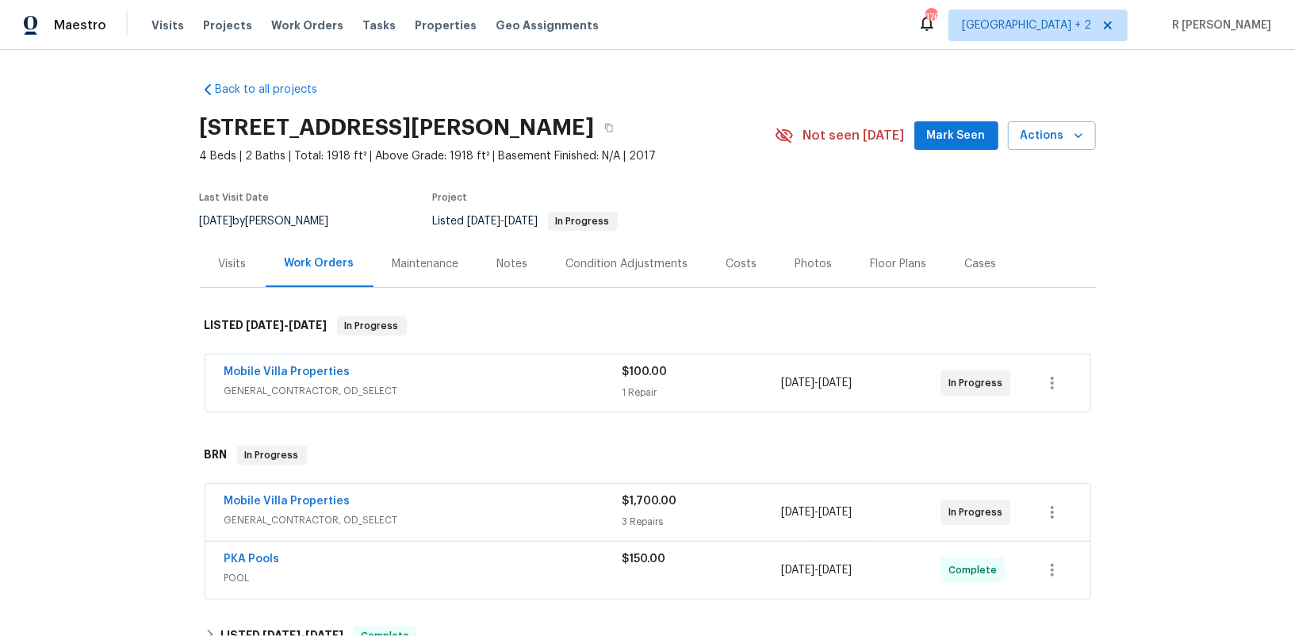
scroll to position [199, 0]
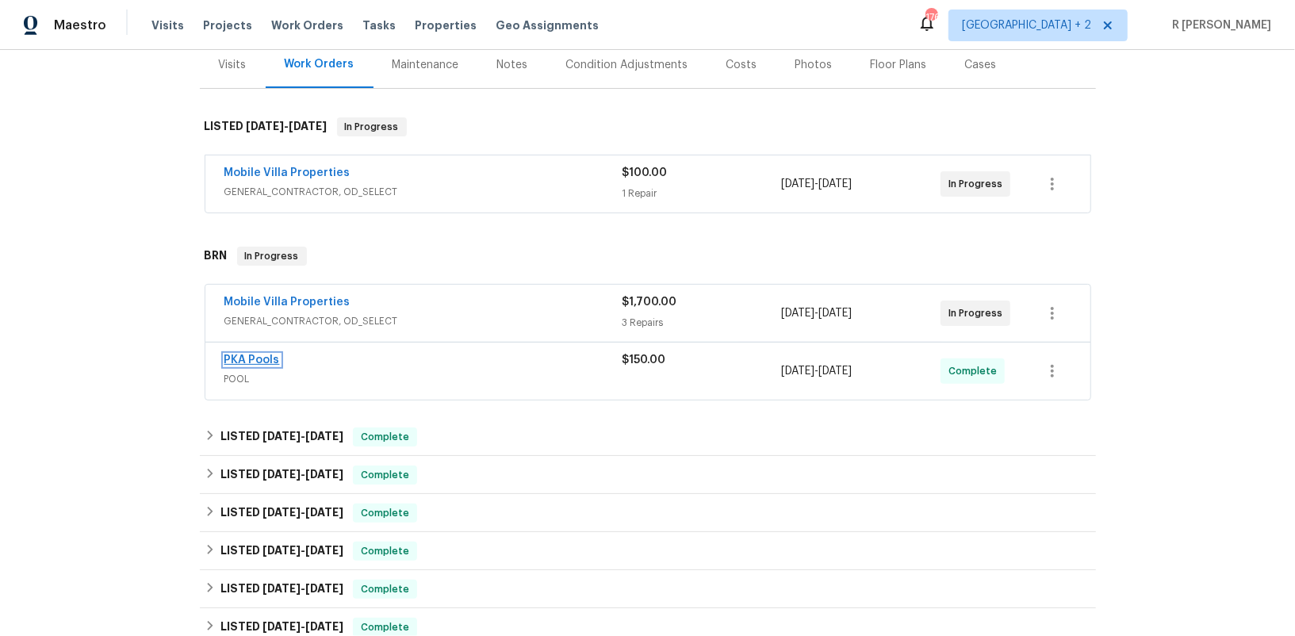
click at [262, 361] on link "PKA Pools" at bounding box center [252, 359] width 56 height 11
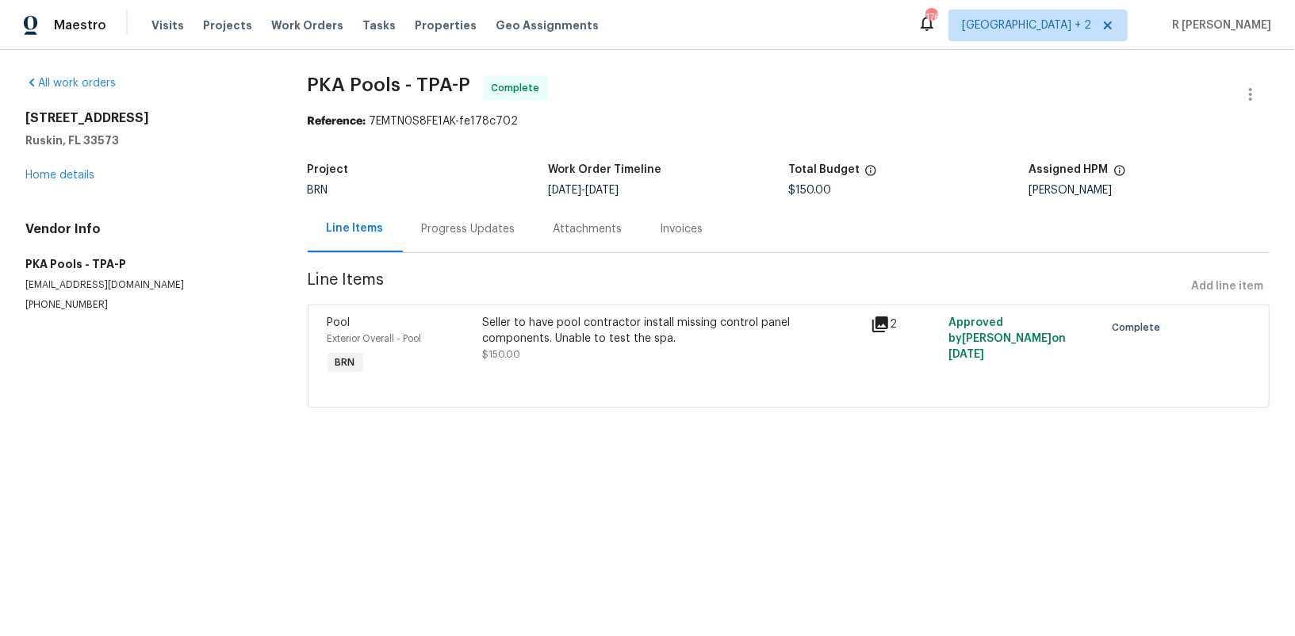
click at [458, 240] on div "Progress Updates" at bounding box center [469, 228] width 132 height 47
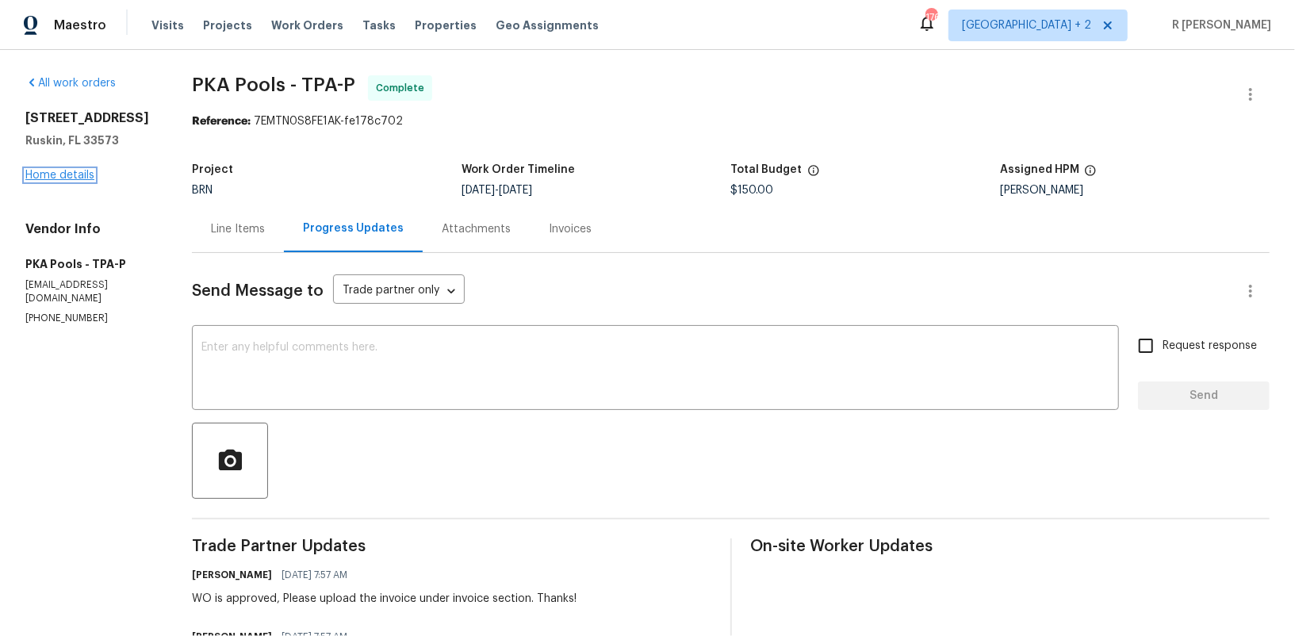
click at [52, 181] on link "Home details" at bounding box center [59, 175] width 69 height 11
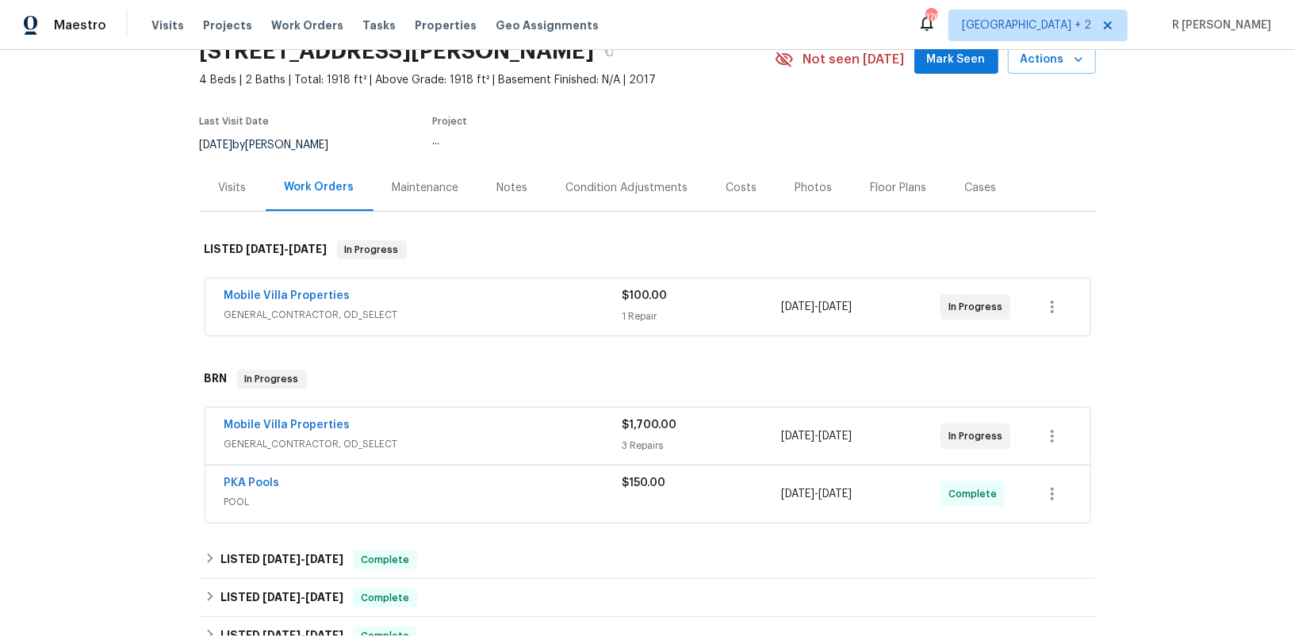
scroll to position [192, 0]
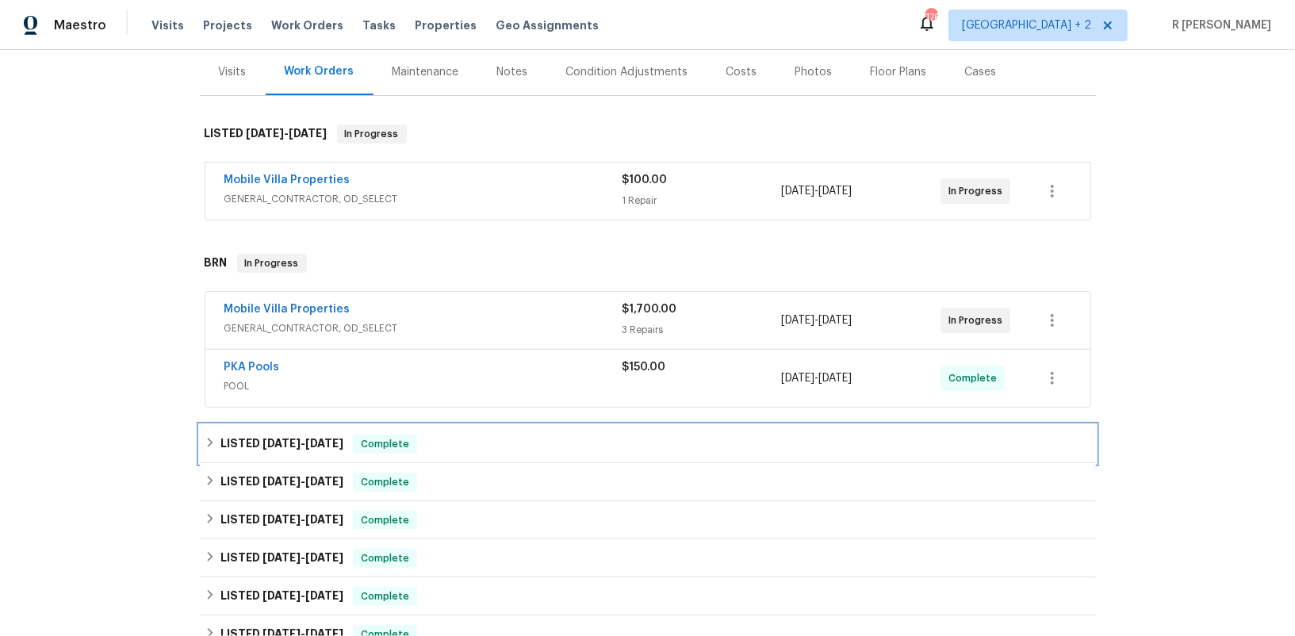
click at [337, 446] on h6 "LISTED [DATE] - [DATE]" at bounding box center [281, 444] width 123 height 19
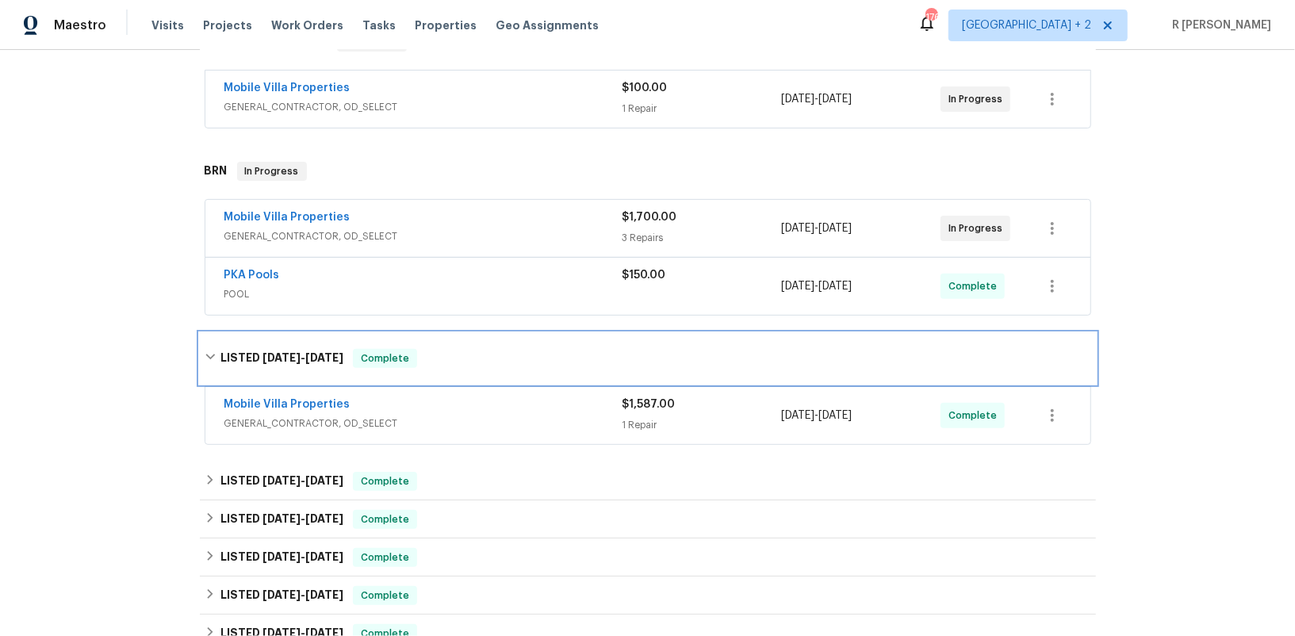
scroll to position [290, 0]
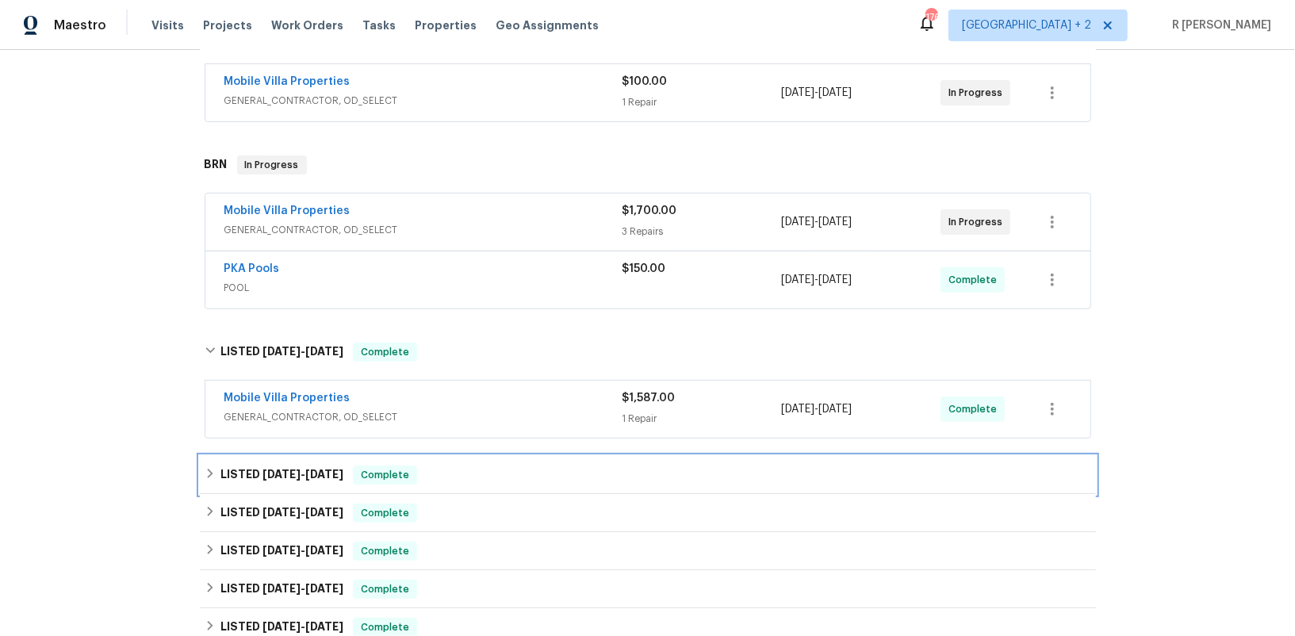
click at [289, 471] on span "[DATE]" at bounding box center [281, 474] width 38 height 11
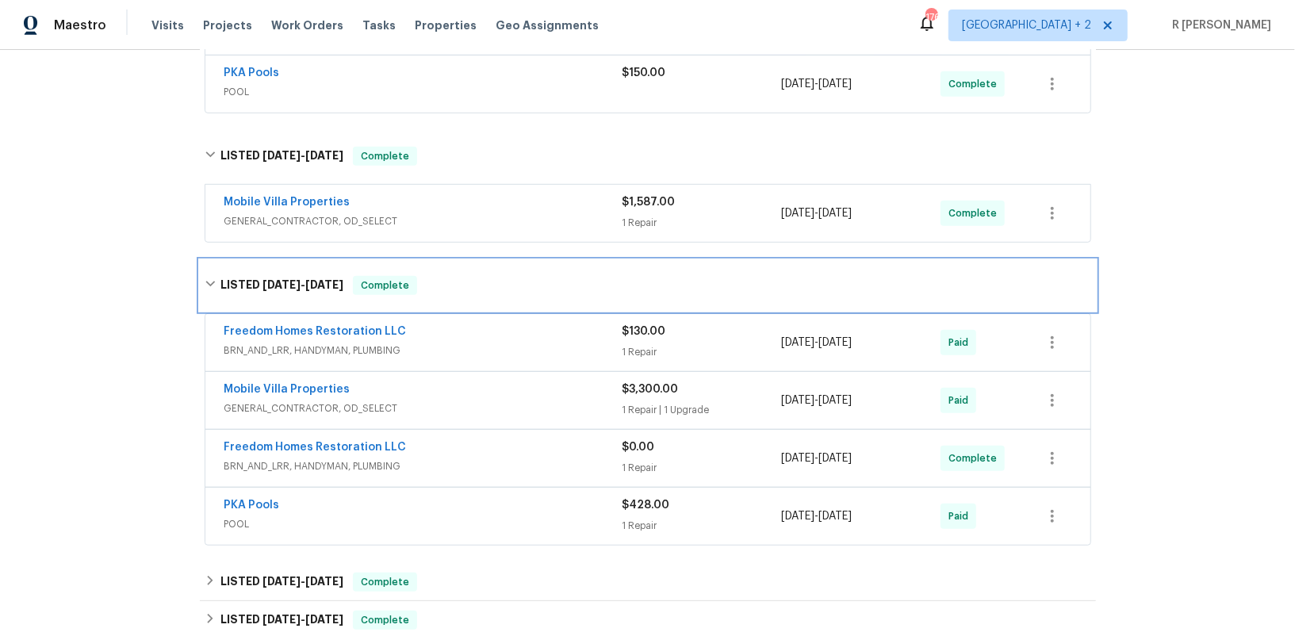
scroll to position [596, 0]
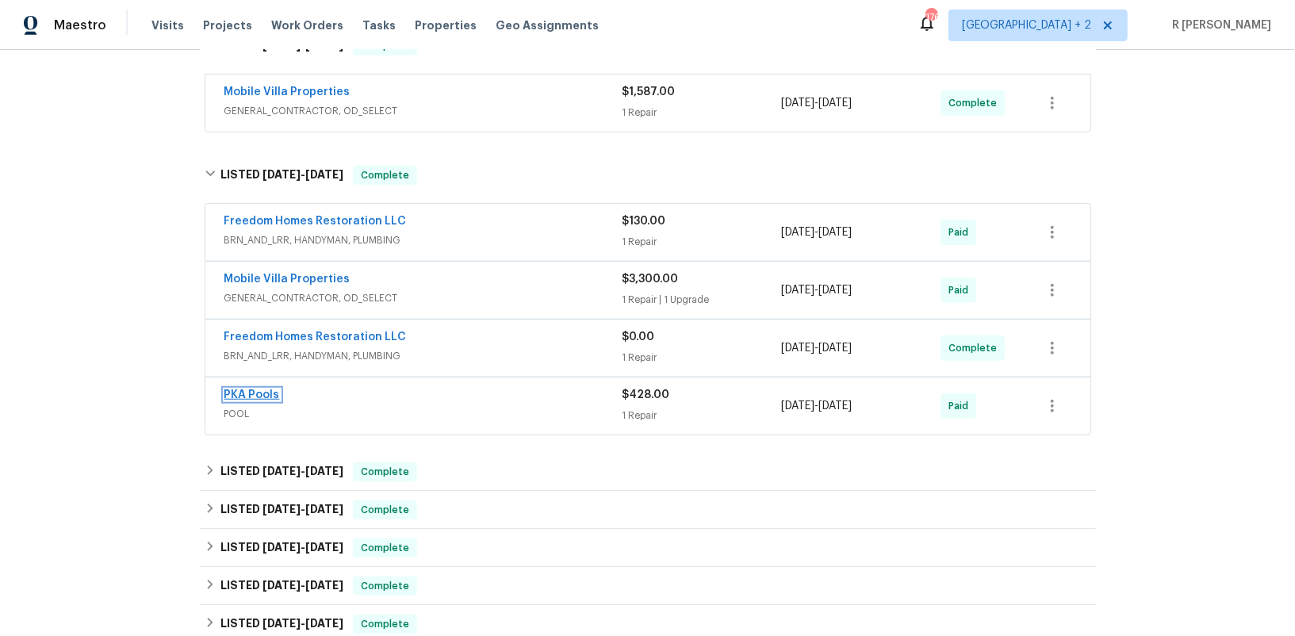
click at [256, 389] on link "PKA Pools" at bounding box center [252, 394] width 56 height 11
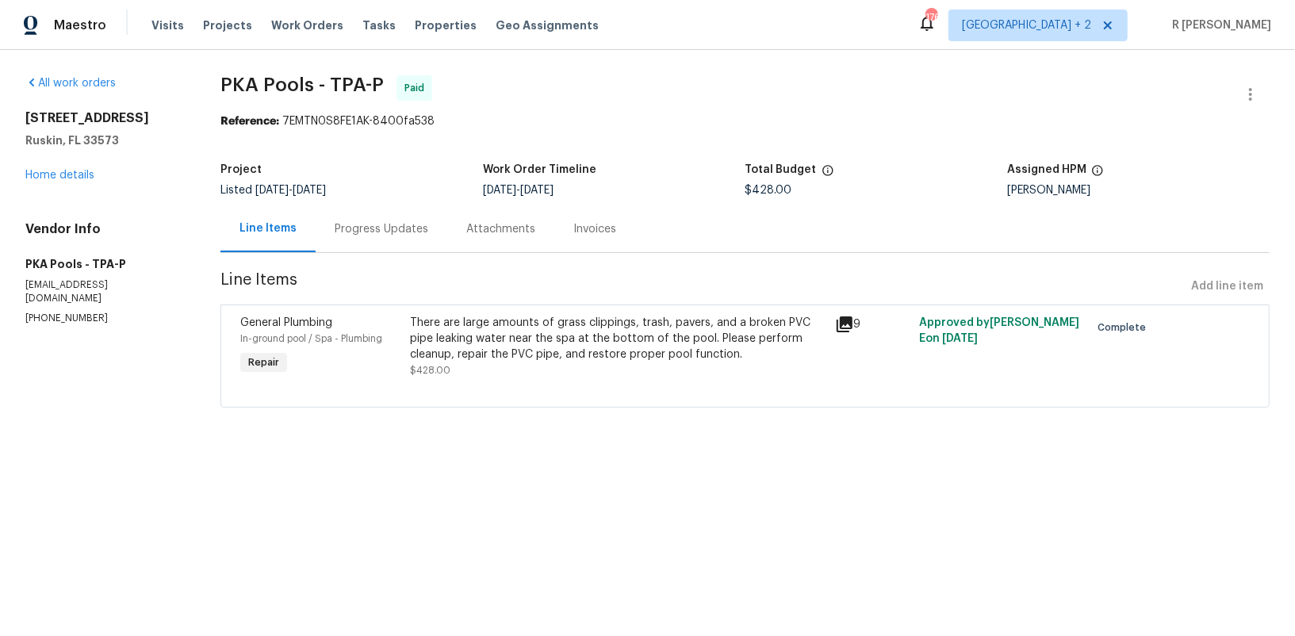
click at [383, 237] on div "Progress Updates" at bounding box center [382, 228] width 132 height 47
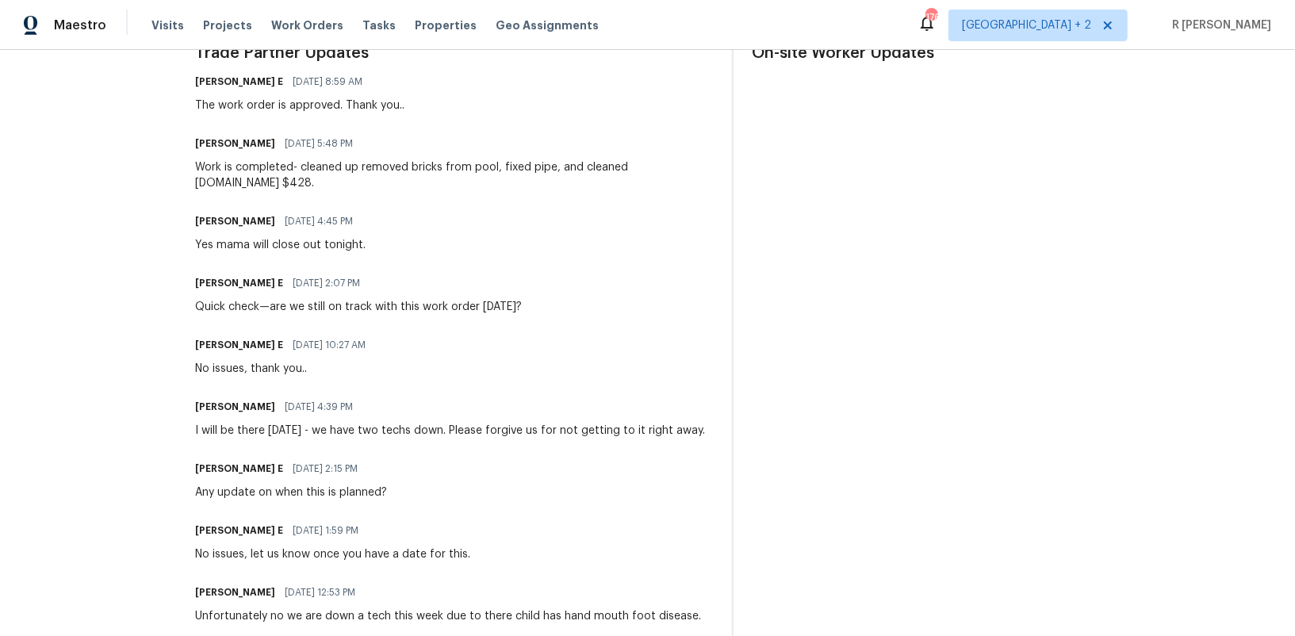
scroll to position [223, 0]
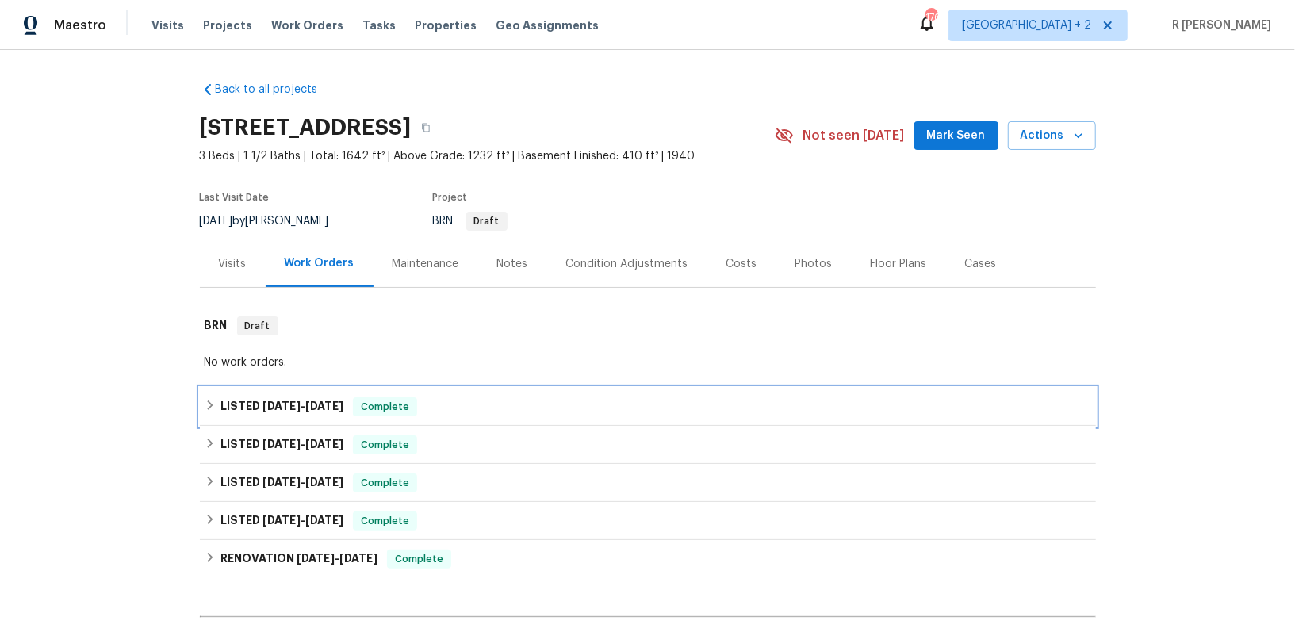
click at [316, 412] on h6 "LISTED [DATE] - [DATE]" at bounding box center [281, 406] width 123 height 19
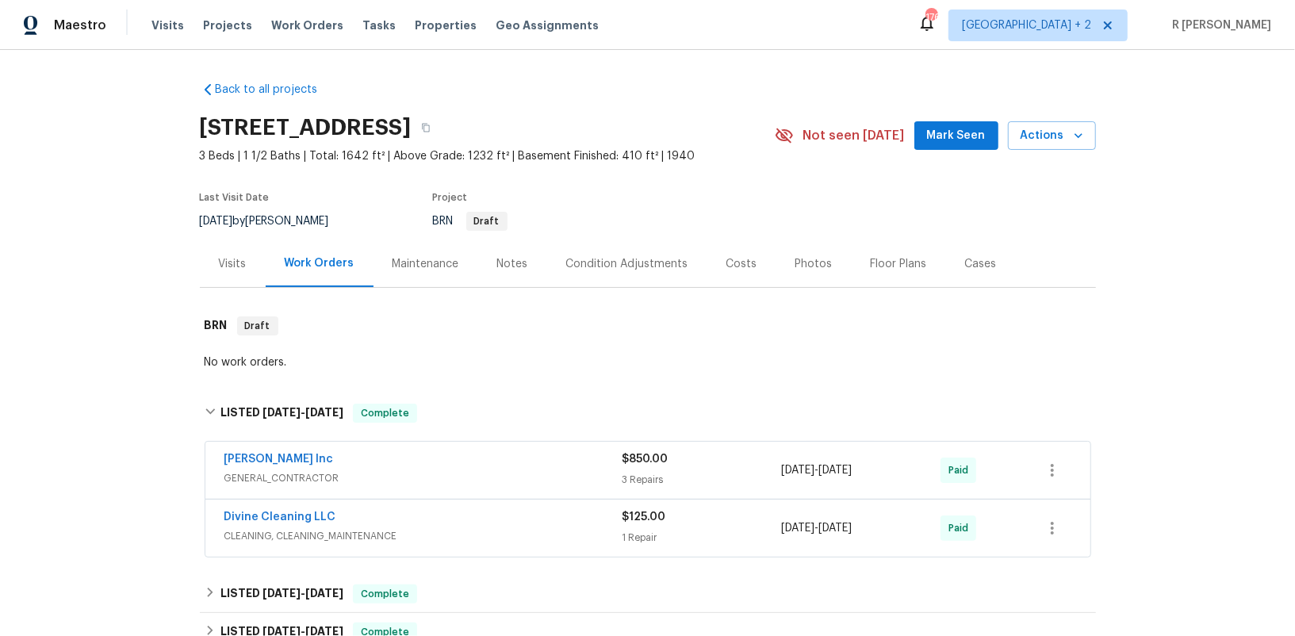
click at [388, 470] on span "GENERAL_CONTRACTOR" at bounding box center [423, 478] width 398 height 16
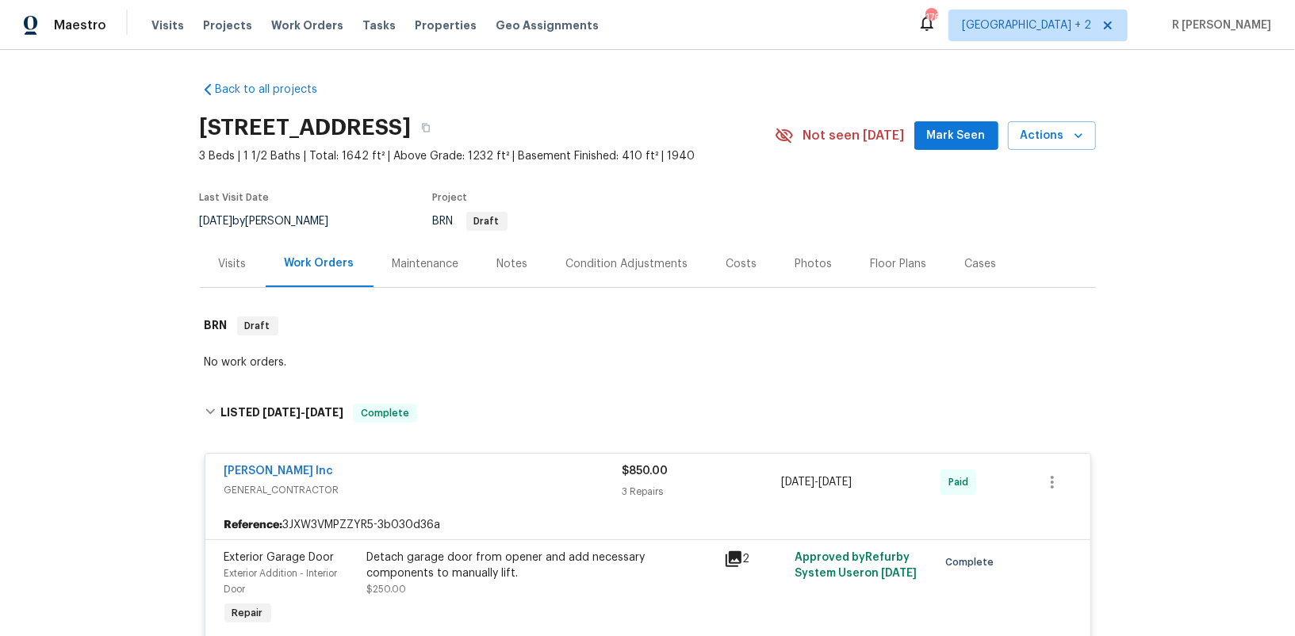
click at [279, 463] on span "[PERSON_NAME] Inc" at bounding box center [278, 471] width 109 height 16
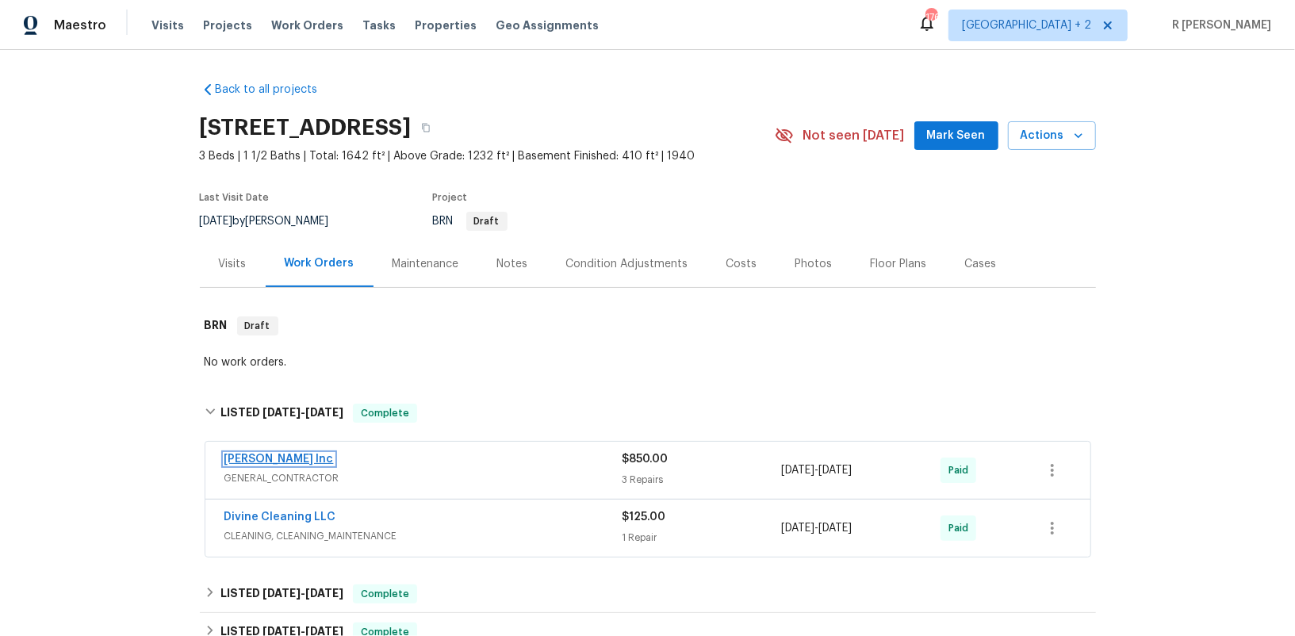
click at [274, 459] on link "[PERSON_NAME] Inc" at bounding box center [278, 459] width 109 height 11
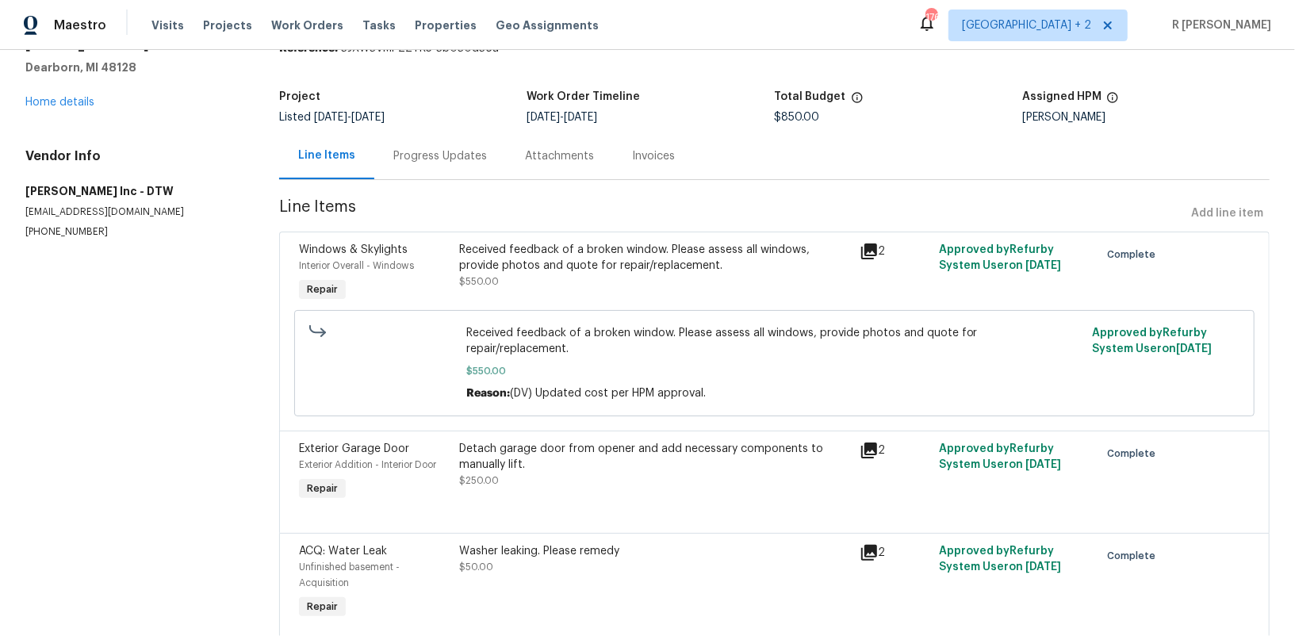
scroll to position [117, 0]
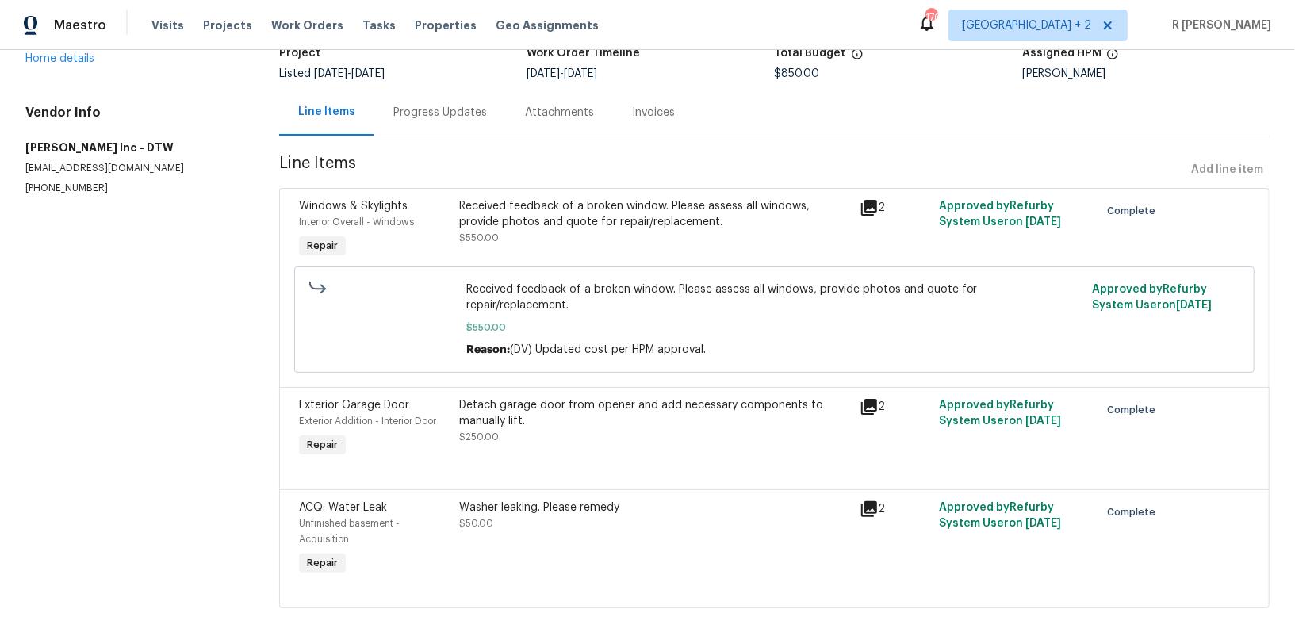
click at [456, 121] on div "Progress Updates" at bounding box center [440, 112] width 132 height 47
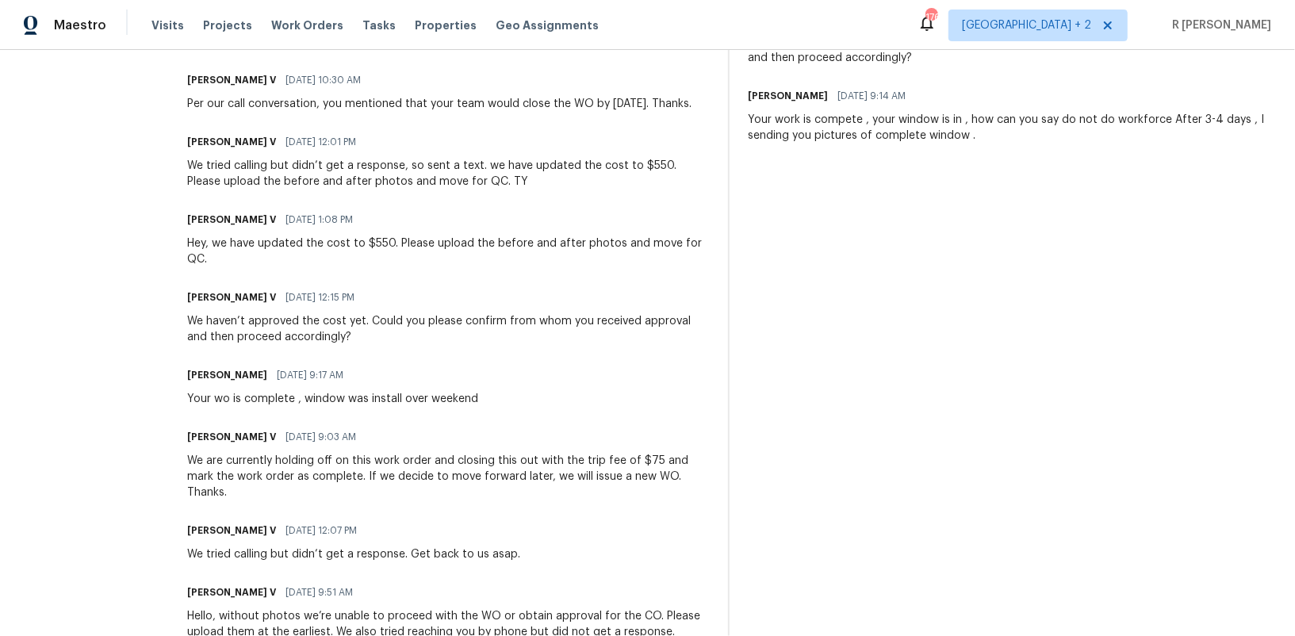
scroll to position [590, 0]
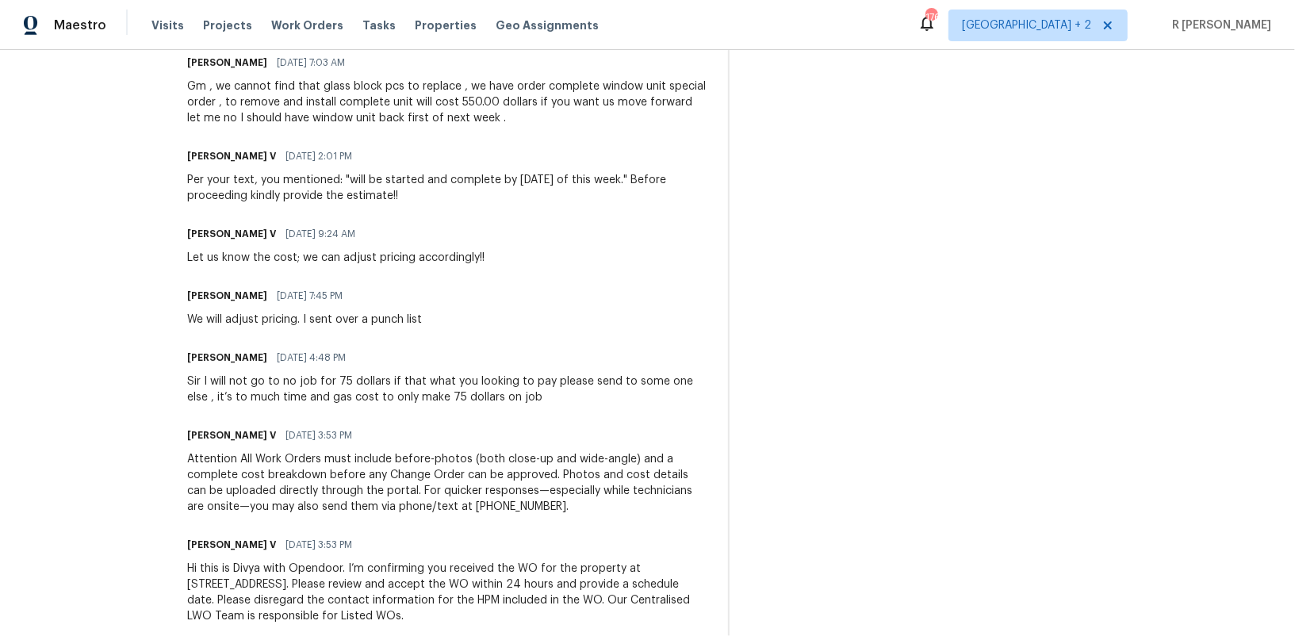
drag, startPoint x: 631, startPoint y: 504, endPoint x: 631, endPoint y: 532, distance: 27.8
click at [631, 534] on div "[PERSON_NAME] V [DATE] 3:53 PM" at bounding box center [448, 545] width 522 height 22
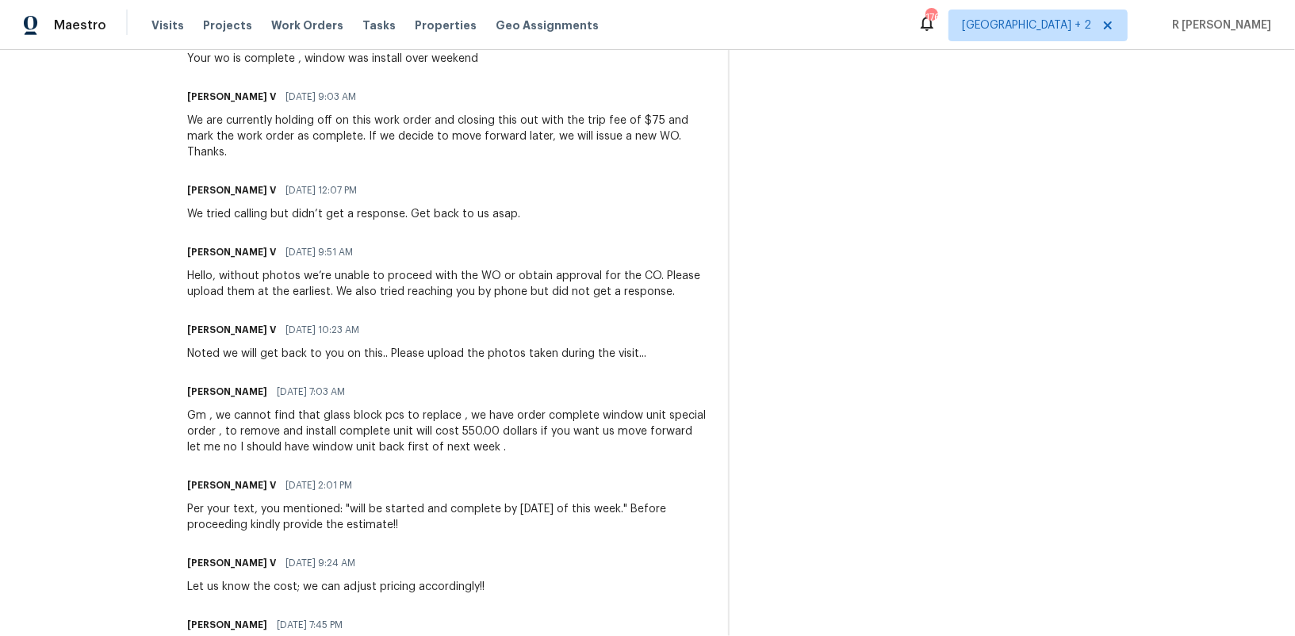
scroll to position [563, 0]
